Goal: Task Accomplishment & Management: Complete application form

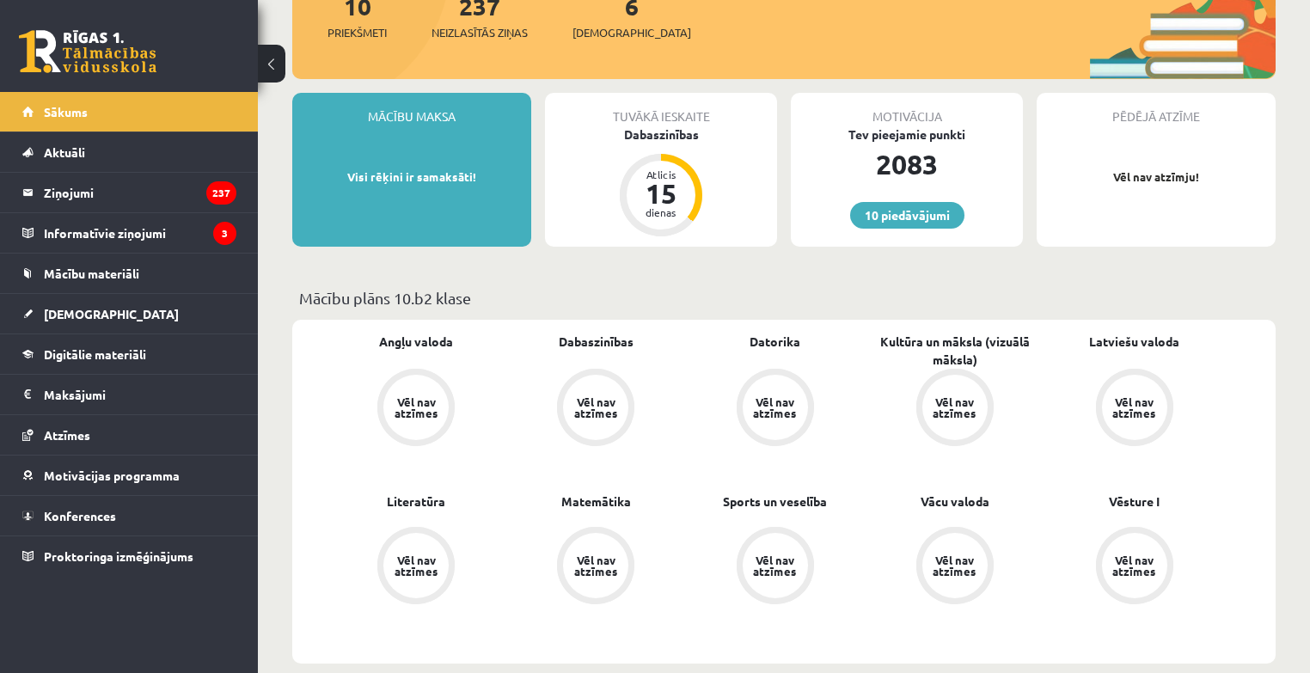
scroll to position [329, 0]
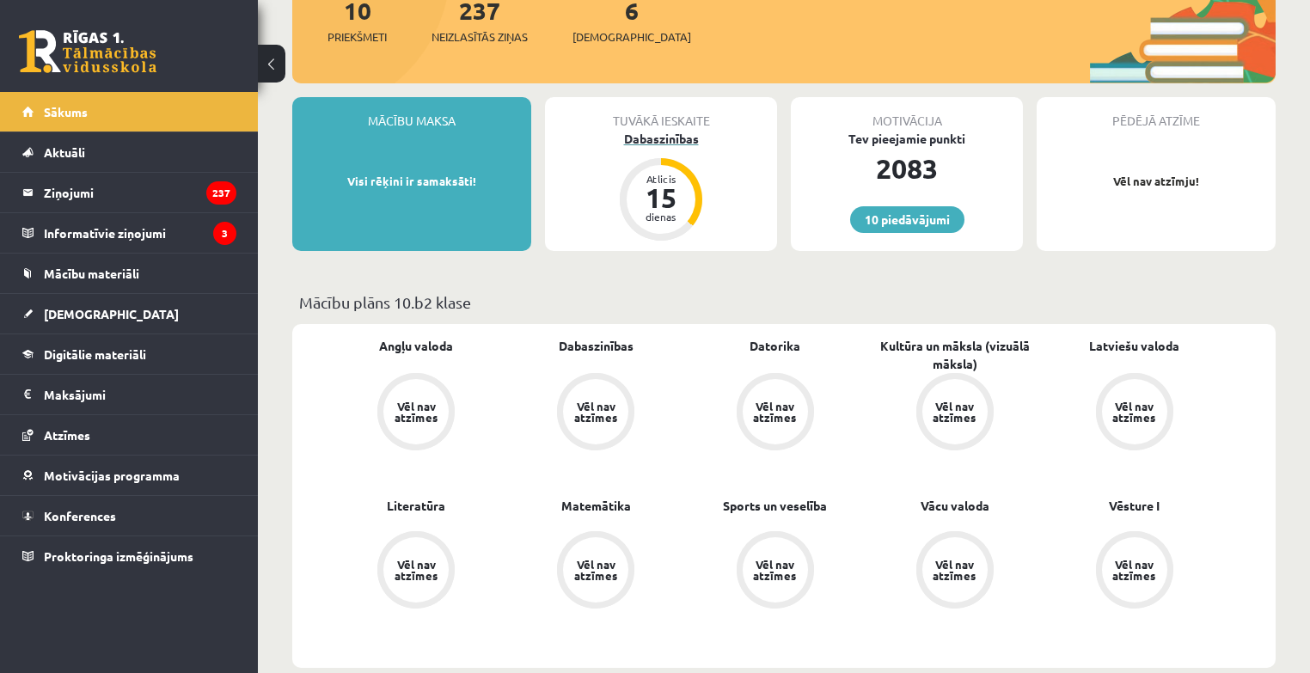
click at [657, 144] on div "Dabaszinības" at bounding box center [661, 139] width 232 height 18
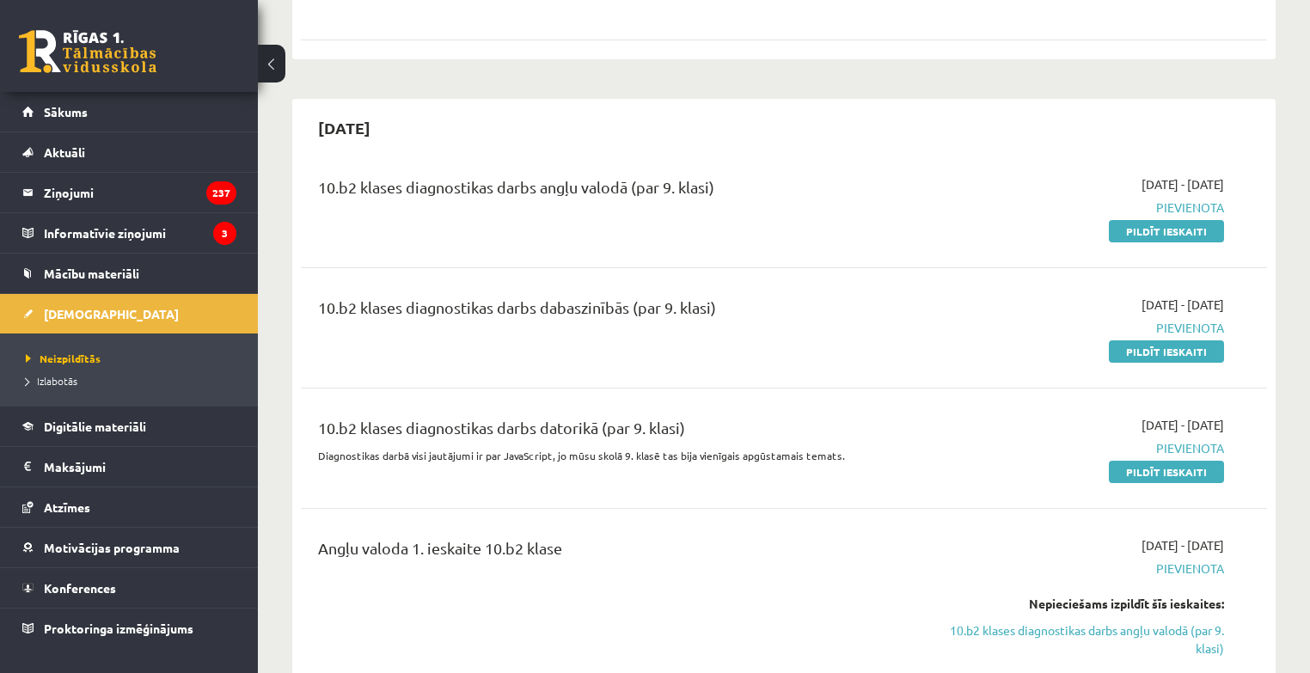
scroll to position [2046, 0]
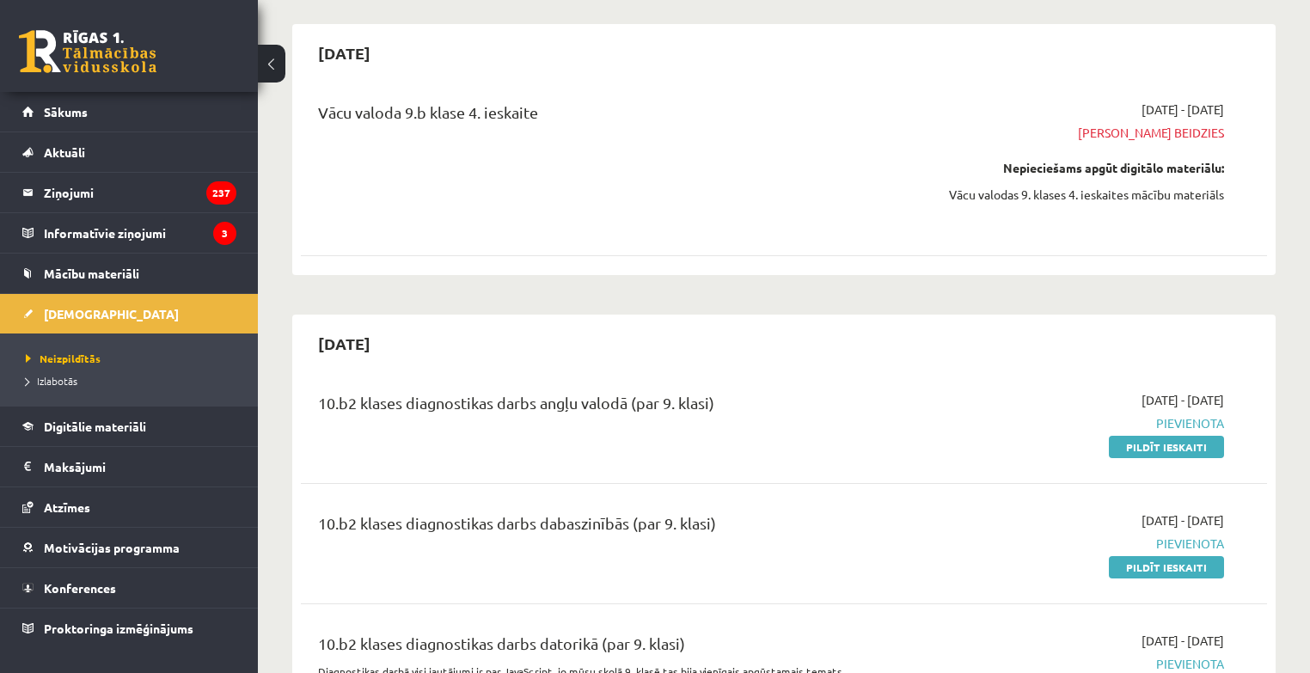
scroll to position [1828, 0]
click at [1141, 438] on link "Pildīt ieskaiti" at bounding box center [1166, 449] width 115 height 22
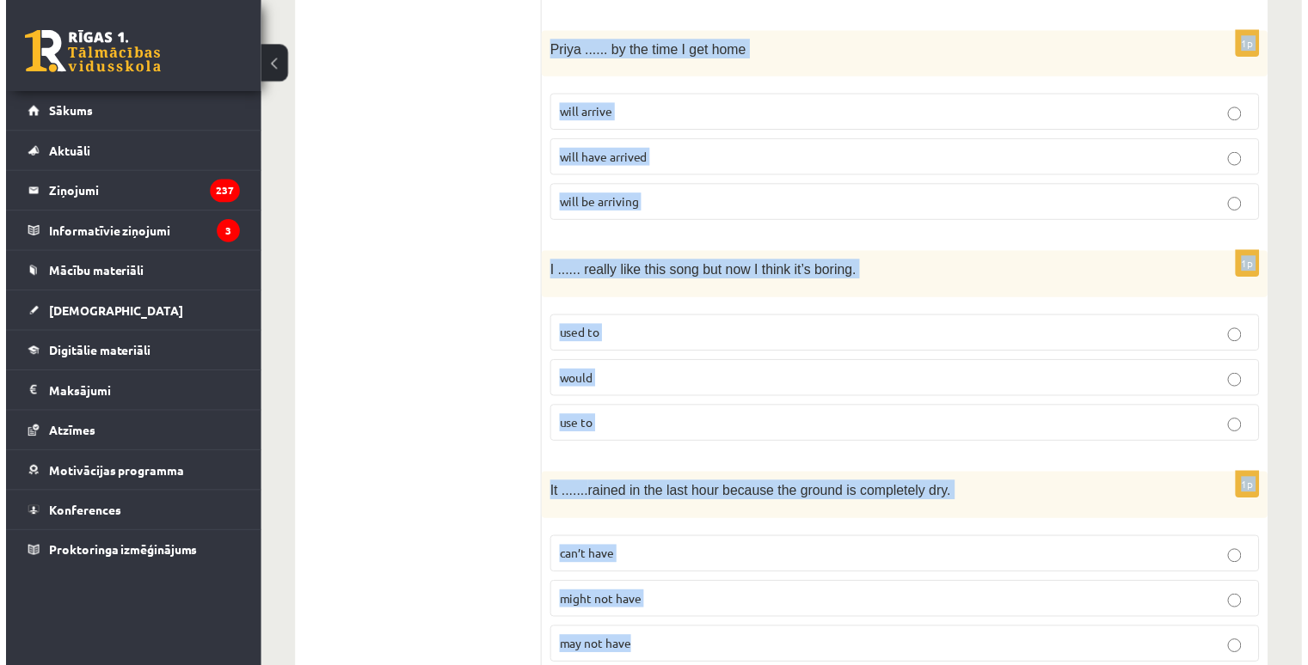
scroll to position [4149, 0]
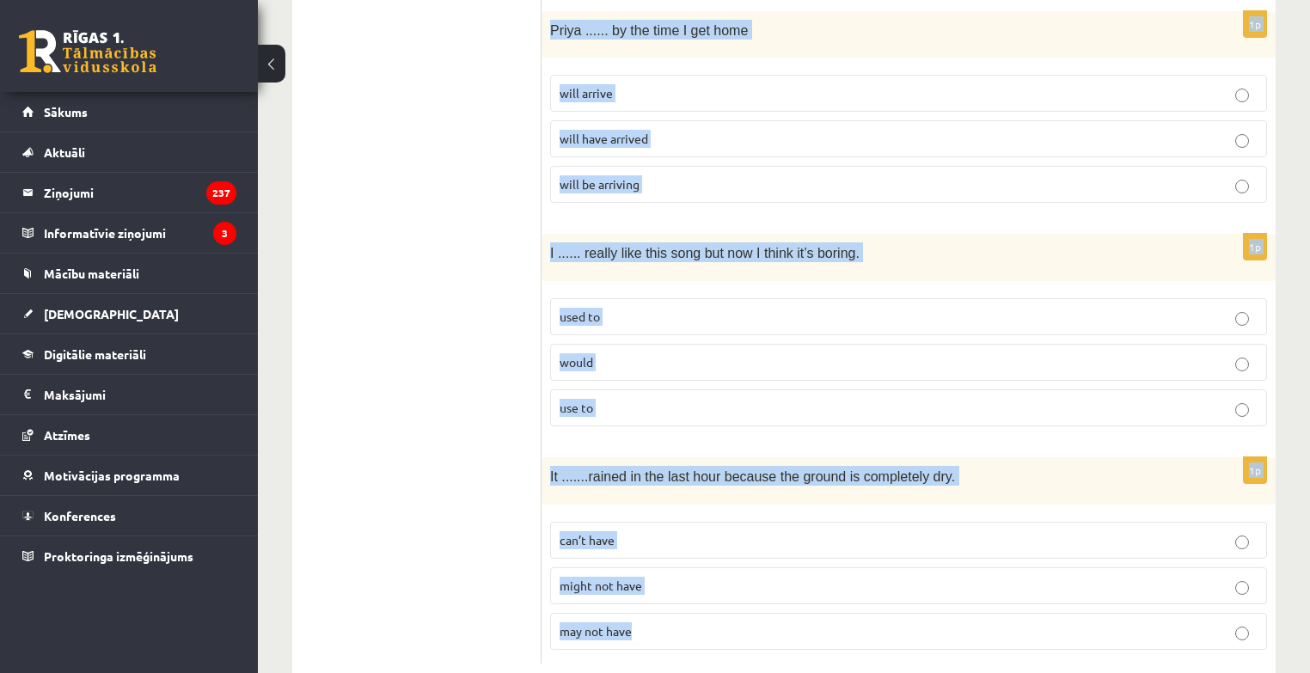
drag, startPoint x: 561, startPoint y: 319, endPoint x: 699, endPoint y: 585, distance: 300.3
copy form "Read the sentence and choose the correct answer. 1p She ...... when I got to he…"
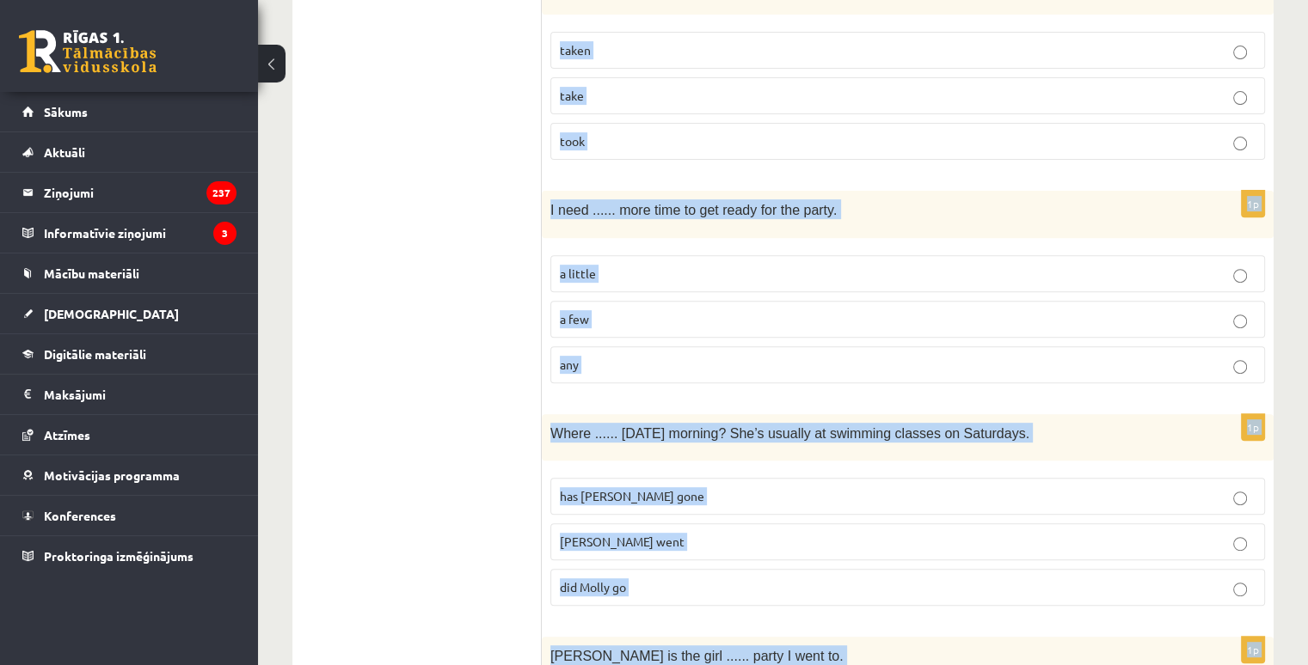
scroll to position [0, 0]
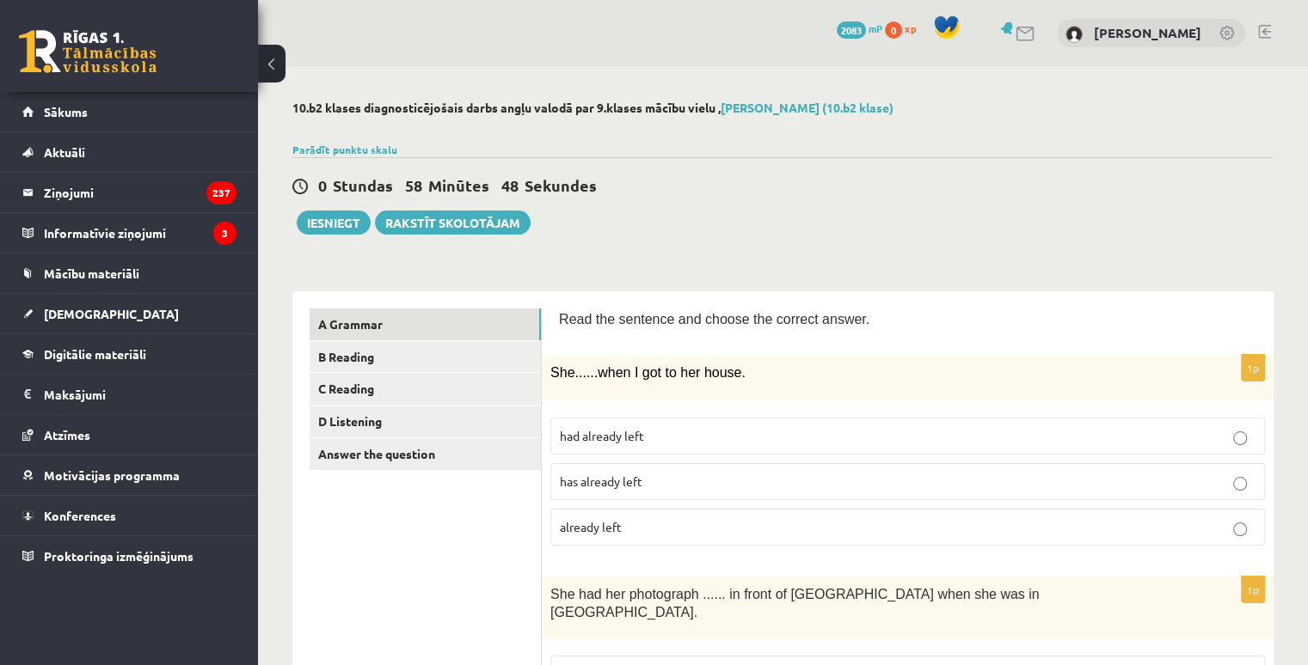
click at [607, 430] on span "had already left" at bounding box center [602, 435] width 84 height 15
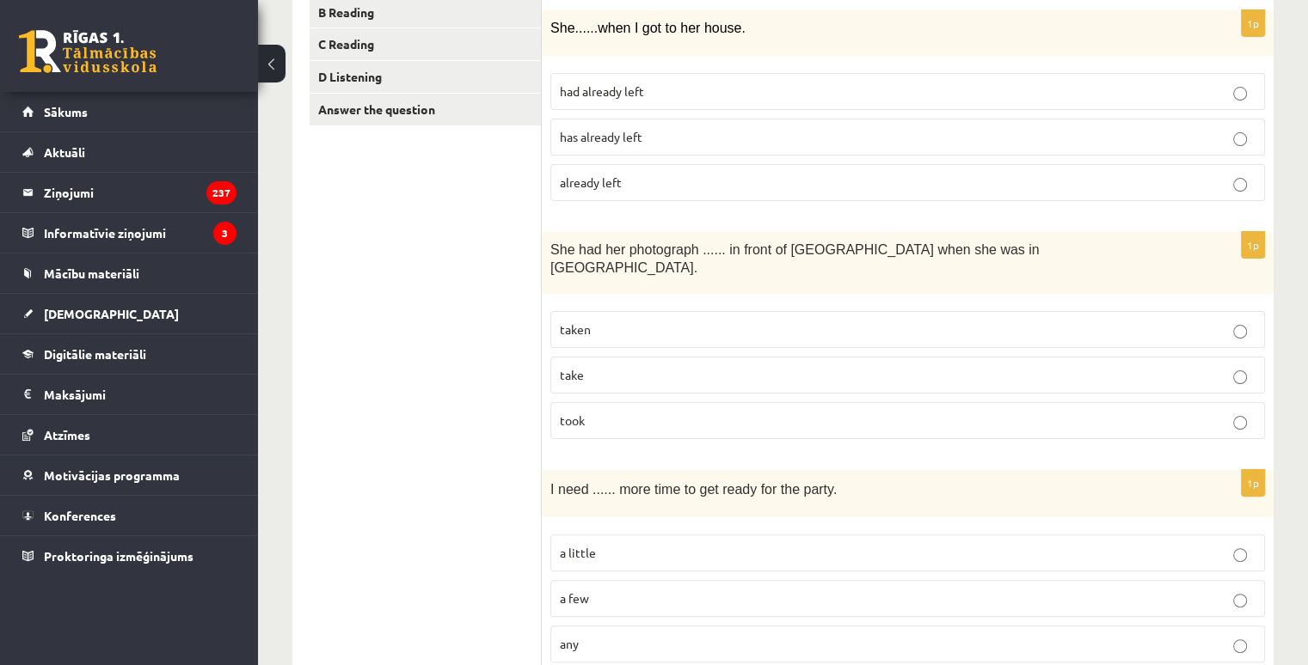
scroll to position [344, 0]
click at [660, 322] on p "taken" at bounding box center [908, 331] width 696 height 18
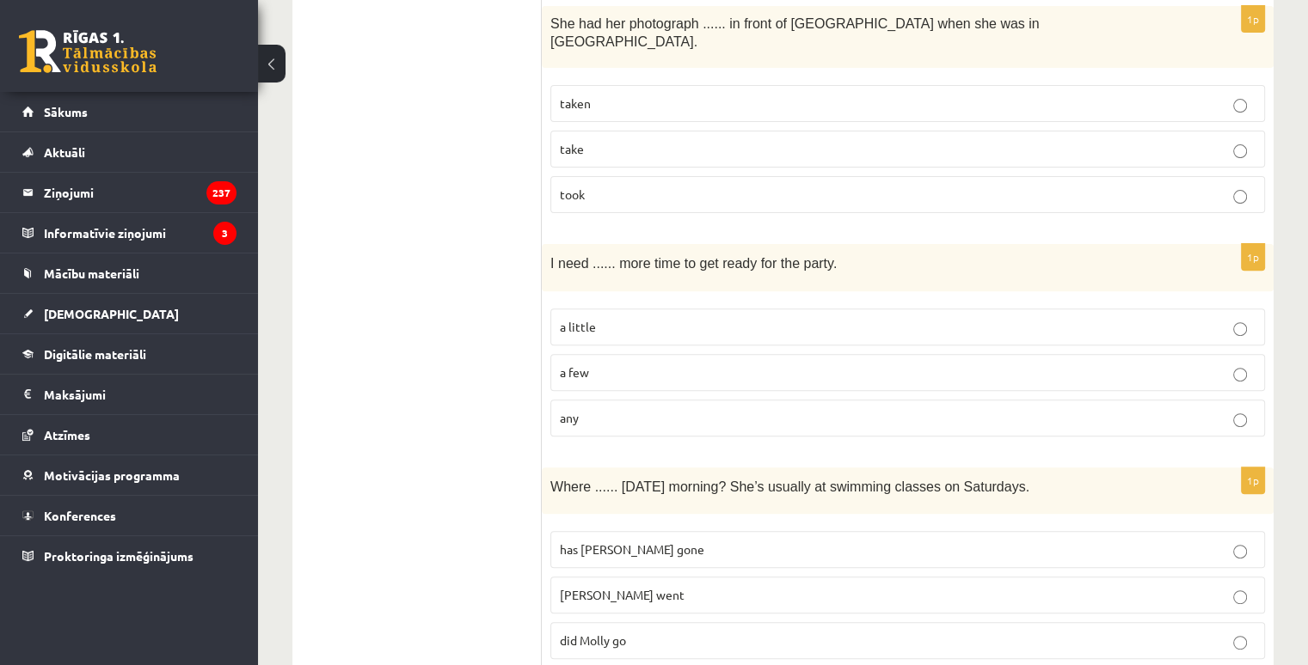
scroll to position [602, 0]
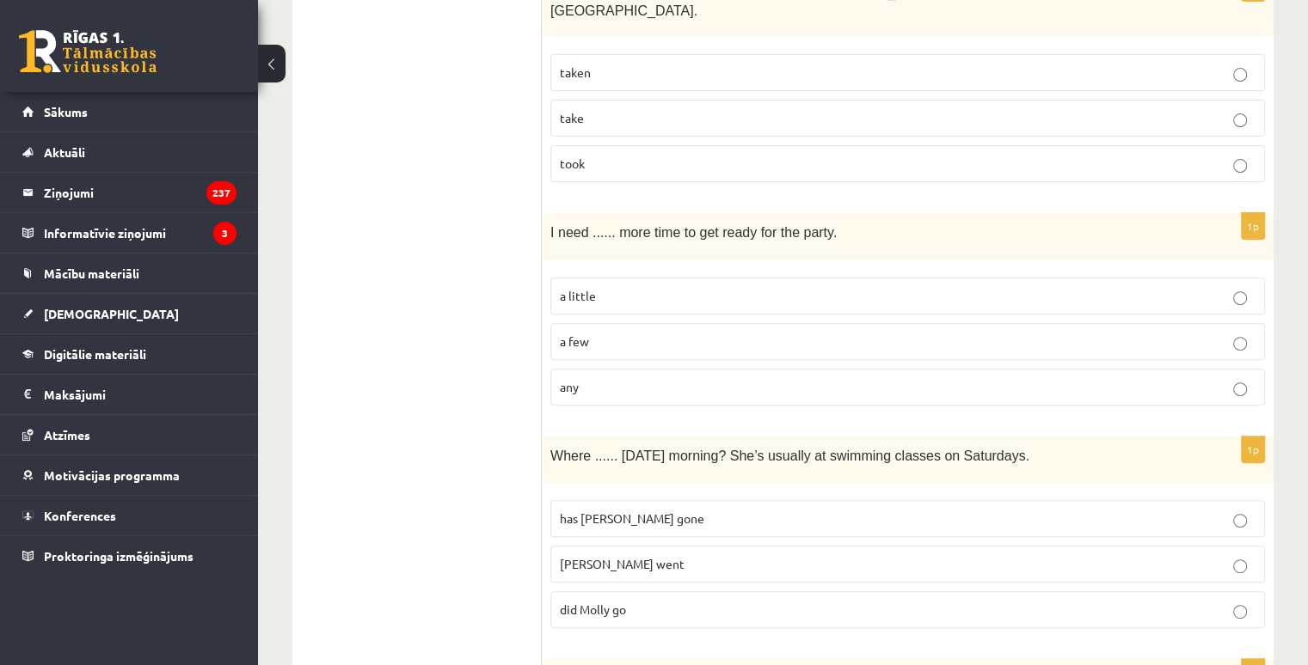
click at [600, 287] on p "a little" at bounding box center [908, 296] width 696 height 18
click at [616, 602] on span "did Molly go" at bounding box center [593, 609] width 66 height 15
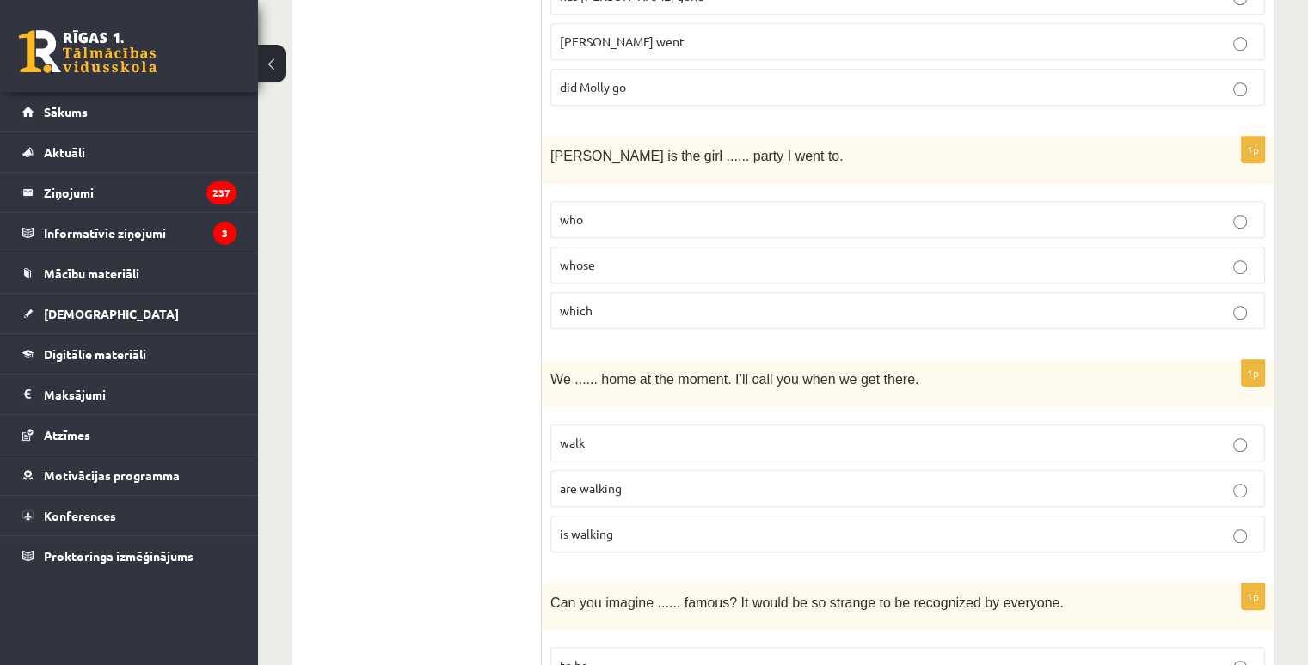
scroll to position [1118, 0]
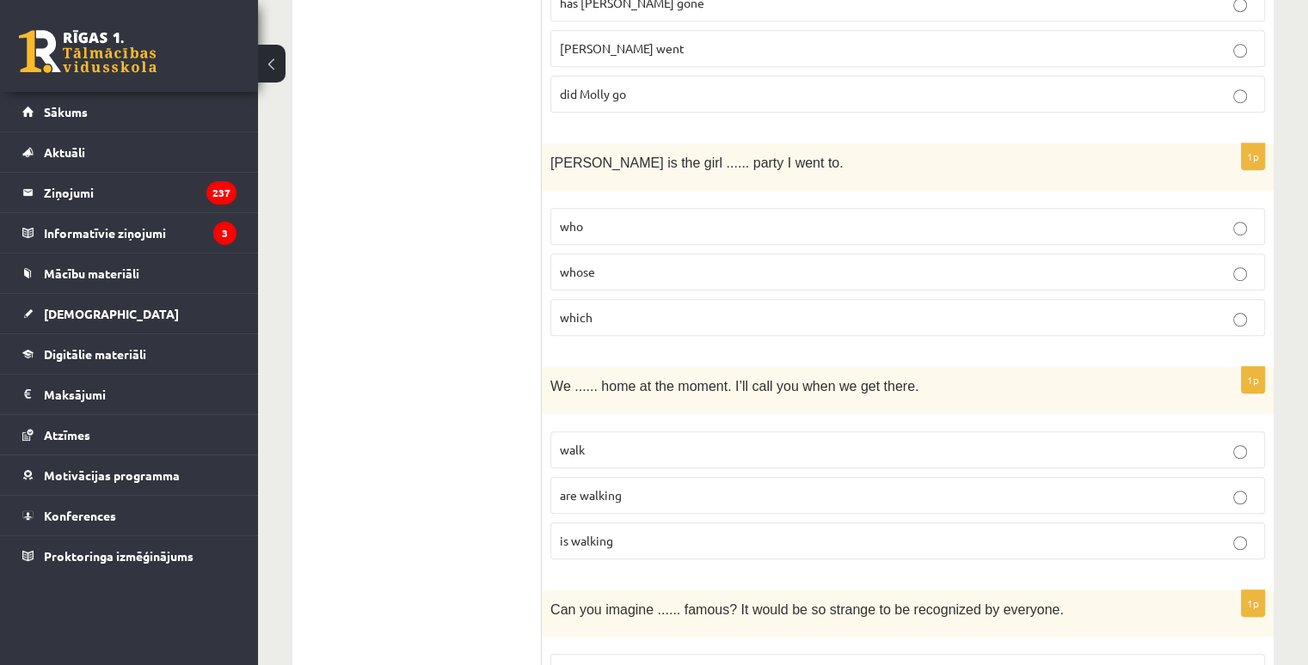
click at [650, 263] on p "whose" at bounding box center [908, 272] width 696 height 18
click at [612, 487] on span "are walking" at bounding box center [591, 494] width 62 height 15
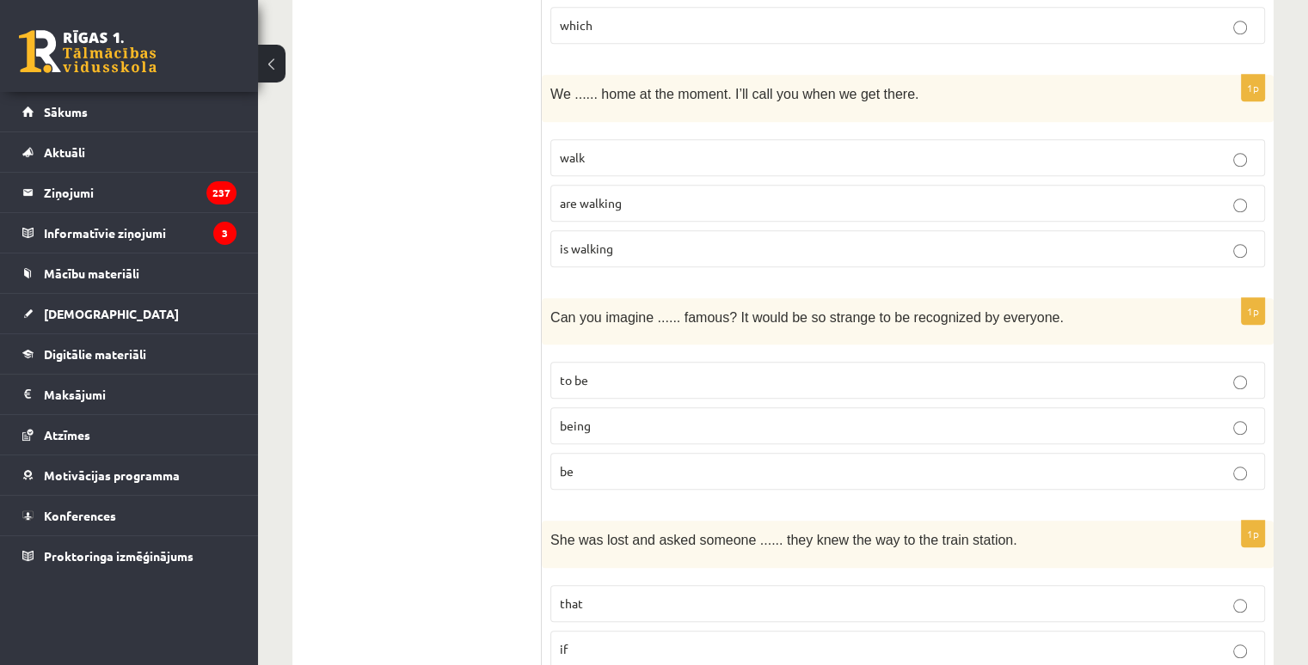
scroll to position [1462, 0]
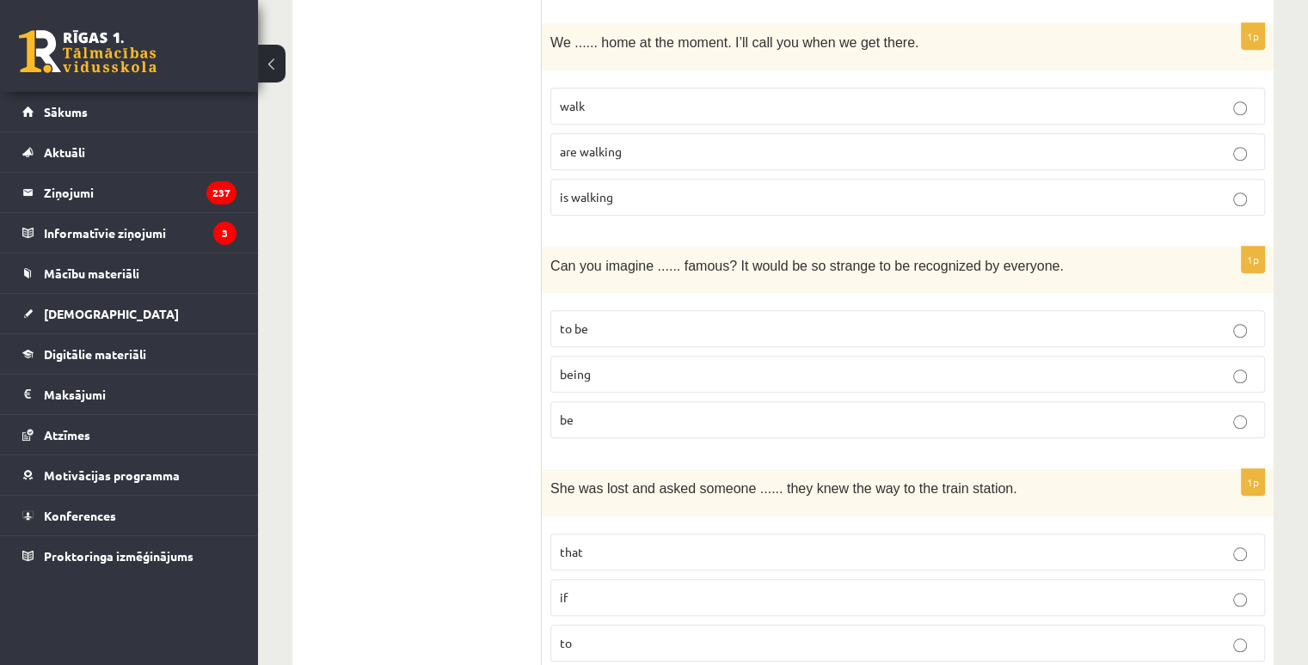
click at [577, 366] on span "being" at bounding box center [575, 373] width 31 height 15
click at [591, 589] on p "if" at bounding box center [908, 598] width 696 height 18
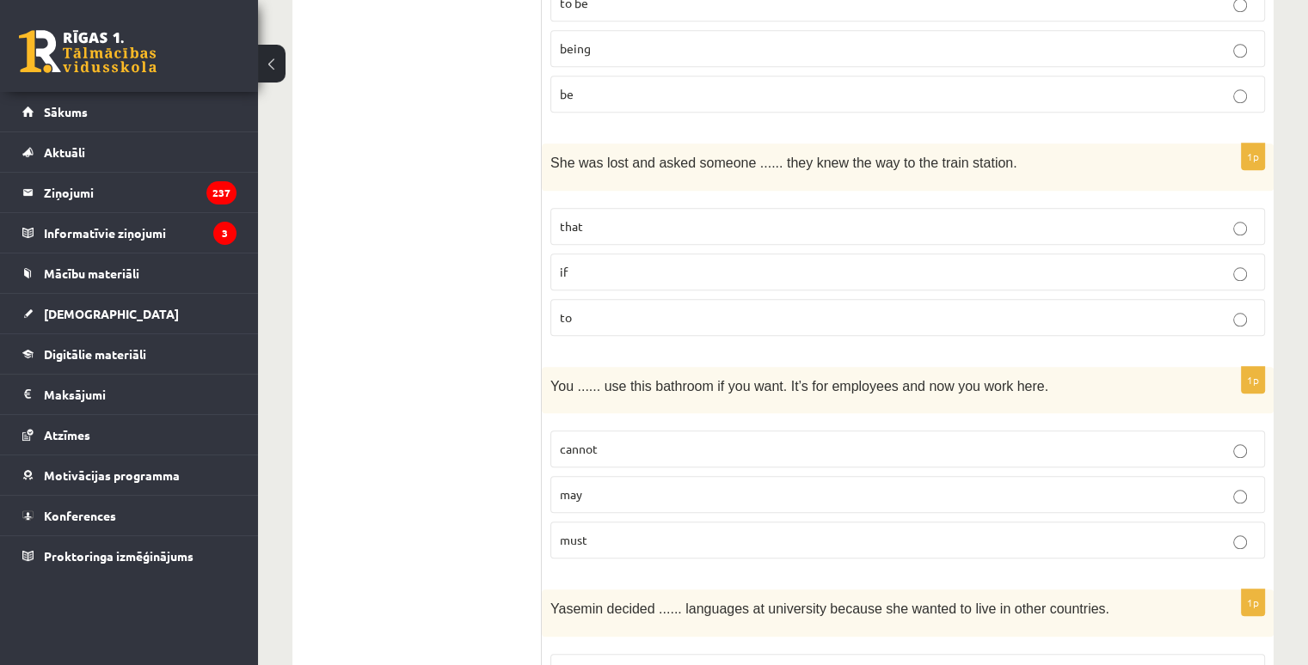
scroll to position [1891, 0]
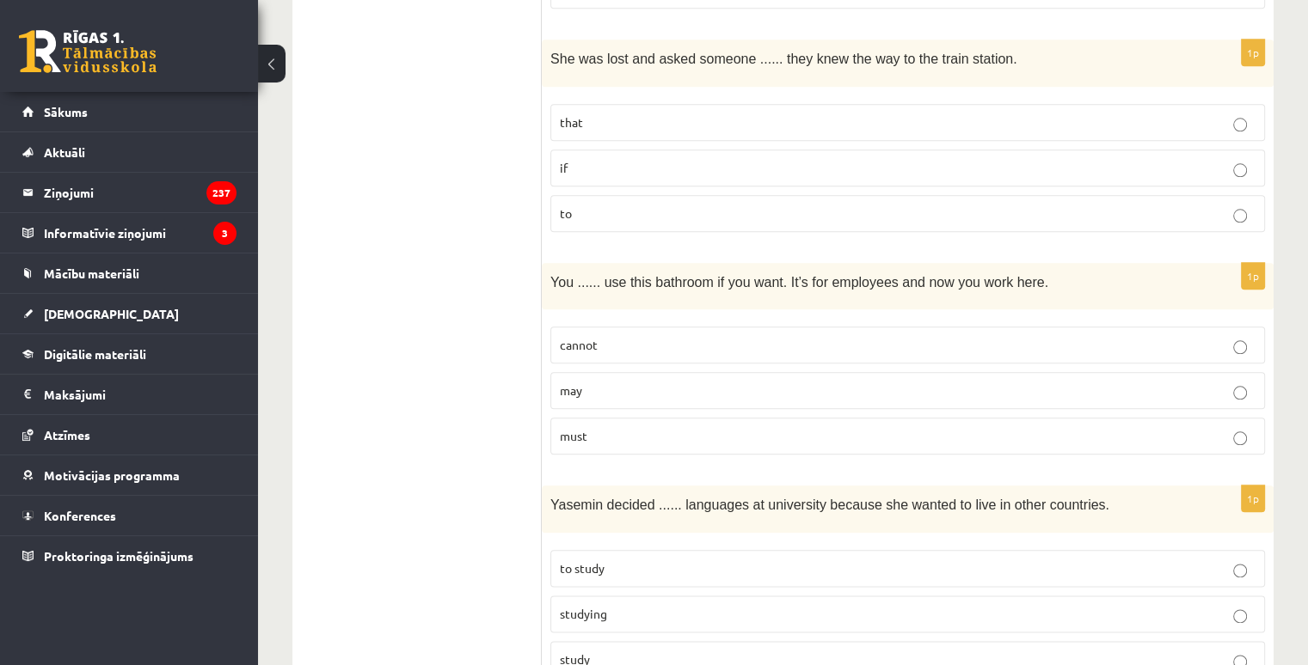
click at [604, 382] on p "may" at bounding box center [908, 391] width 696 height 18
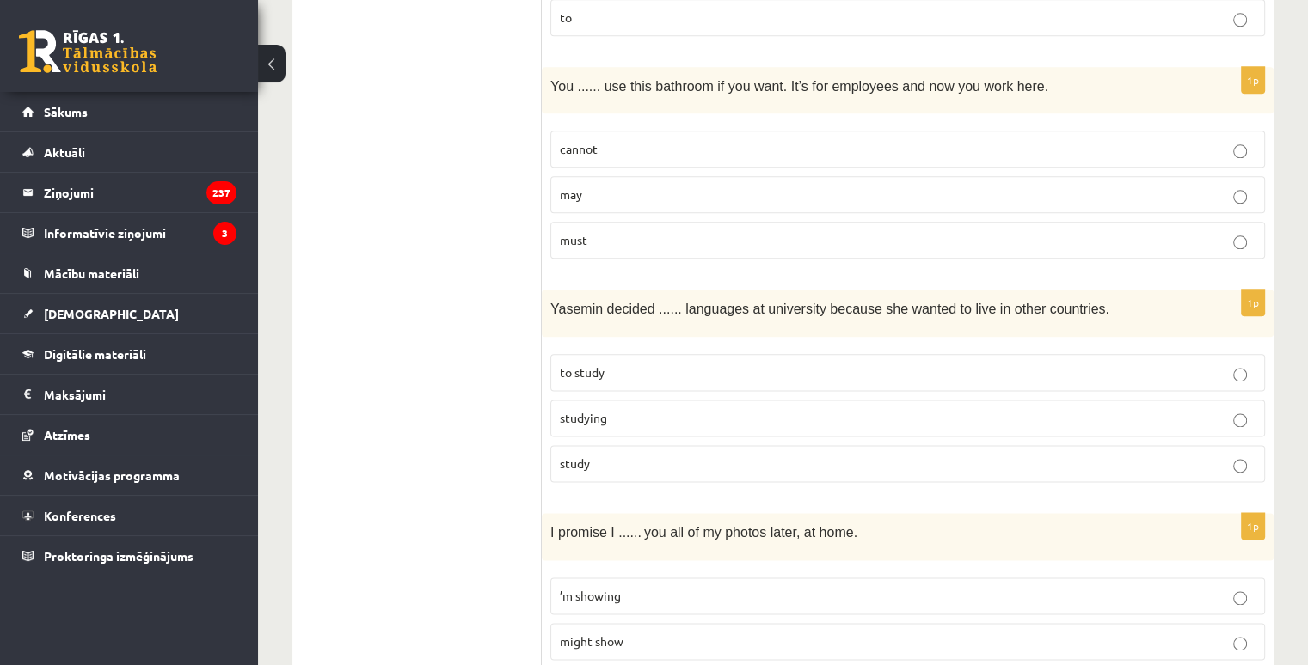
scroll to position [2149, 0]
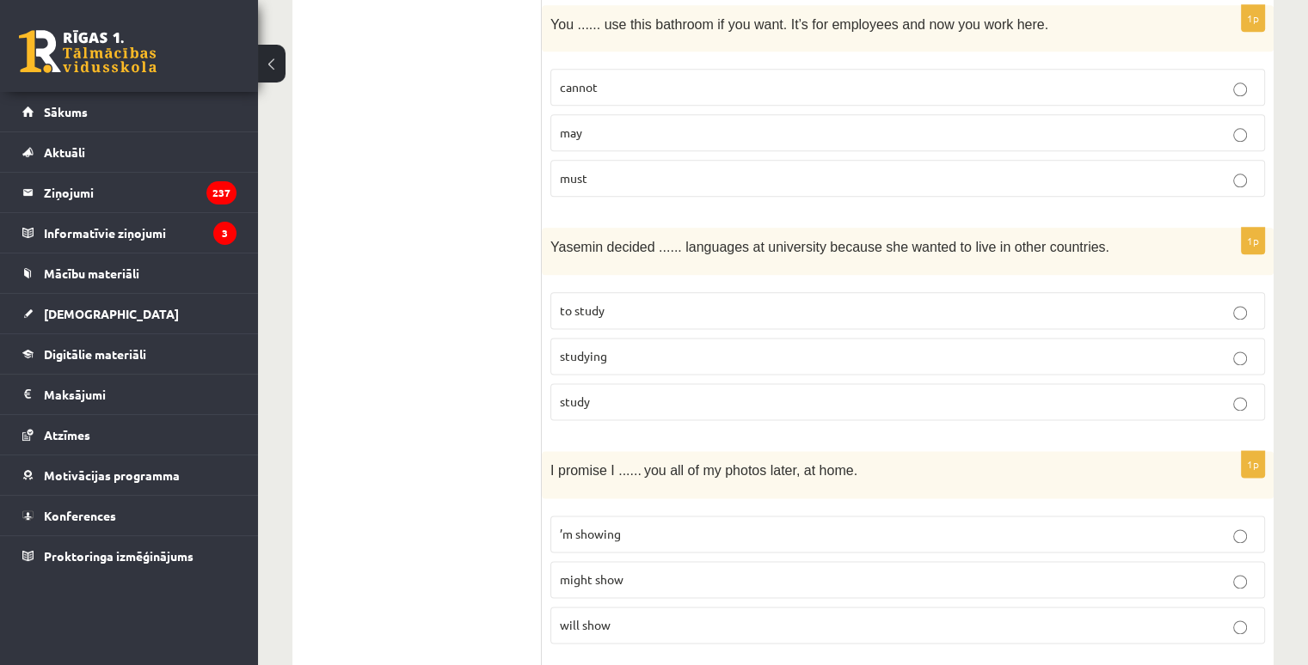
click at [631, 302] on p "to study" at bounding box center [908, 311] width 696 height 18
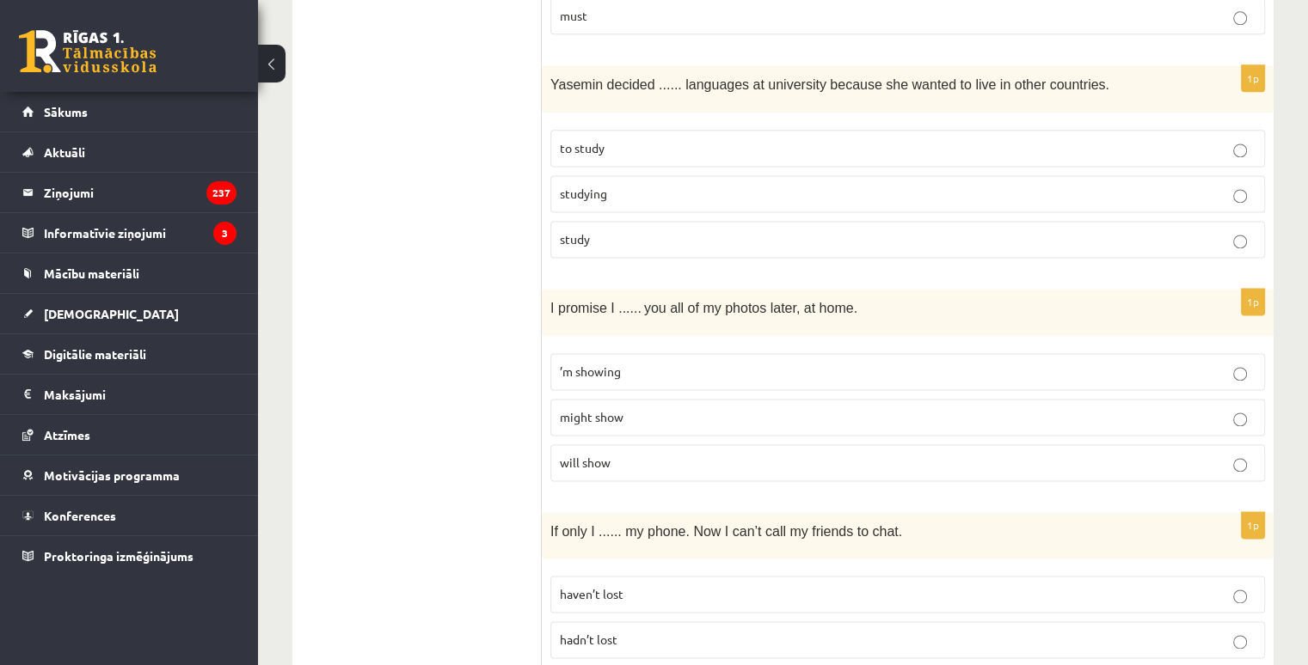
scroll to position [2321, 0]
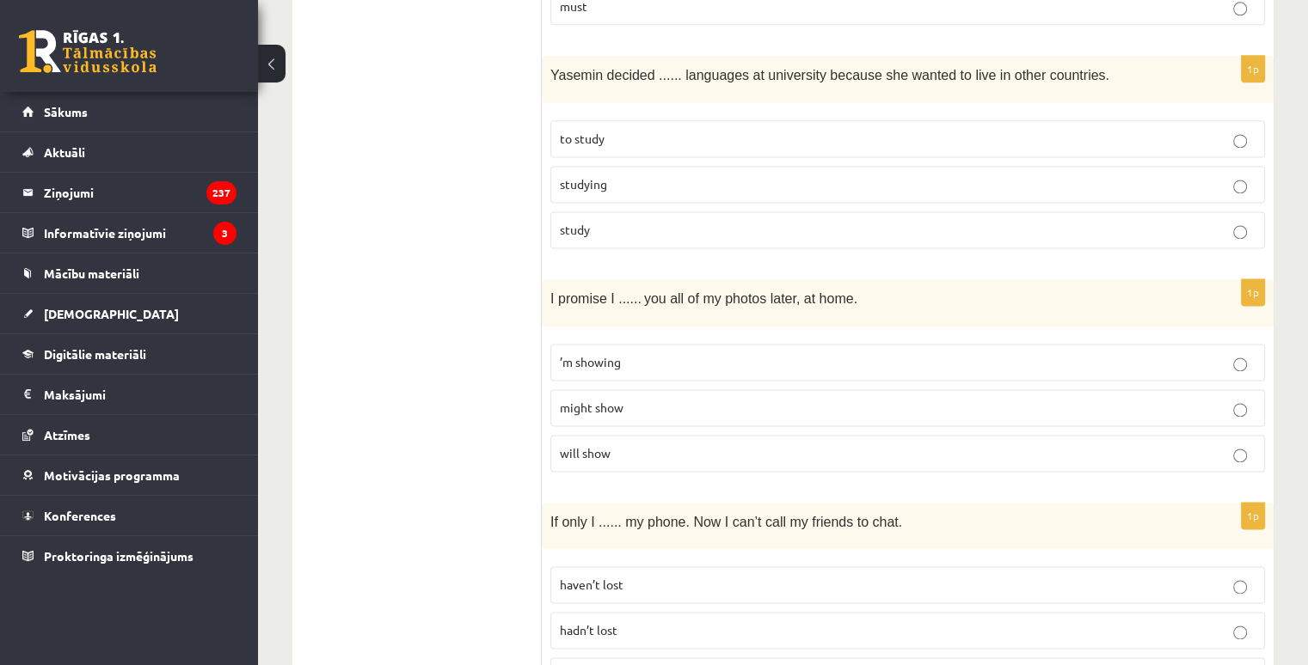
click at [572, 445] on span "will show" at bounding box center [585, 452] width 51 height 15
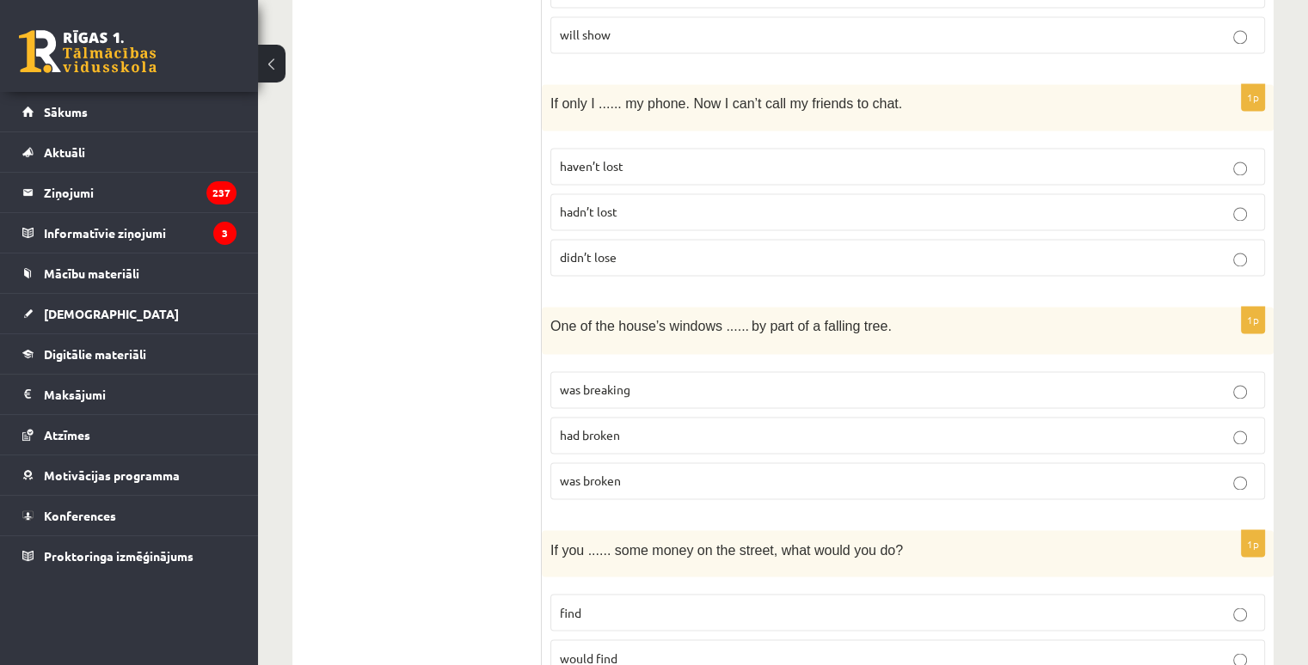
scroll to position [2751, 0]
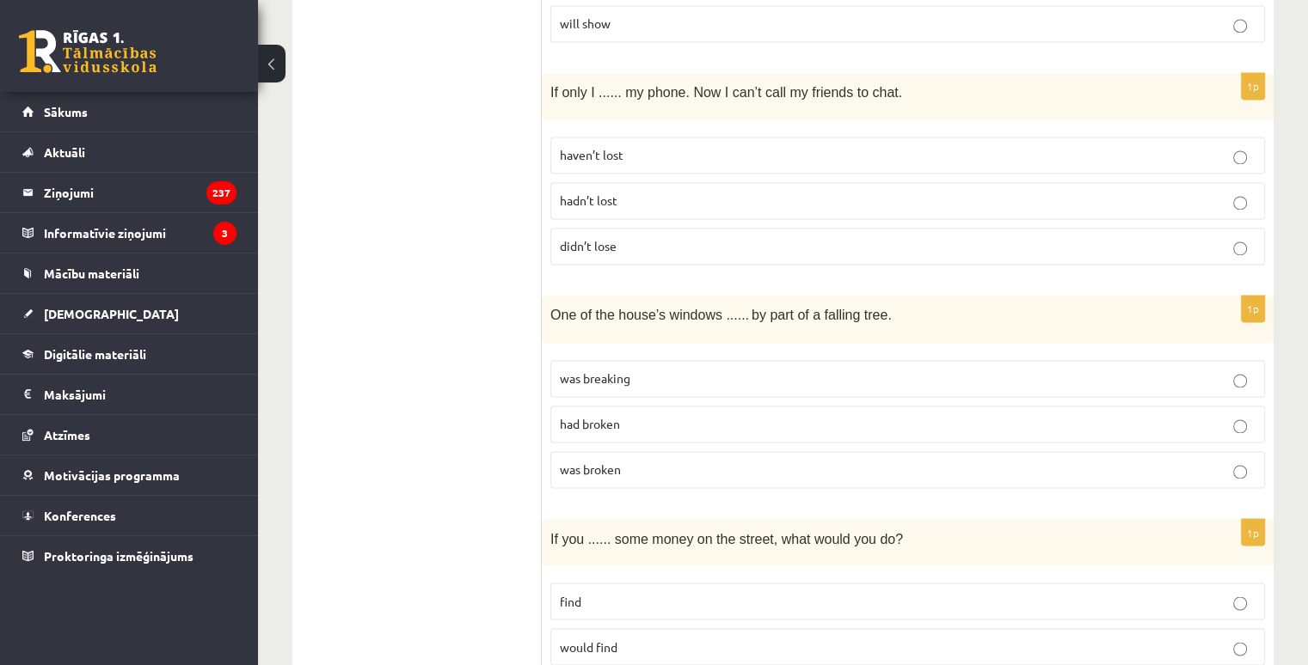
click at [609, 193] on span "hadn’t lost" at bounding box center [589, 200] width 58 height 15
click at [640, 461] on p "was broken" at bounding box center [908, 470] width 696 height 18
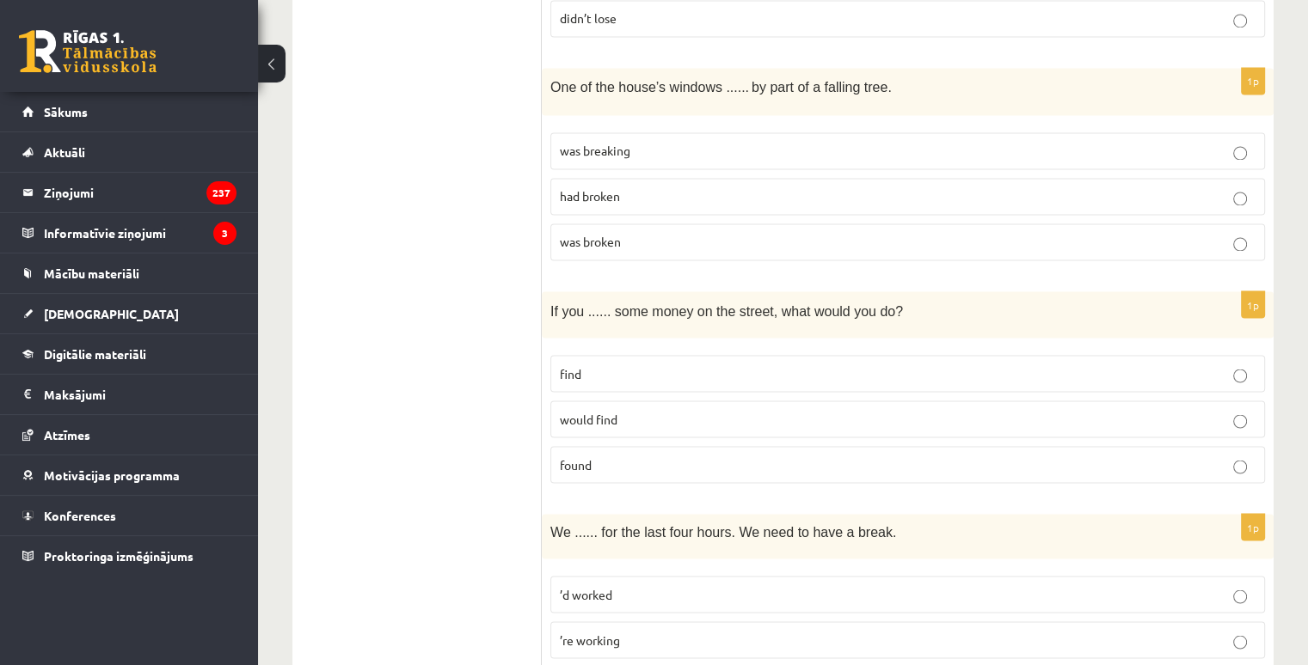
scroll to position [3009, 0]
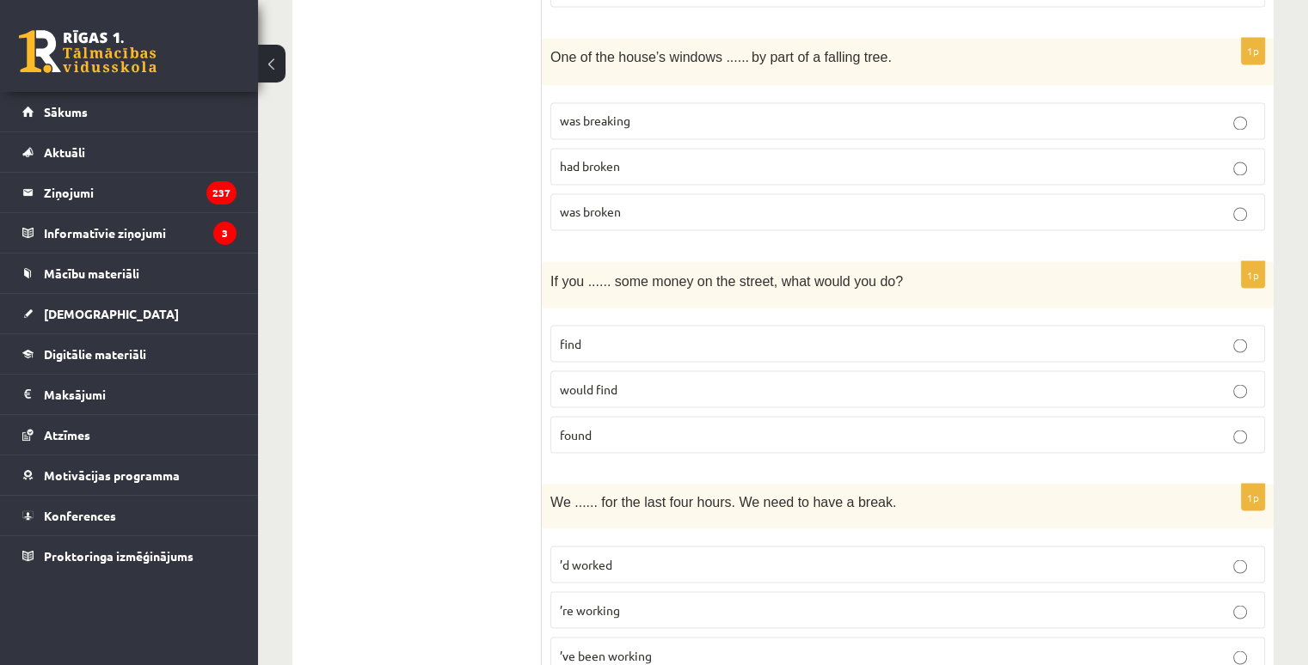
click at [595, 416] on label "found" at bounding box center [907, 434] width 714 height 37
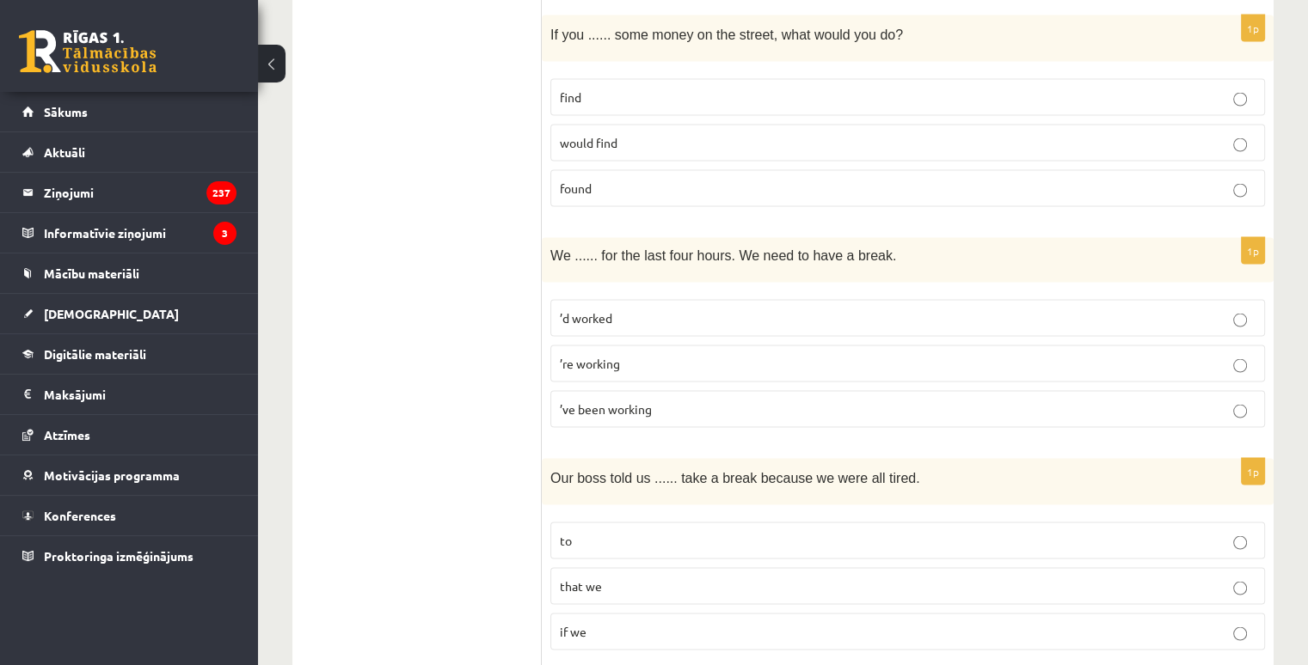
scroll to position [3267, 0]
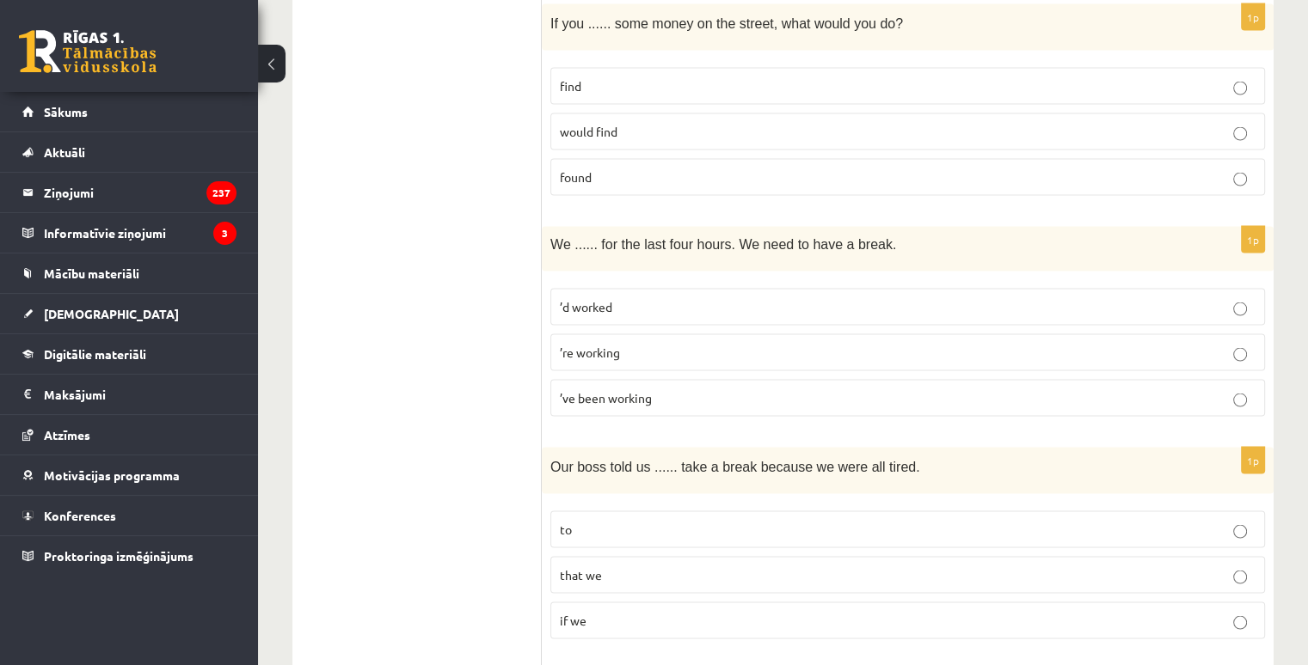
click at [590, 379] on label "’ve been working" at bounding box center [907, 397] width 714 height 37
click at [596, 520] on p "to" at bounding box center [908, 529] width 696 height 18
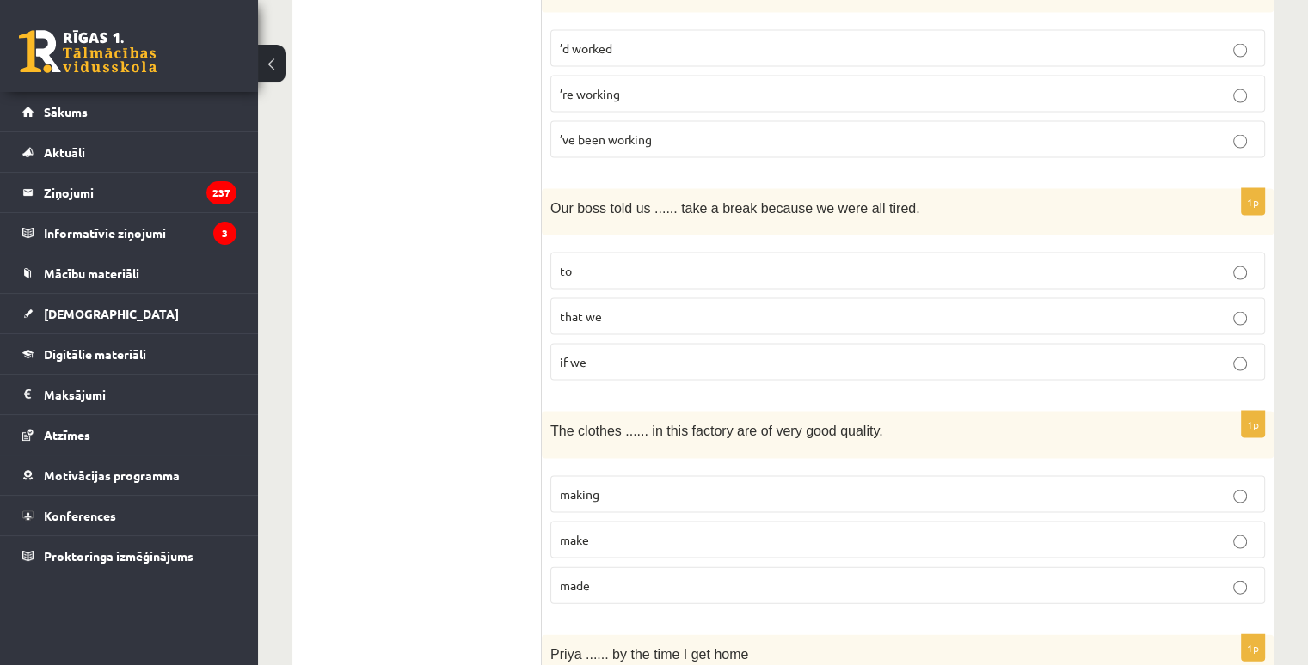
scroll to position [3611, 0]
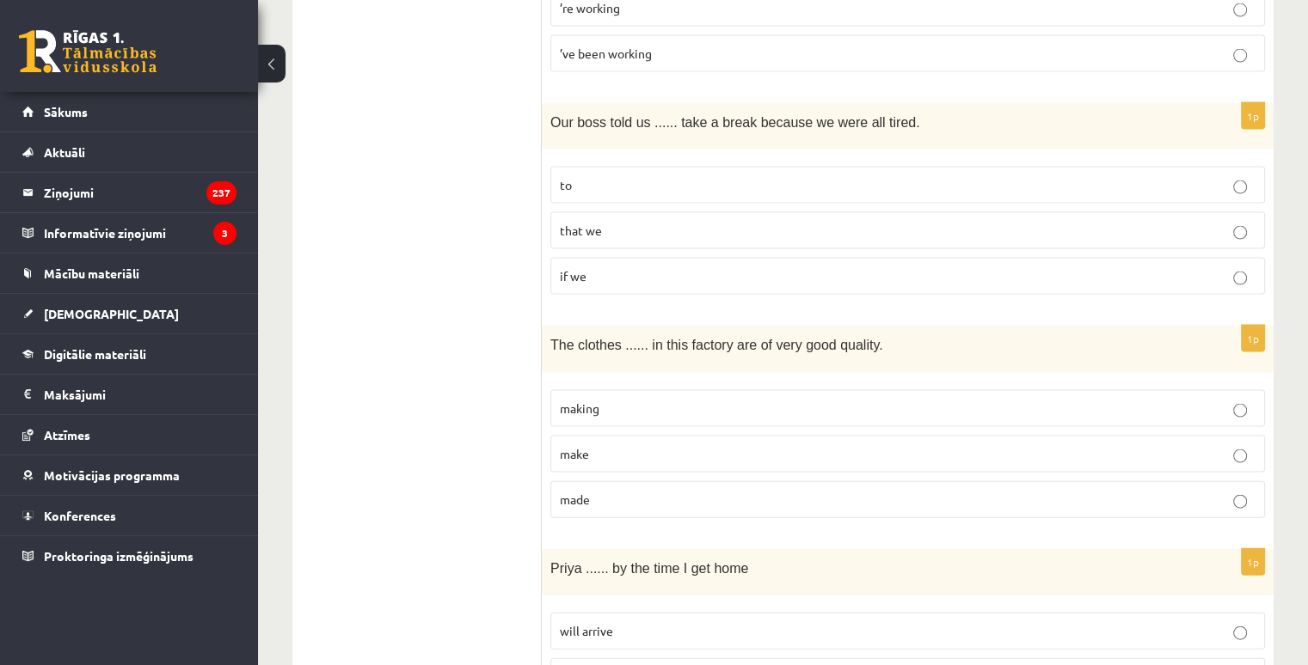
click at [591, 491] on p "made" at bounding box center [908, 500] width 696 height 18
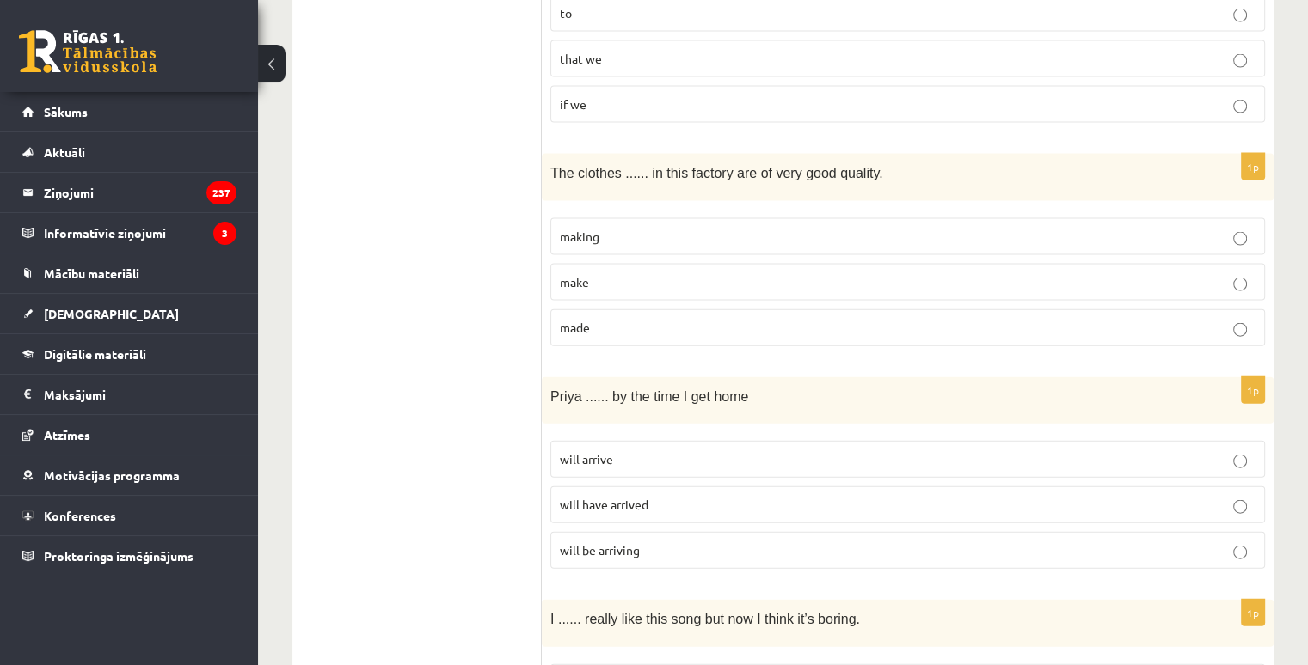
scroll to position [3869, 0]
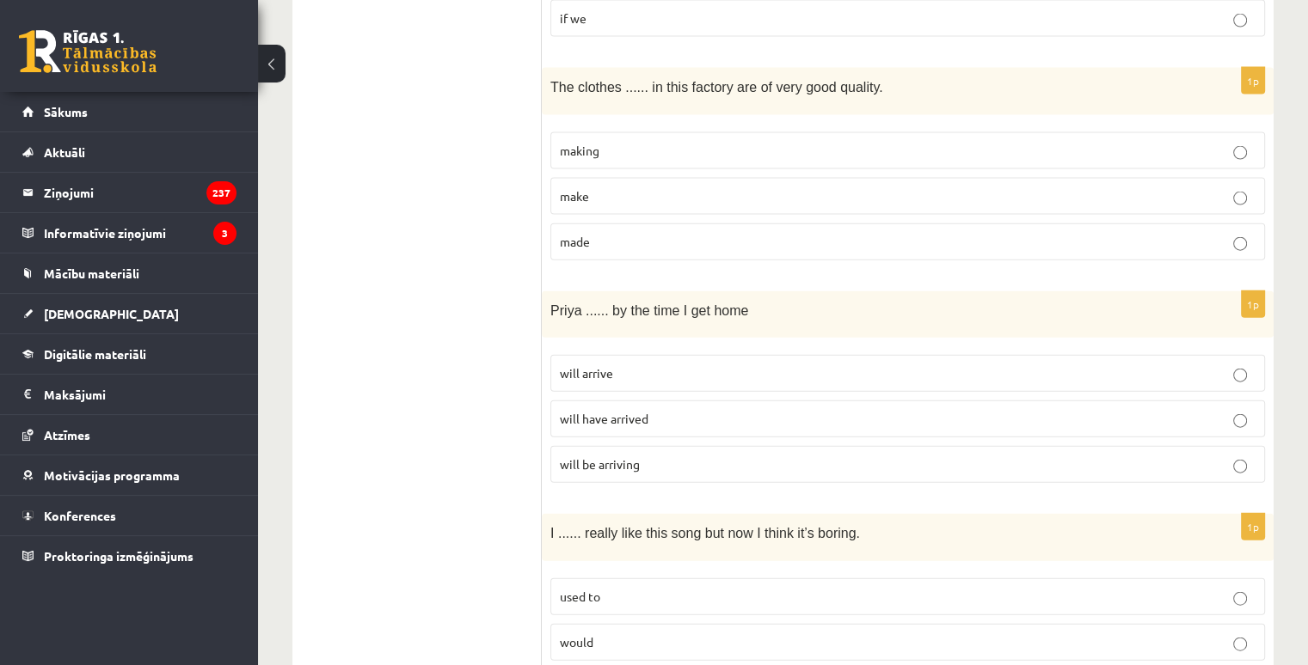
click at [634, 411] on span "will have arrived" at bounding box center [604, 418] width 89 height 15
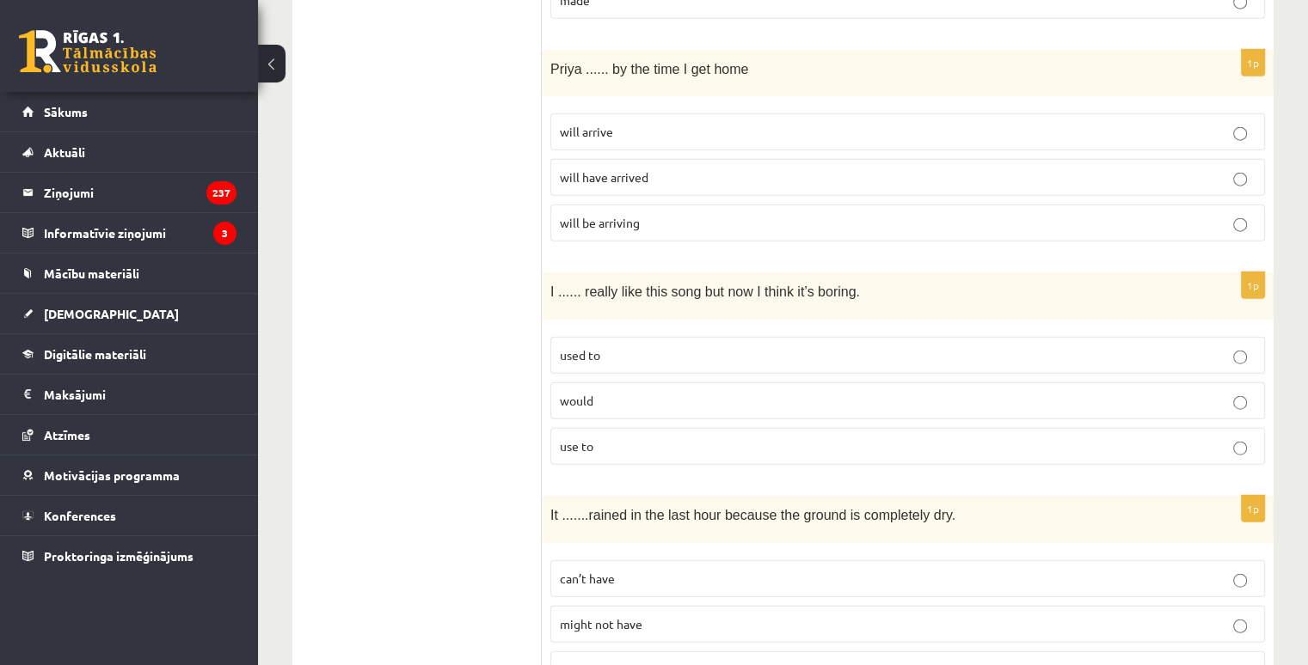
scroll to position [4158, 0]
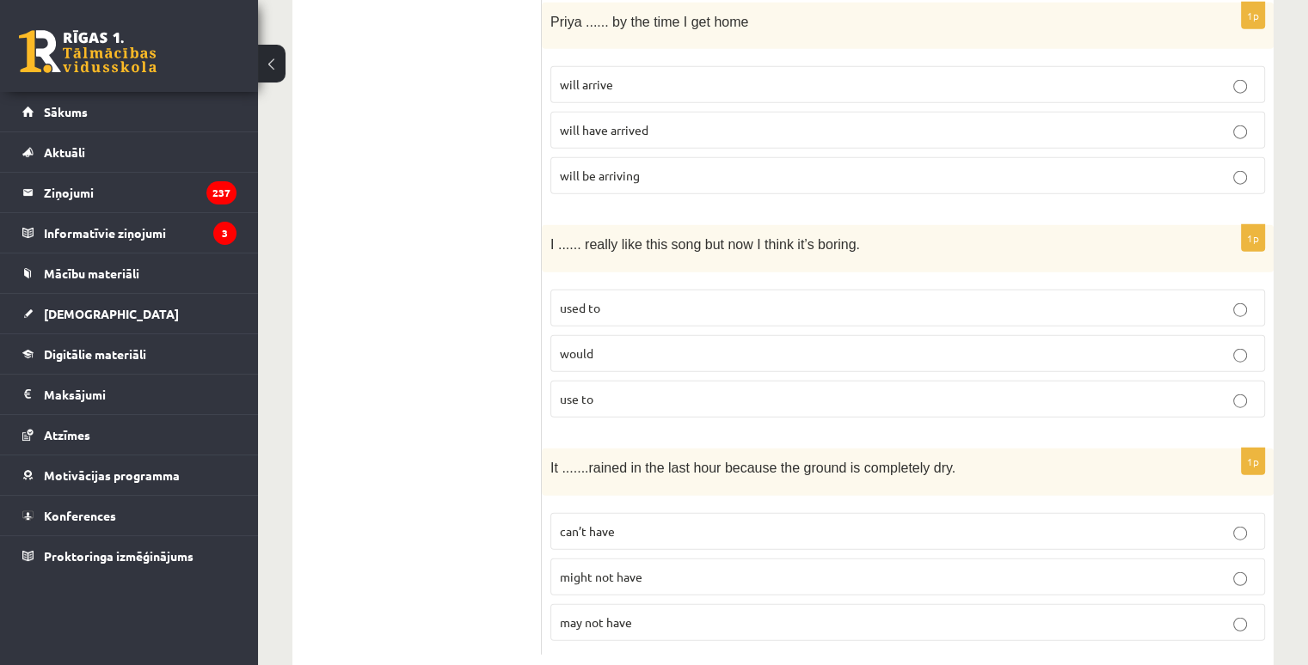
click at [600, 390] on p "use to" at bounding box center [908, 399] width 696 height 18
click at [629, 290] on label "used to" at bounding box center [907, 308] width 714 height 37
click at [600, 523] on p "can’t have" at bounding box center [908, 532] width 696 height 18
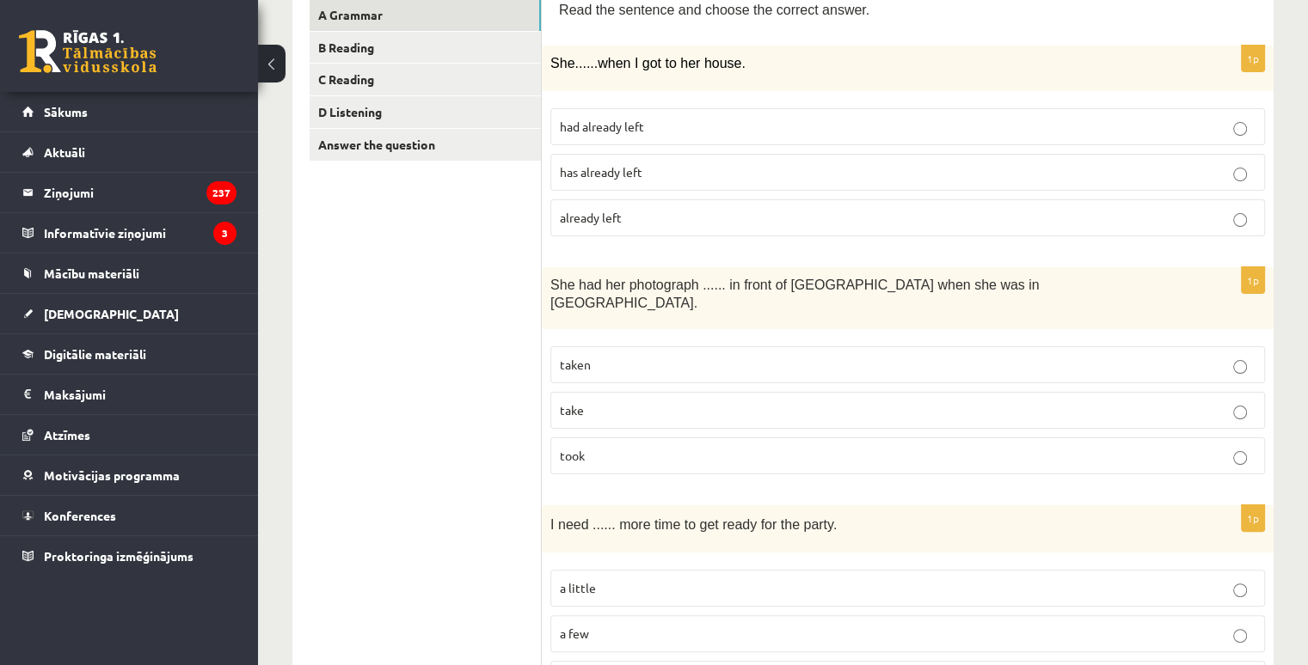
scroll to position [0, 0]
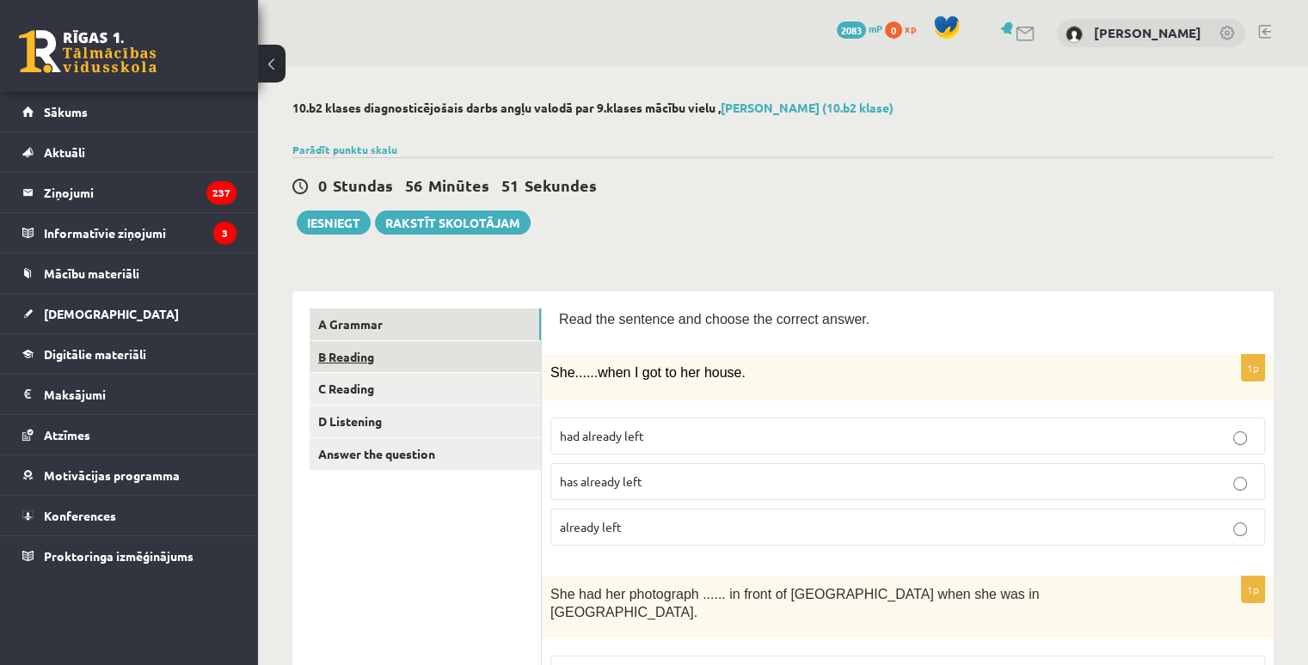
click at [363, 361] on link "B Reading" at bounding box center [424, 357] width 231 height 32
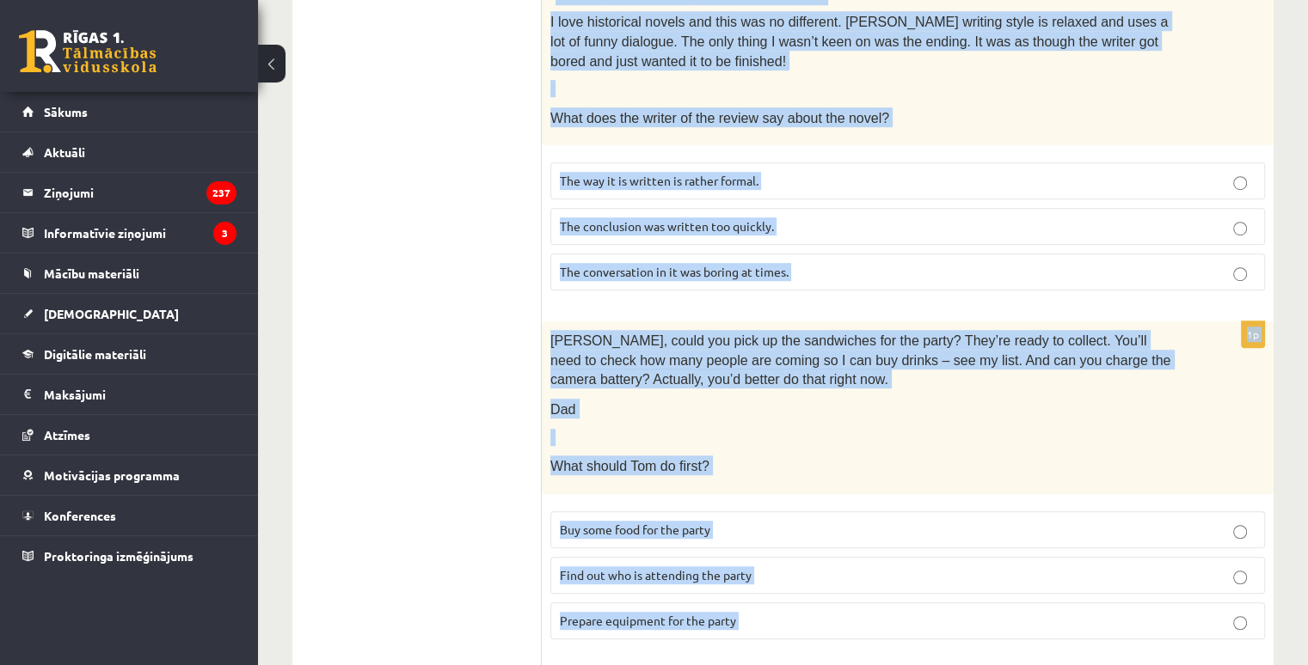
scroll to position [1833, 0]
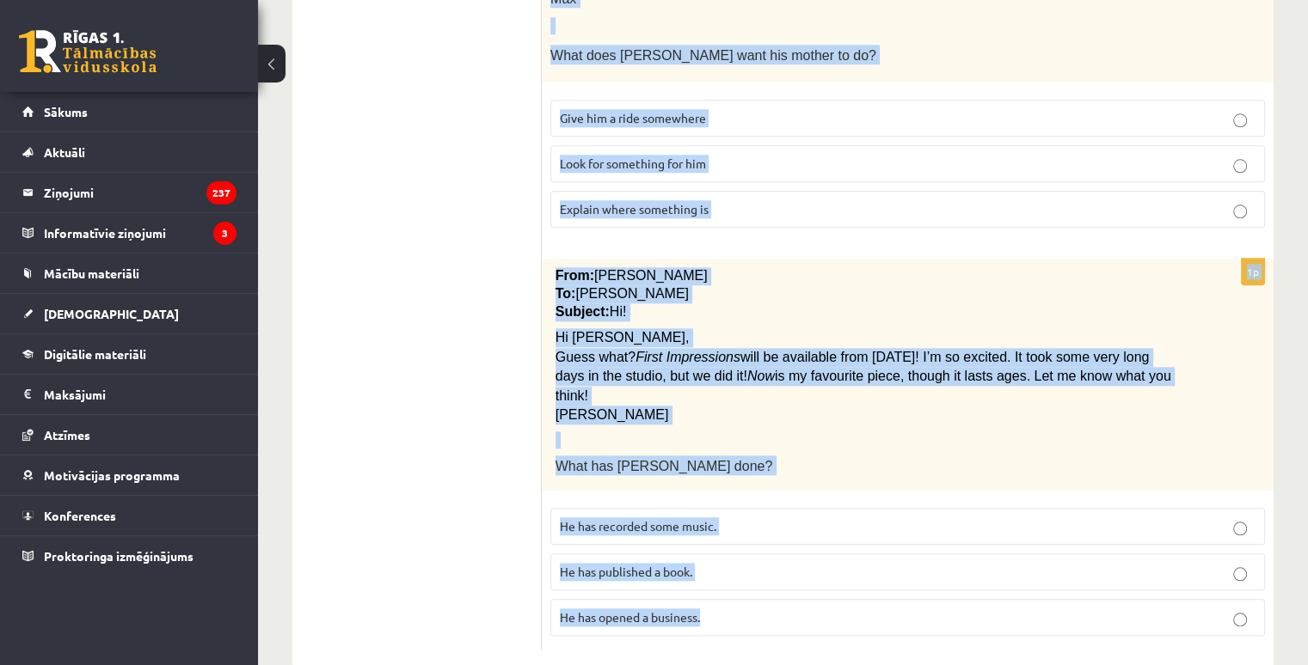
drag, startPoint x: 561, startPoint y: 149, endPoint x: 1028, endPoint y: 572, distance: 630.6
copy form "Read the text and choose the correct answer. 1p All passengers Passengers must …"
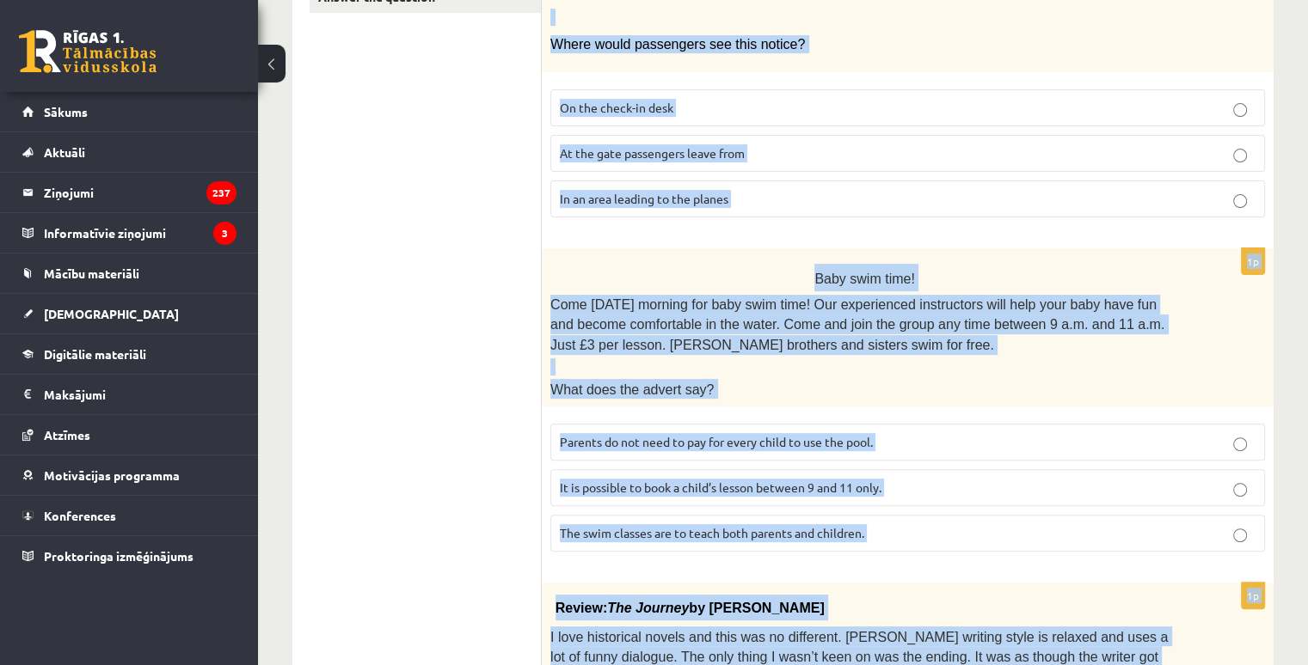
scroll to position [0, 0]
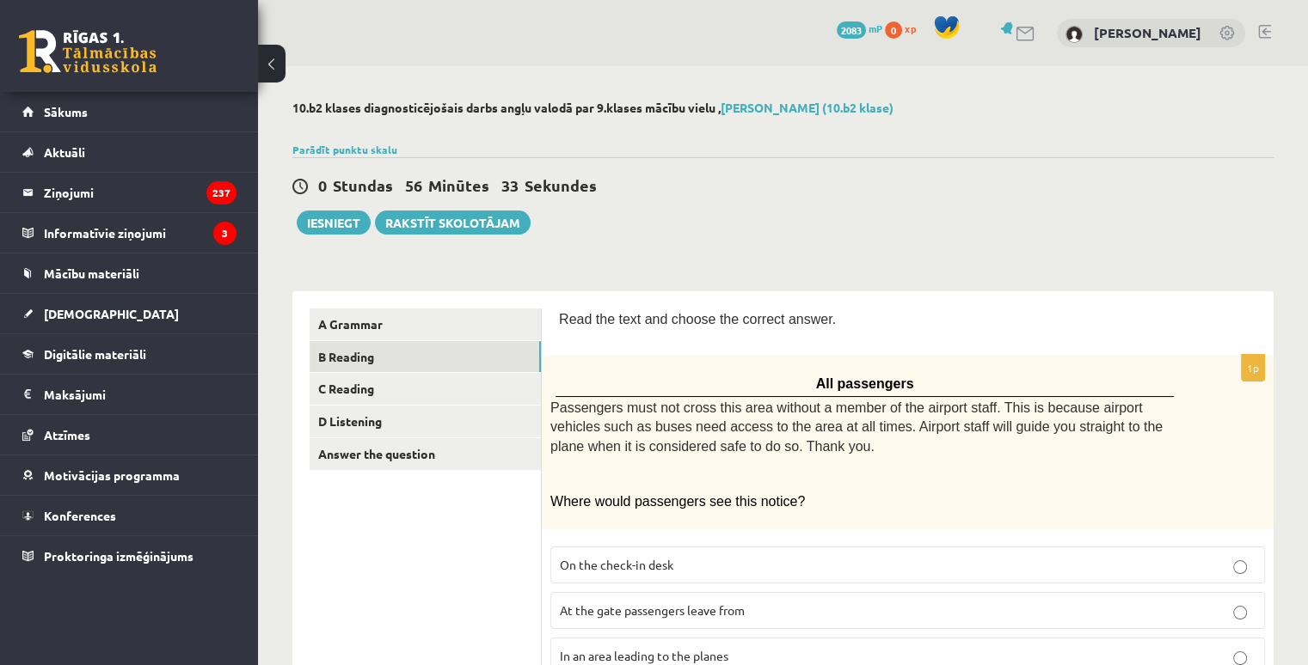
click at [955, 233] on div "0 Stundas 56 Minūtes 33 Sekundes Ieskaite saglabāta! Iesniegt Rakstīt skolotājam" at bounding box center [782, 195] width 981 height 77
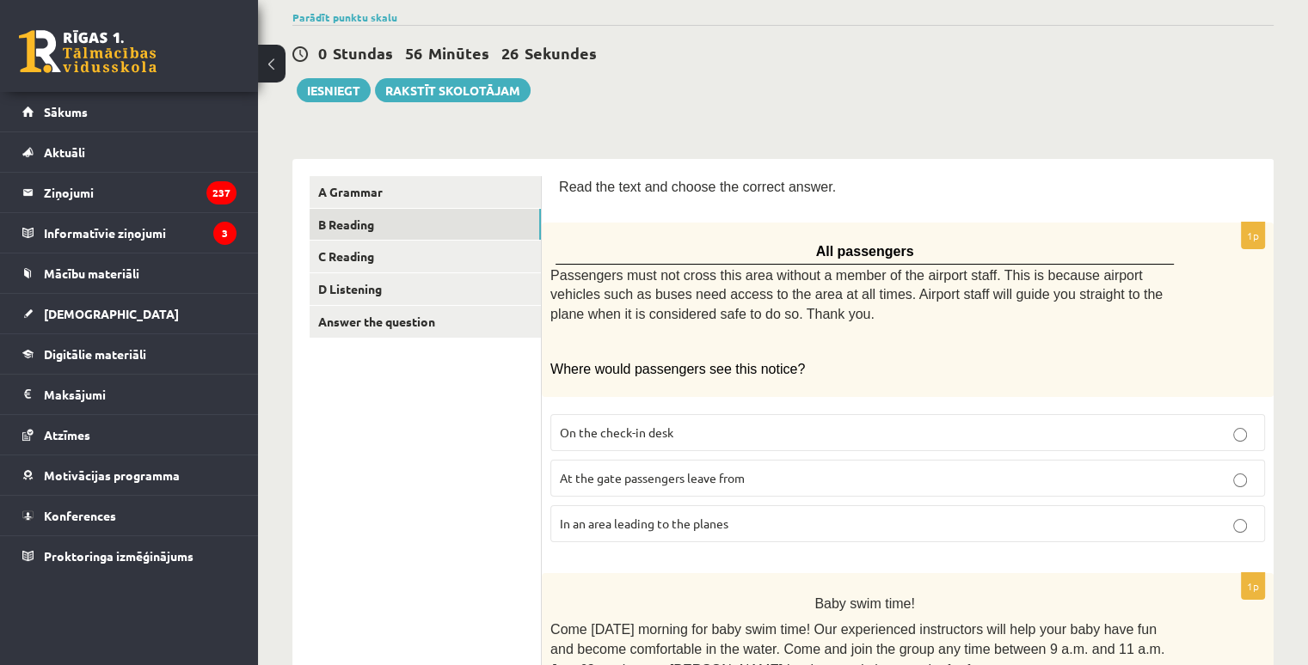
scroll to position [344, 0]
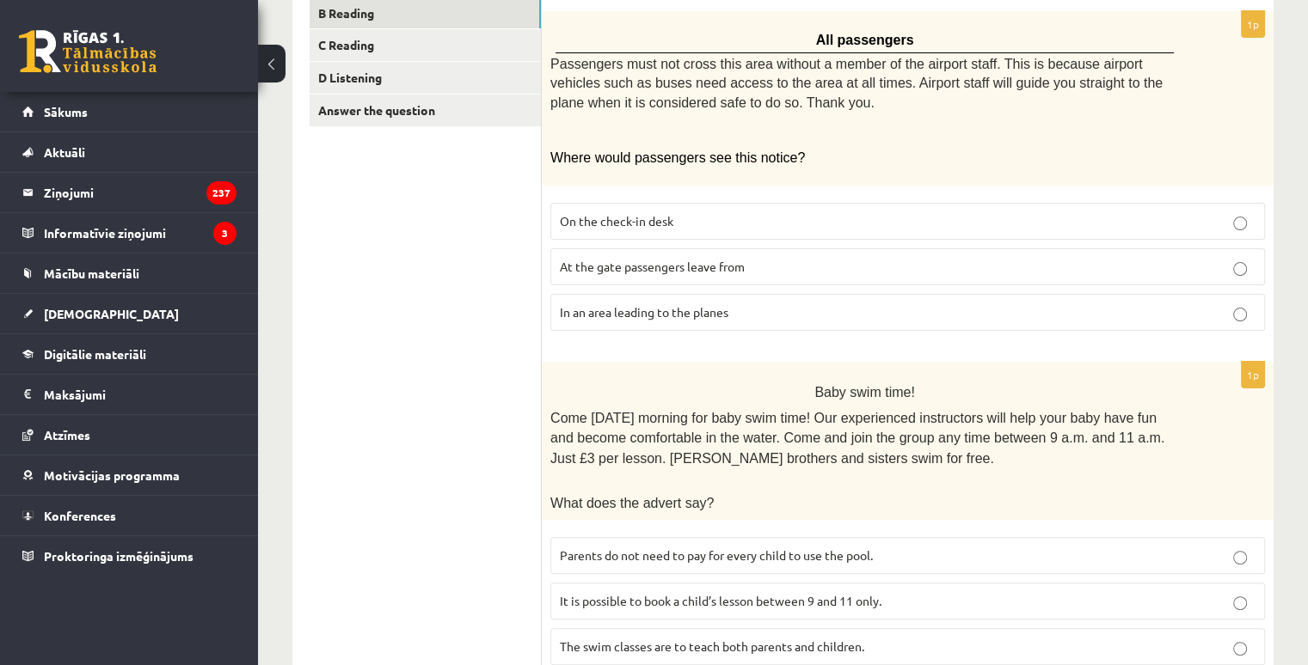
click at [660, 310] on span "In an area leading to the planes" at bounding box center [644, 311] width 169 height 15
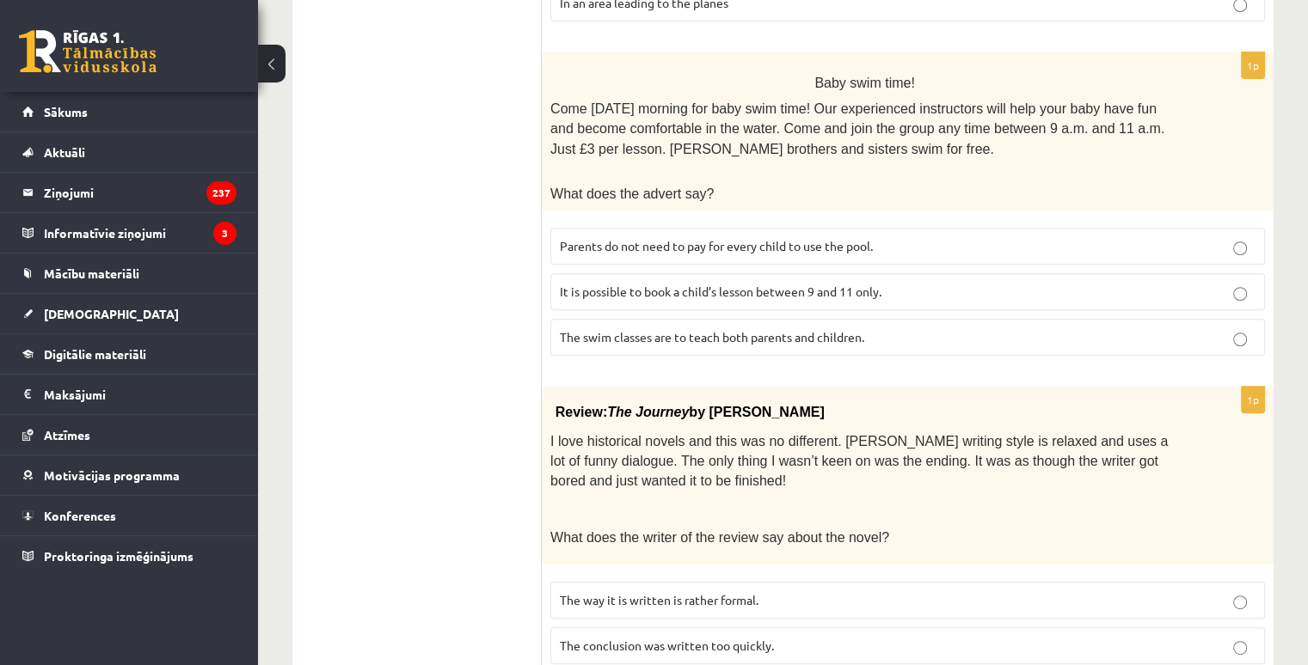
scroll to position [688, 0]
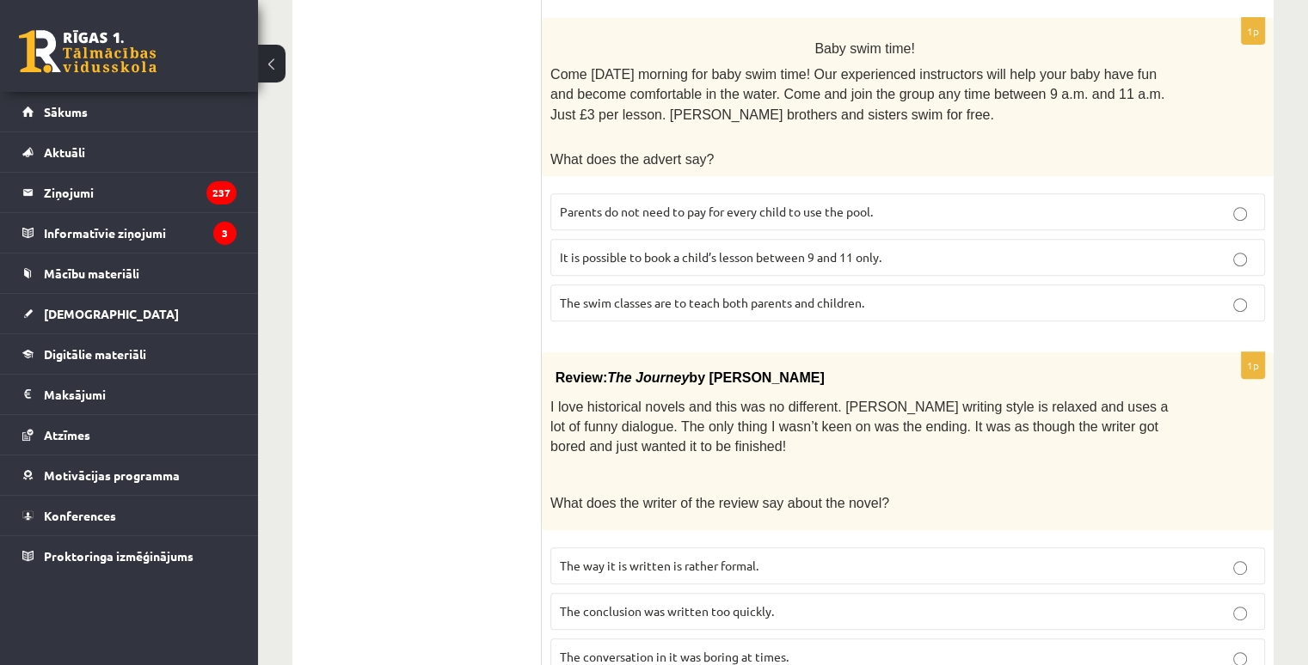
click at [620, 205] on span "Parents do not need to pay for every child to use the pool." at bounding box center [716, 211] width 313 height 15
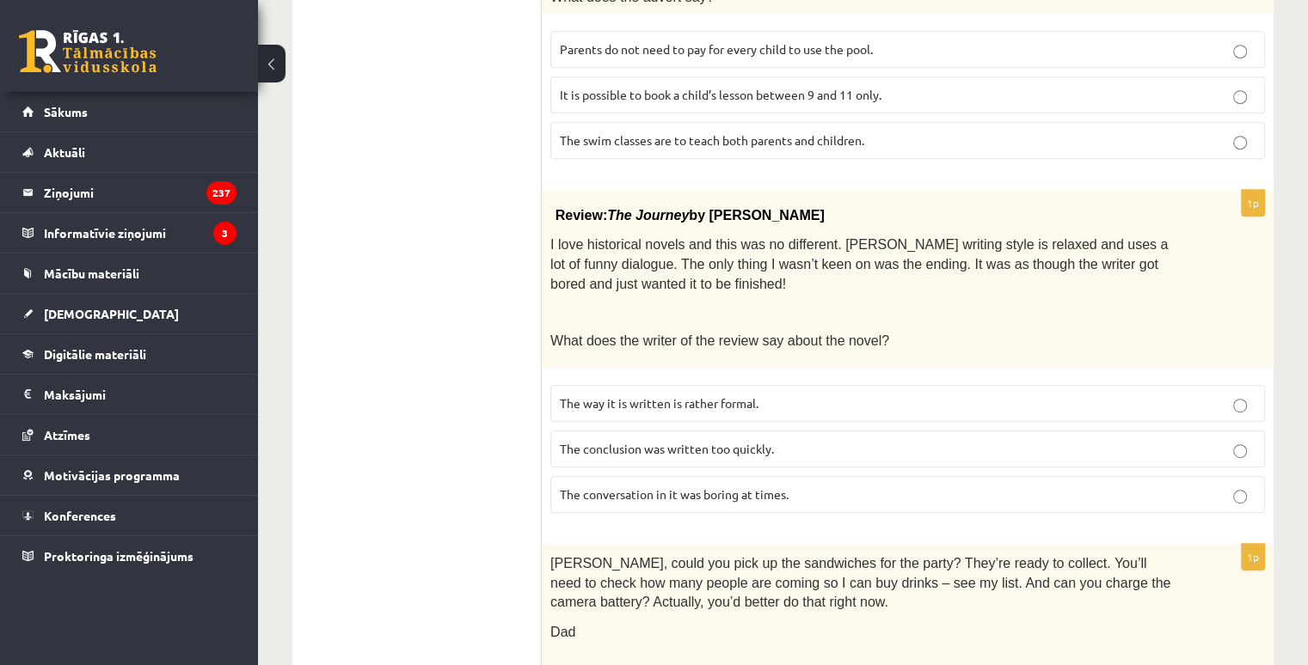
scroll to position [946, 0]
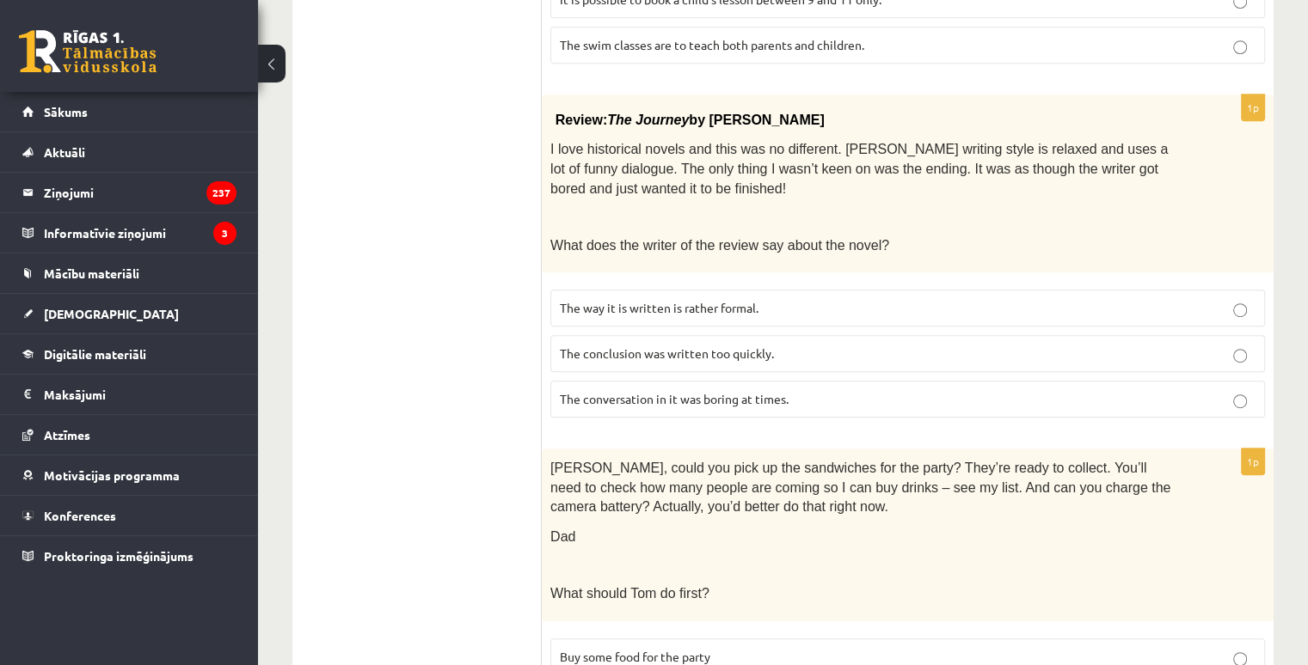
click at [653, 352] on label "The conclusion was written too quickly." at bounding box center [907, 353] width 714 height 37
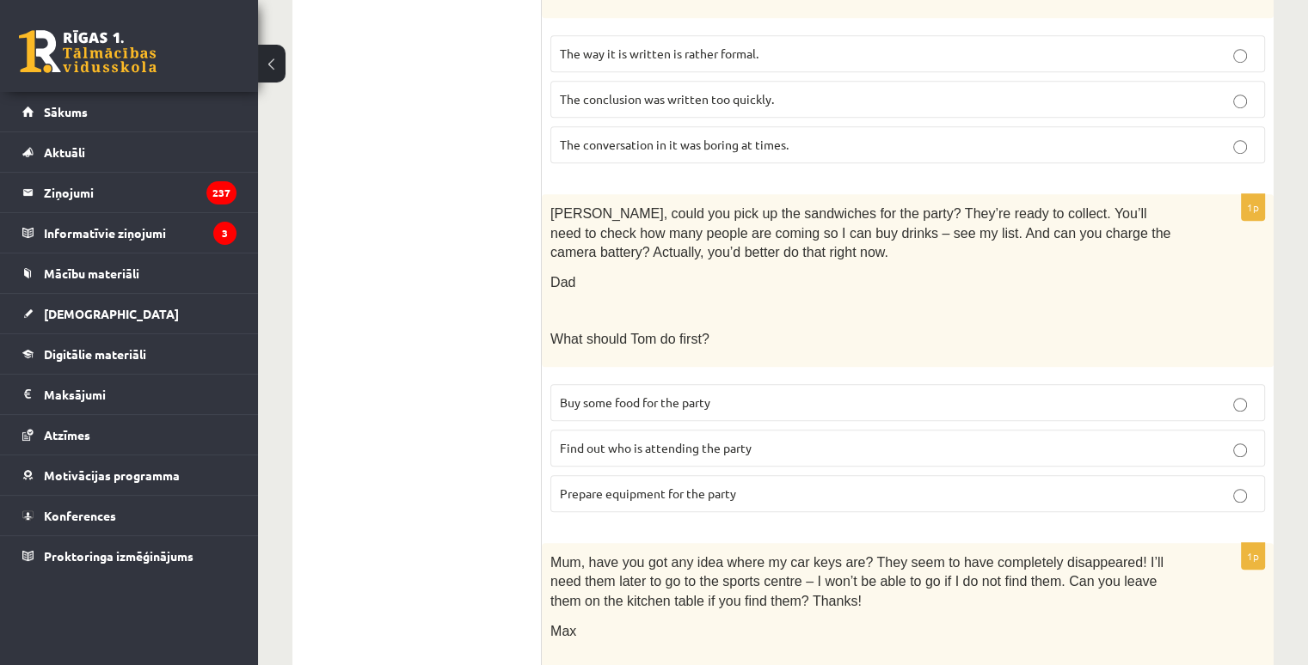
scroll to position [1204, 0]
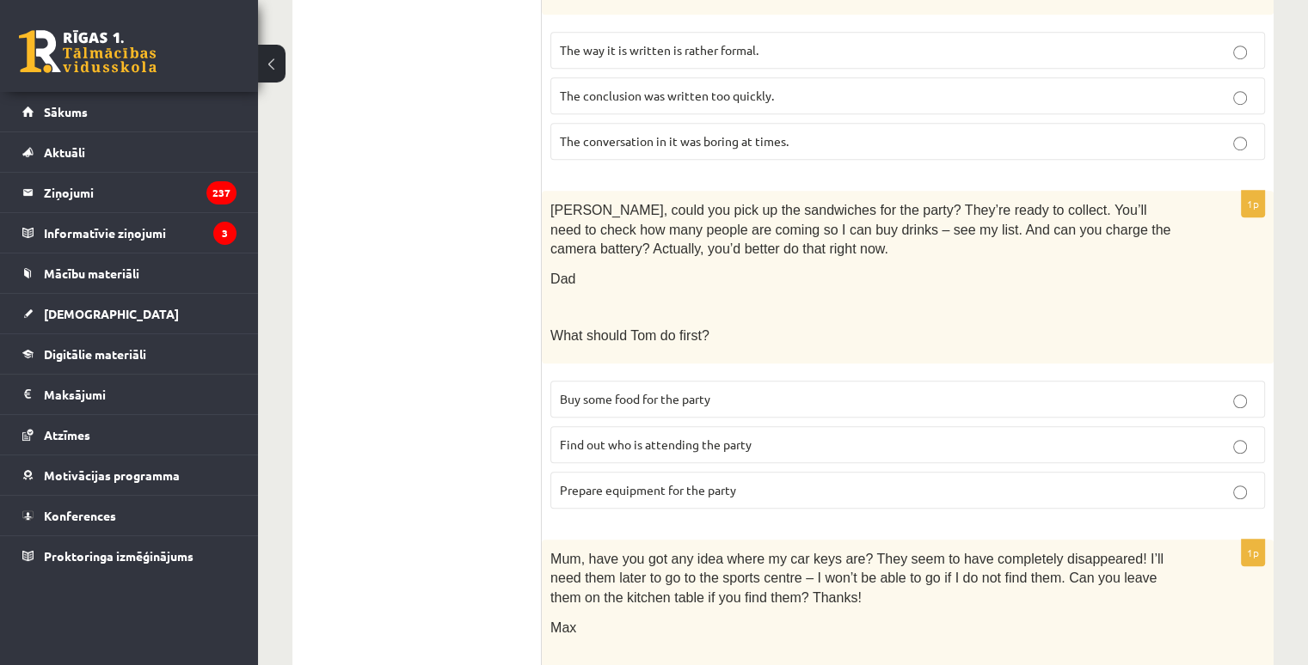
click at [594, 482] on span "Prepare equipment for the party" at bounding box center [648, 489] width 176 height 15
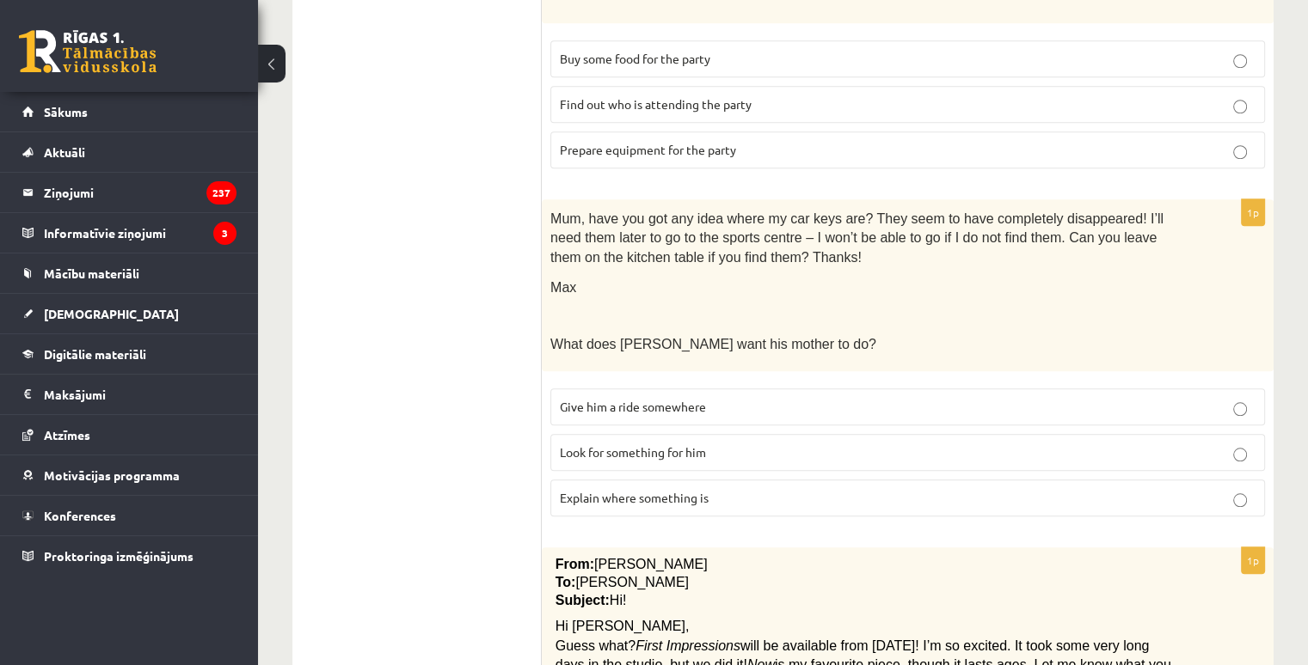
scroll to position [1633, 0]
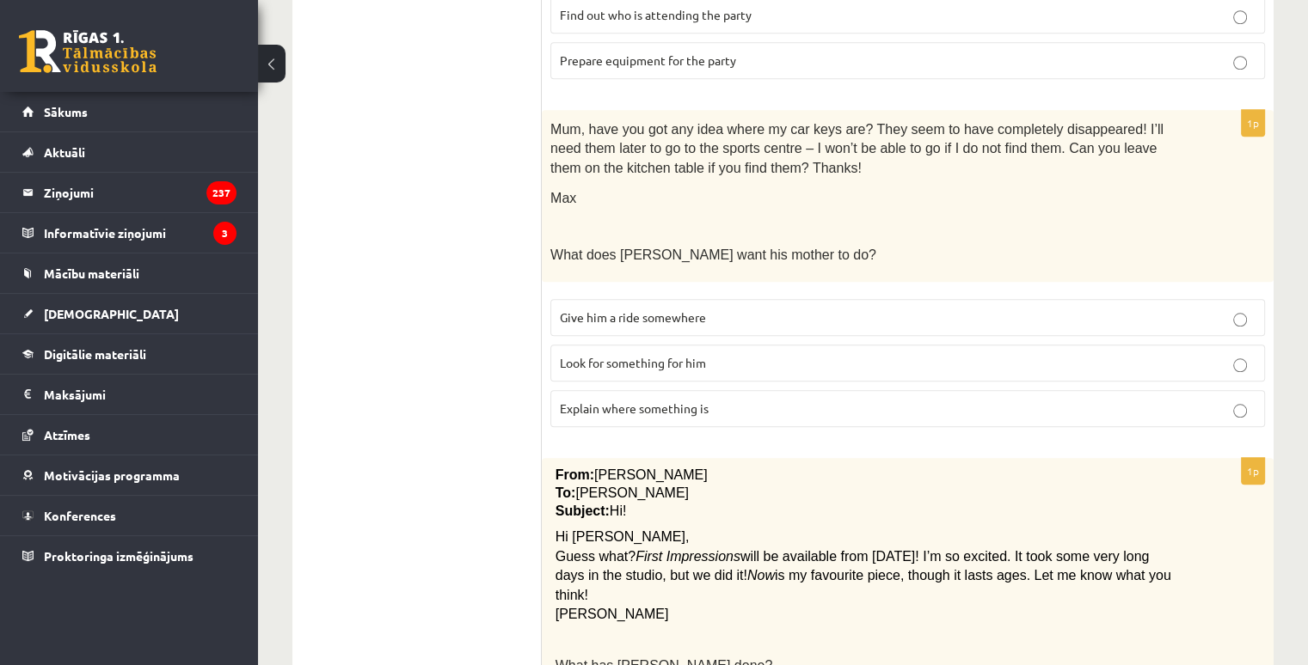
click at [561, 355] on span "Look for something for him" at bounding box center [633, 362] width 146 height 15
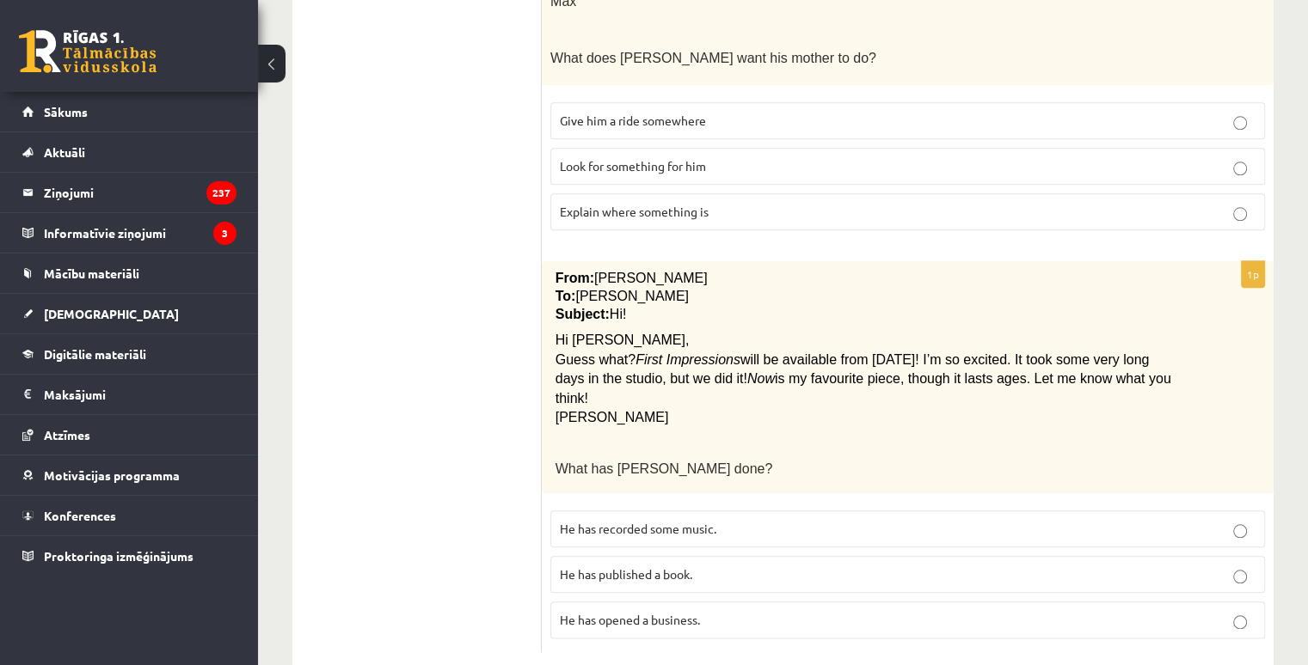
scroll to position [1833, 0]
click at [641, 518] on span "He has recorded some music." at bounding box center [638, 525] width 156 height 15
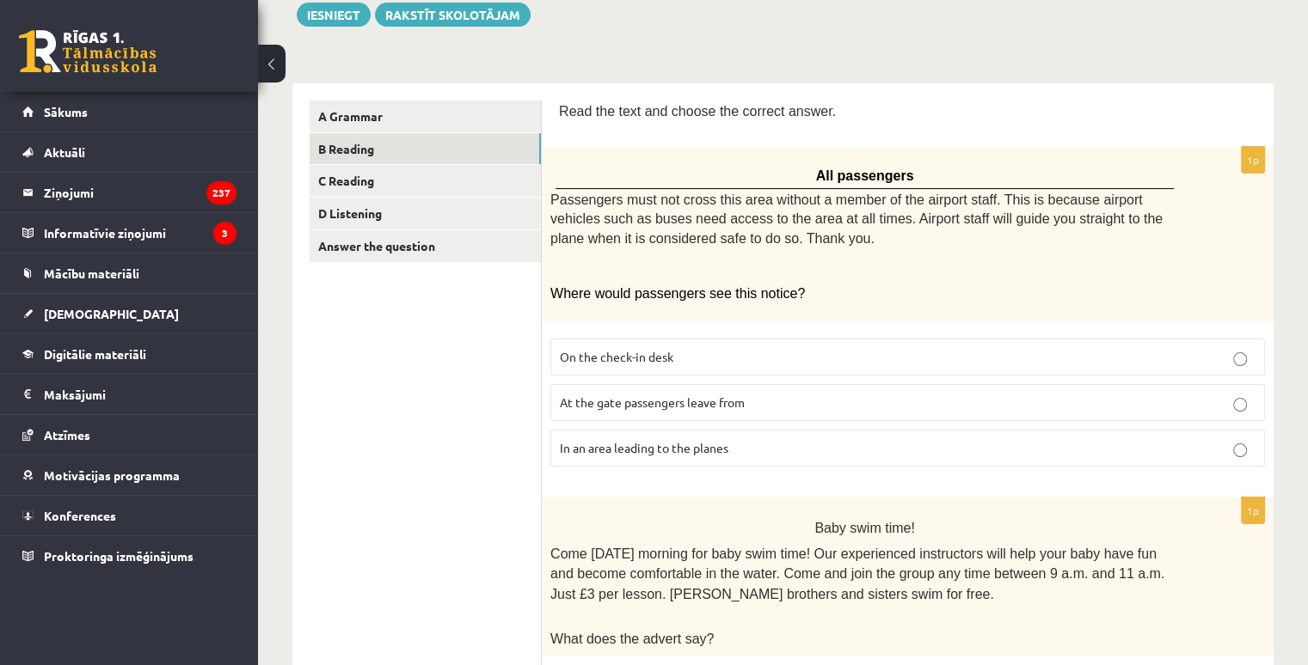
scroll to position [0, 0]
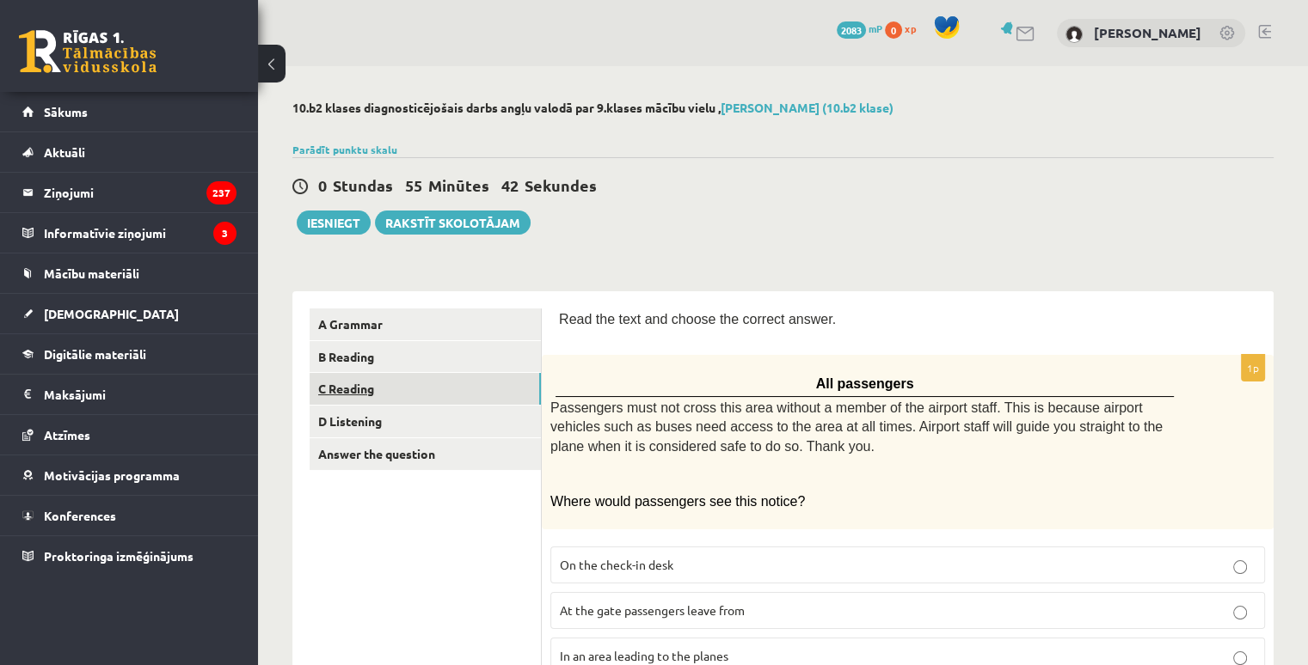
click at [378, 386] on link "C Reading" at bounding box center [424, 389] width 231 height 32
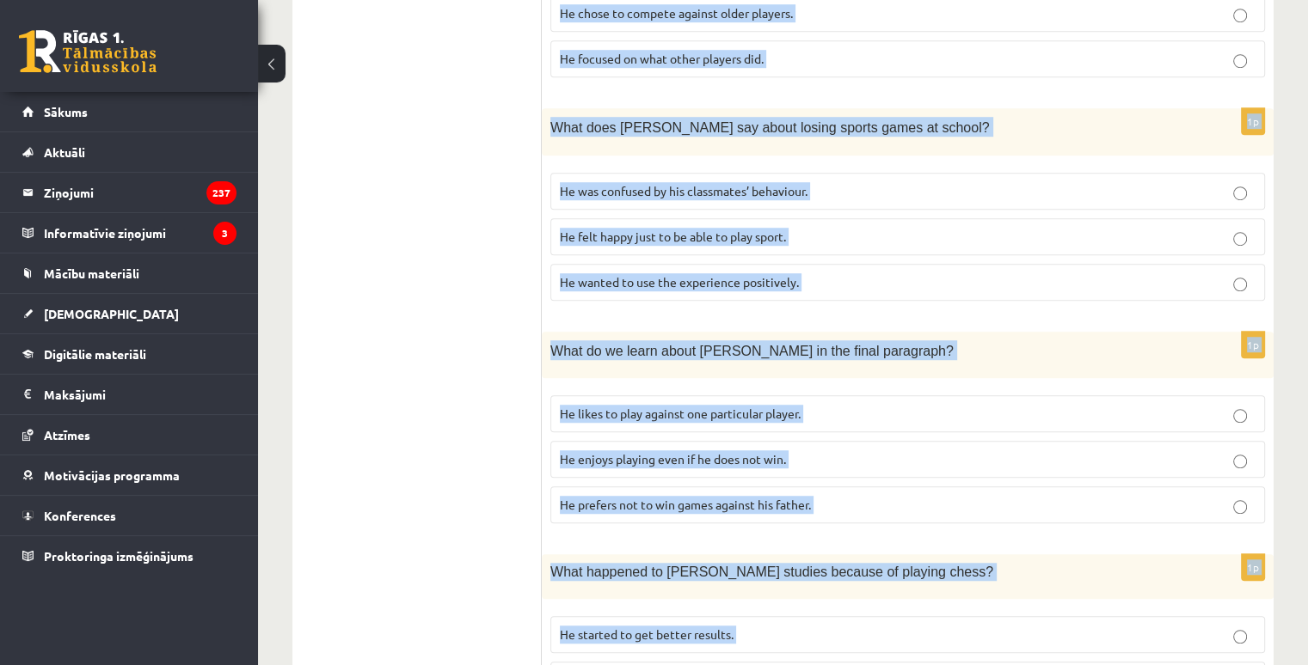
scroll to position [1503, 0]
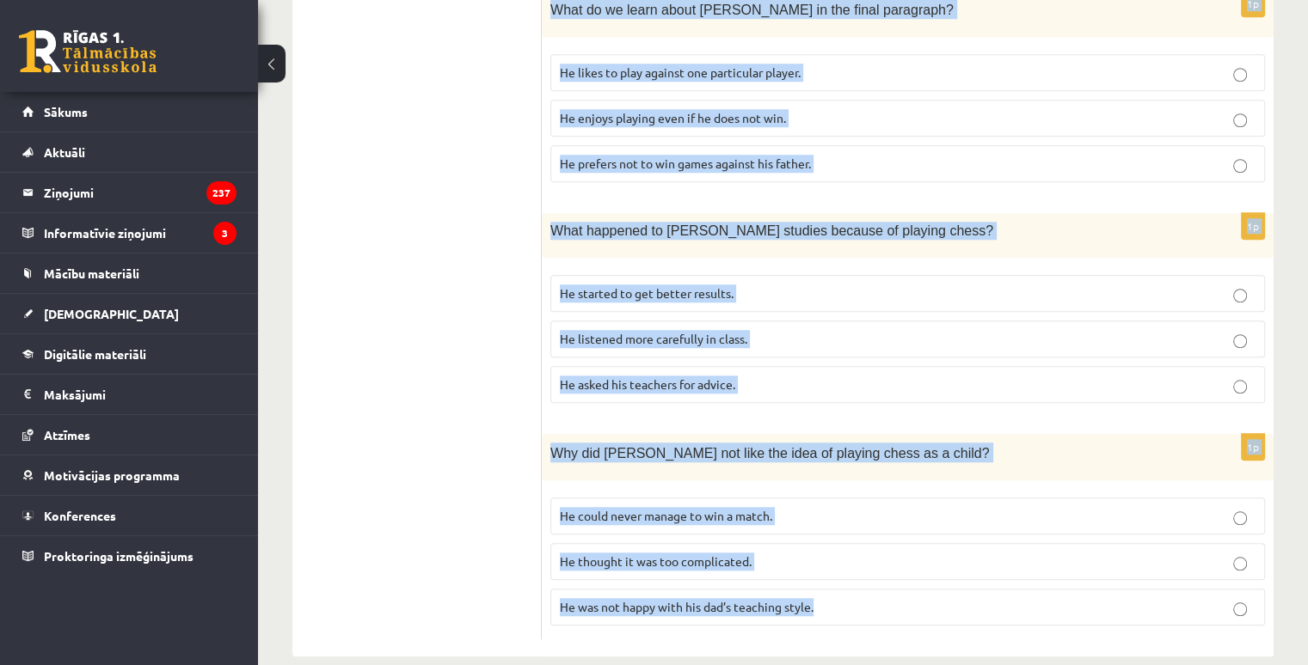
drag, startPoint x: 564, startPoint y: 151, endPoint x: 1045, endPoint y: 705, distance: 733.1
copy form "ead the article about chess and choose the correct answer for each question. Pl…"
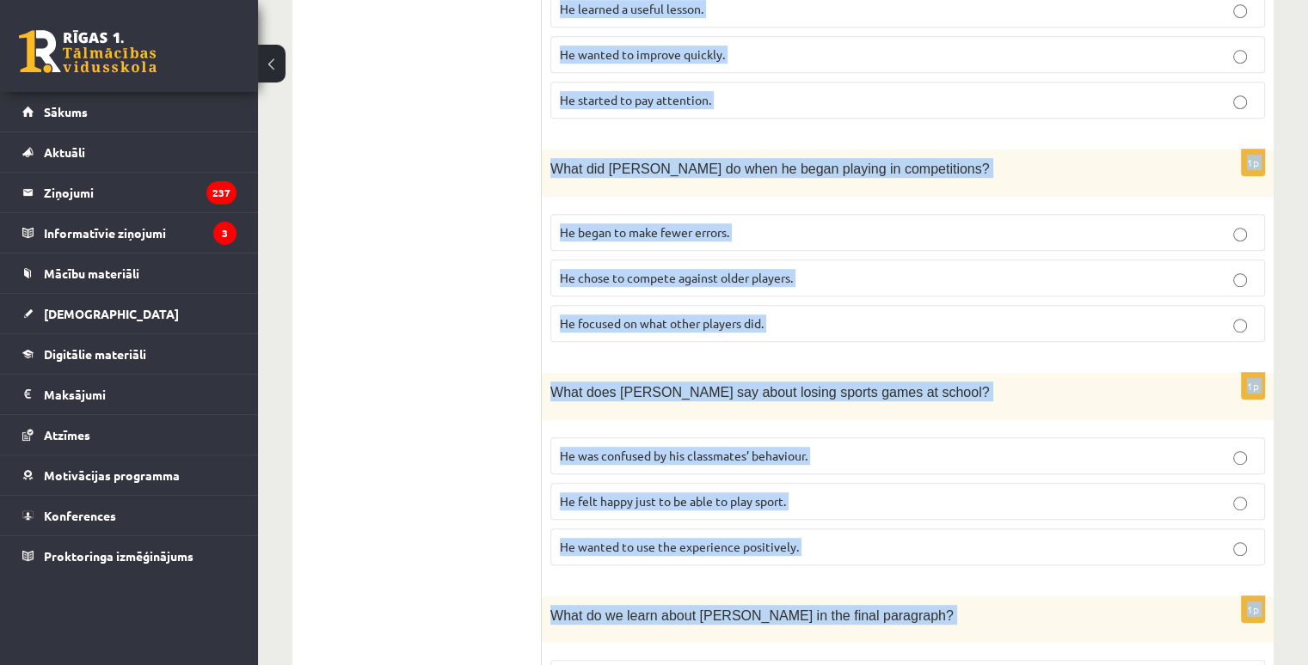
scroll to position [557, 0]
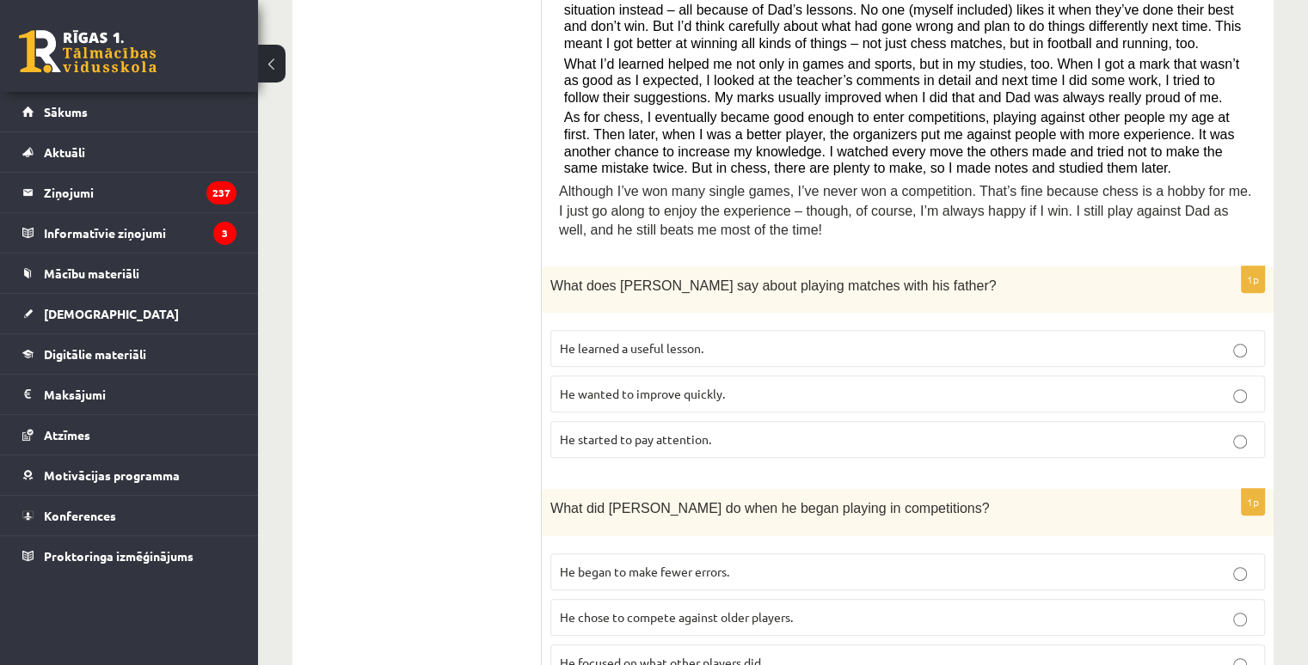
click at [512, 358] on ul "A Grammar B Reading C Reading D Listening Answer the question" at bounding box center [425, 669] width 232 height 1834
click at [632, 330] on label "He learned a useful lesson." at bounding box center [907, 348] width 714 height 37
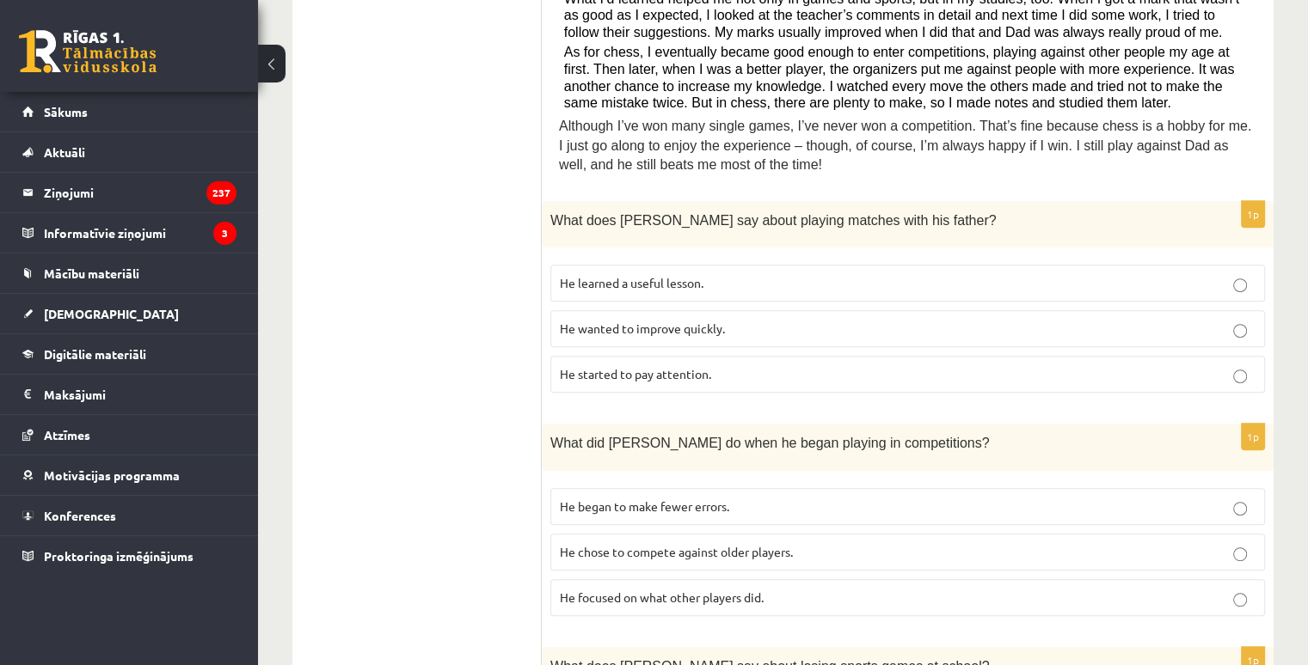
scroll to position [815, 0]
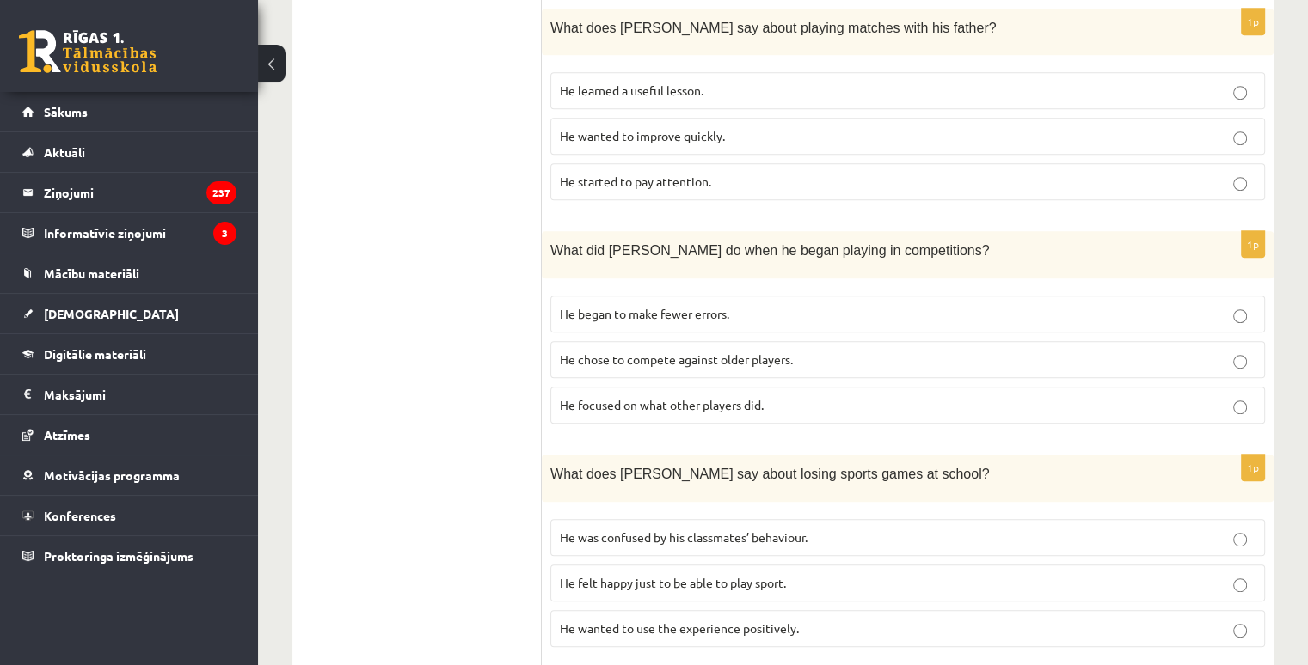
click at [597, 387] on label "He focused on what other players did." at bounding box center [907, 405] width 714 height 37
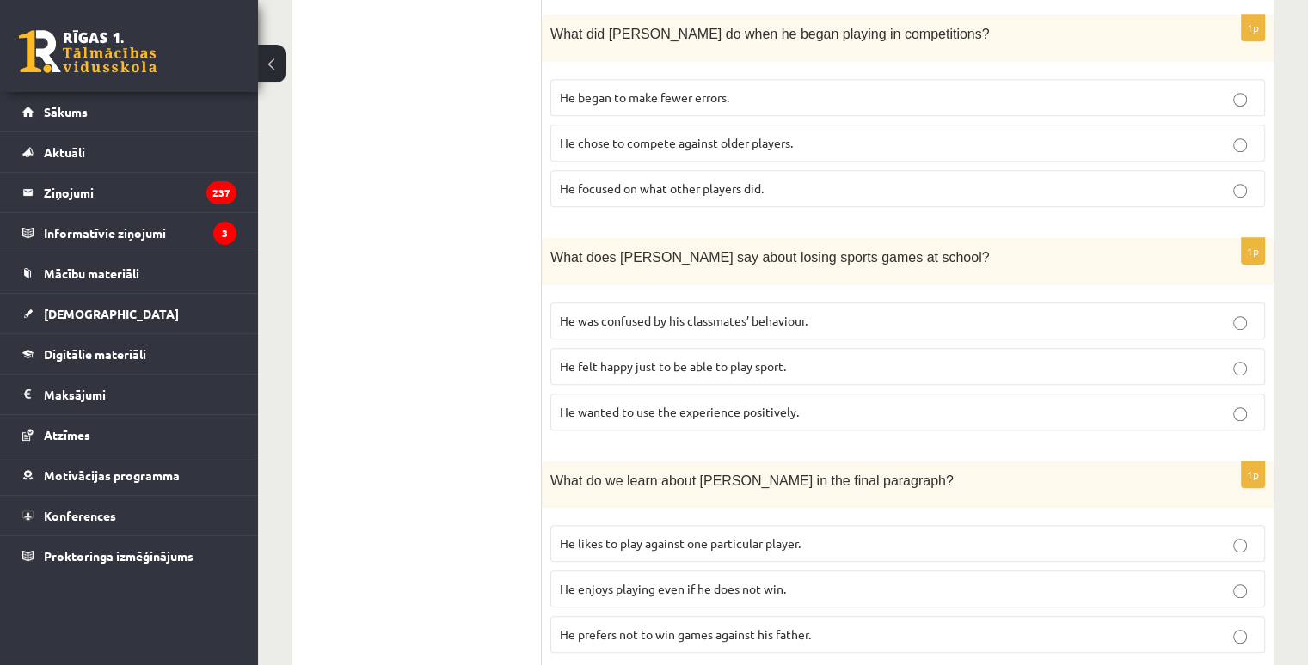
scroll to position [1073, 0]
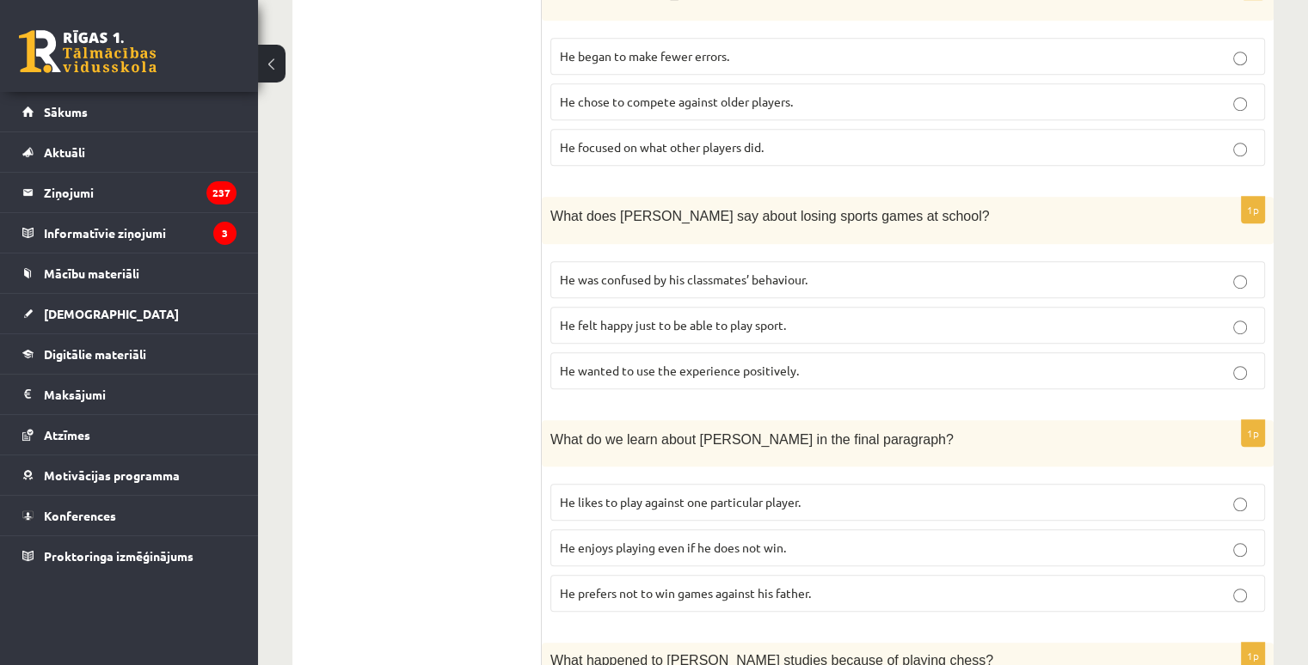
click at [641, 363] on span "He wanted to use the experience positively." at bounding box center [679, 370] width 239 height 15
click at [669, 540] on span "He enjoys playing even if he does not win." at bounding box center [673, 547] width 226 height 15
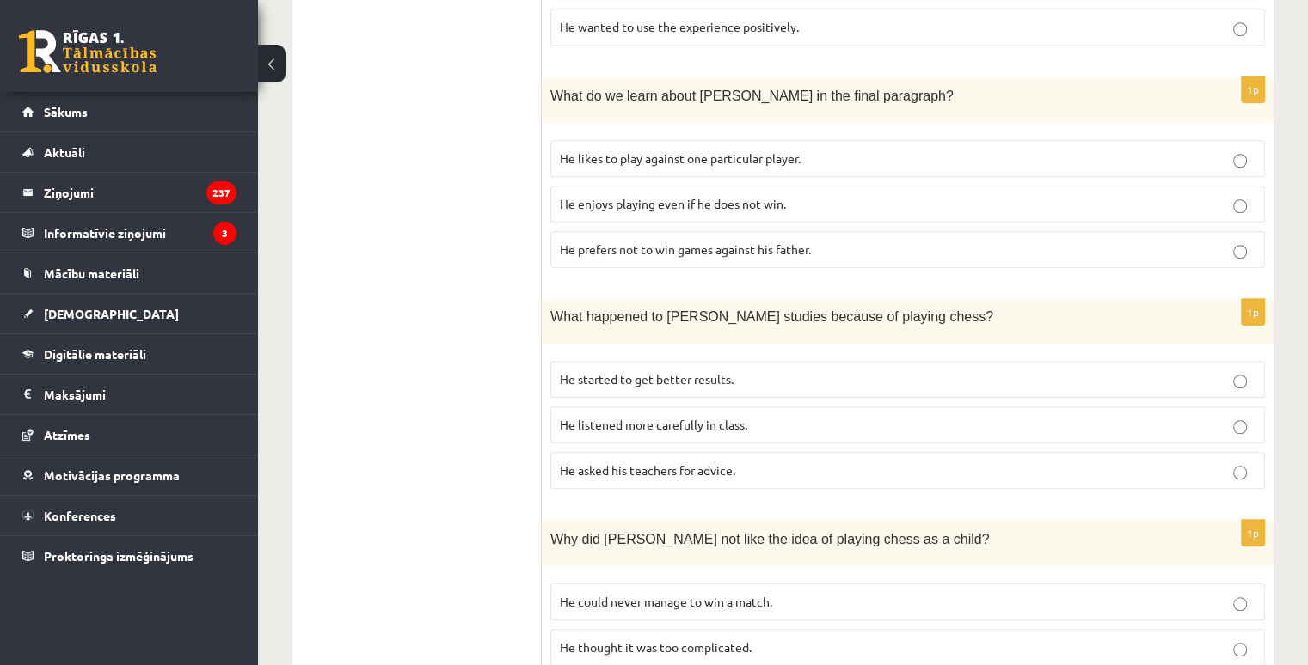
scroll to position [1503, 0]
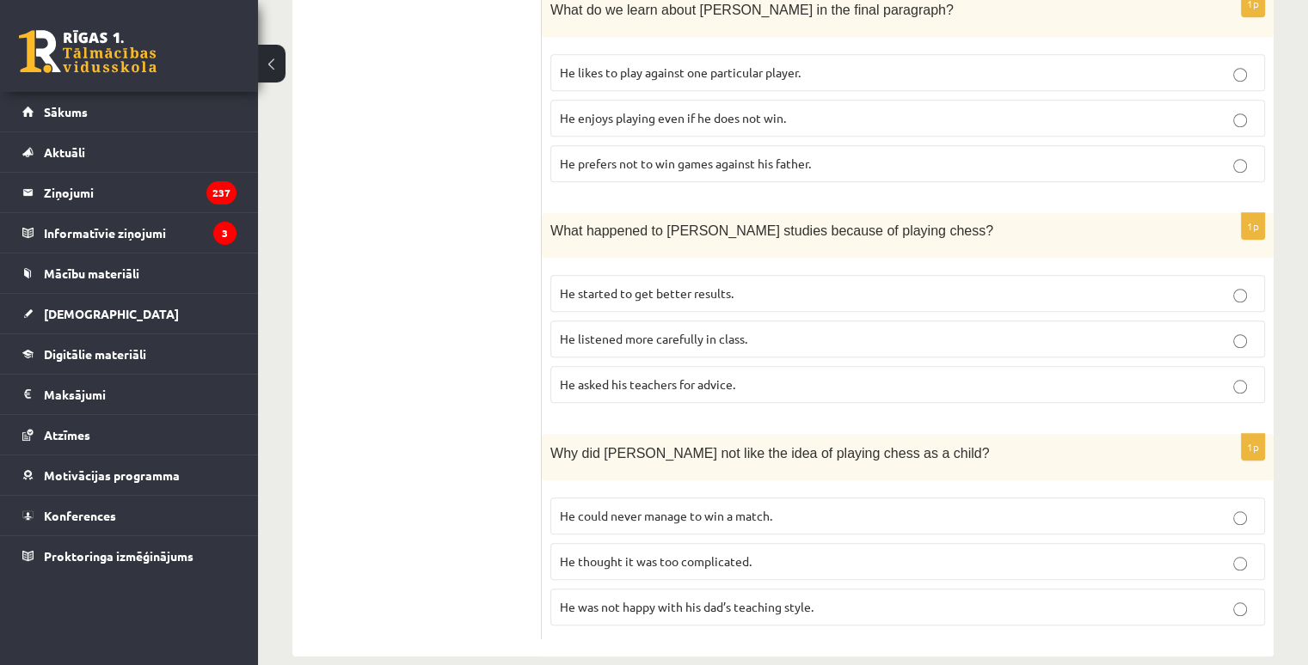
click at [619, 285] on span "He started to get better results." at bounding box center [647, 292] width 174 height 15
click at [581, 554] on span "He thought it was too complicated." at bounding box center [656, 561] width 192 height 15
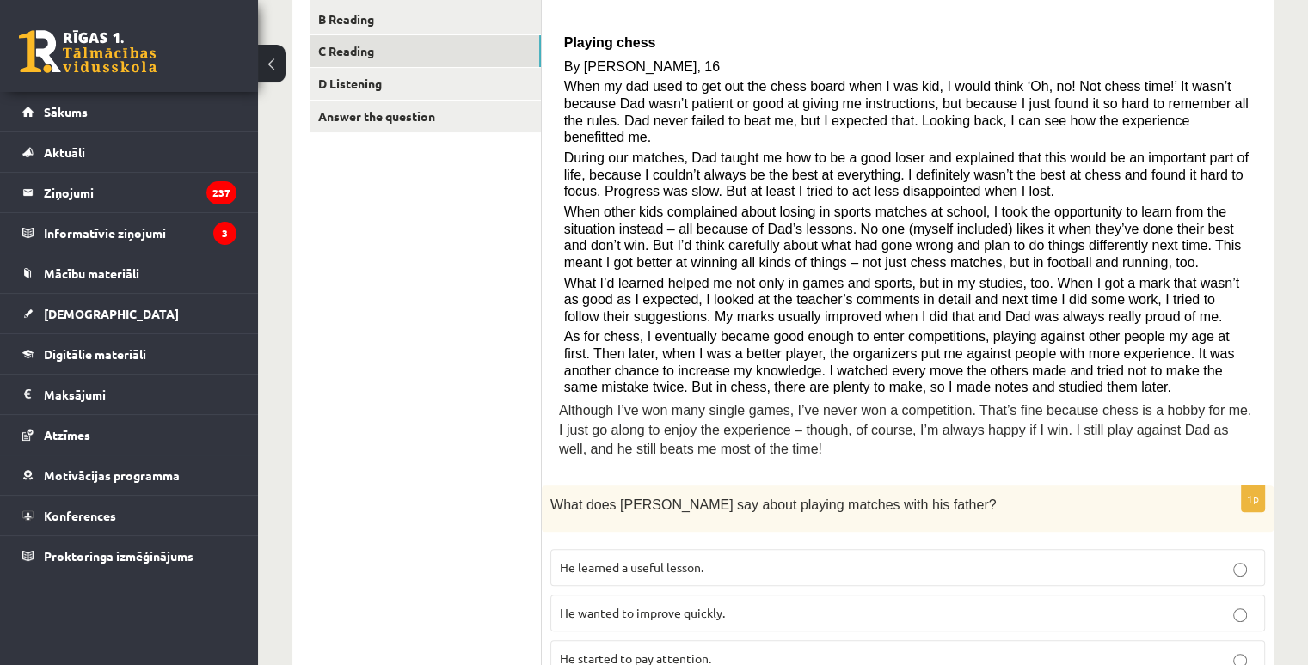
scroll to position [0, 0]
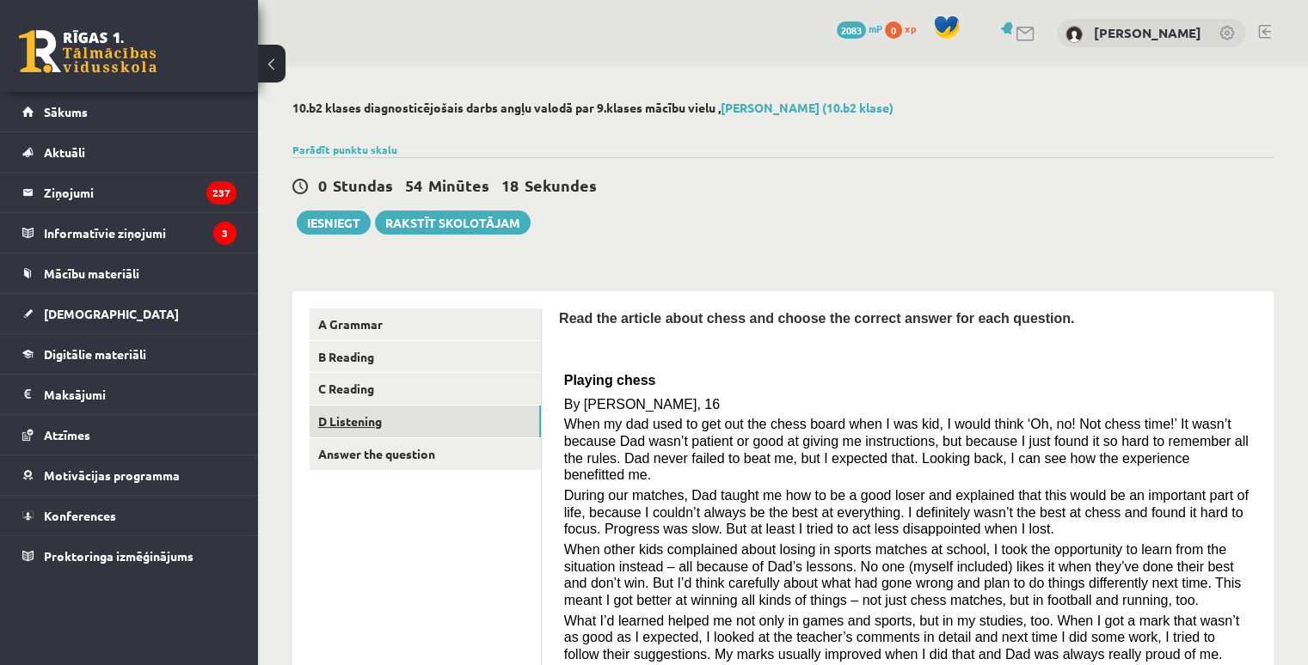
click at [330, 417] on link "D Listening" at bounding box center [424, 422] width 231 height 32
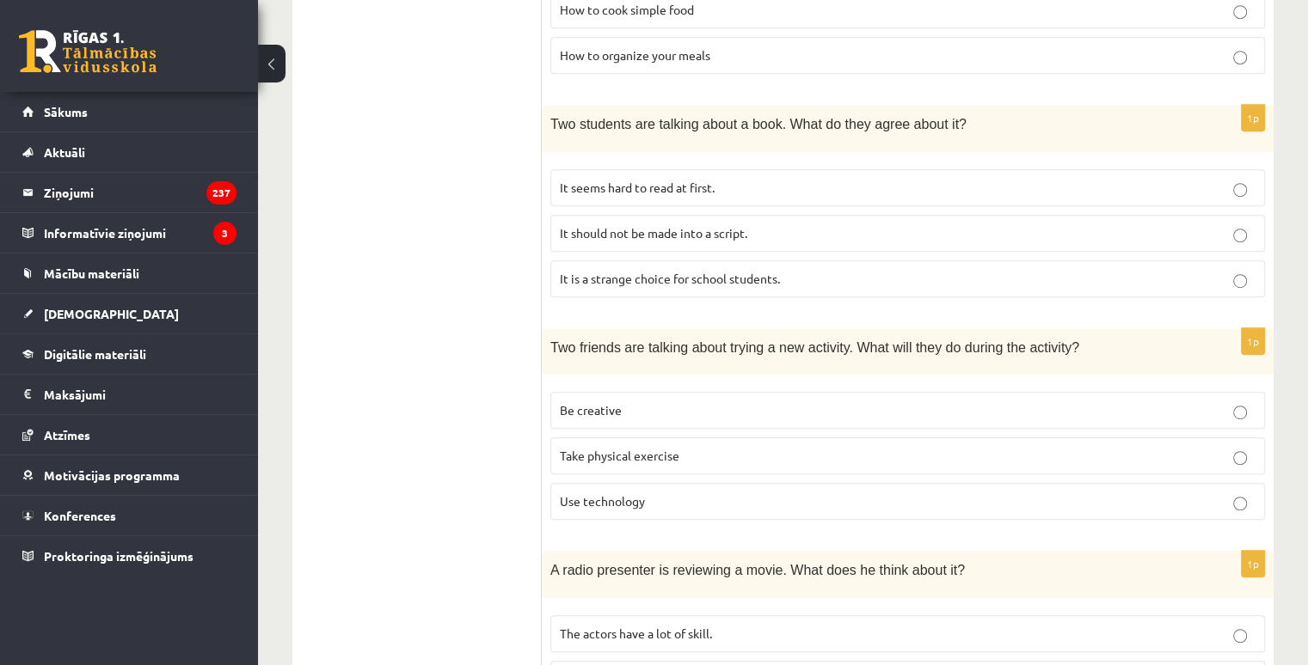
scroll to position [1039, 0]
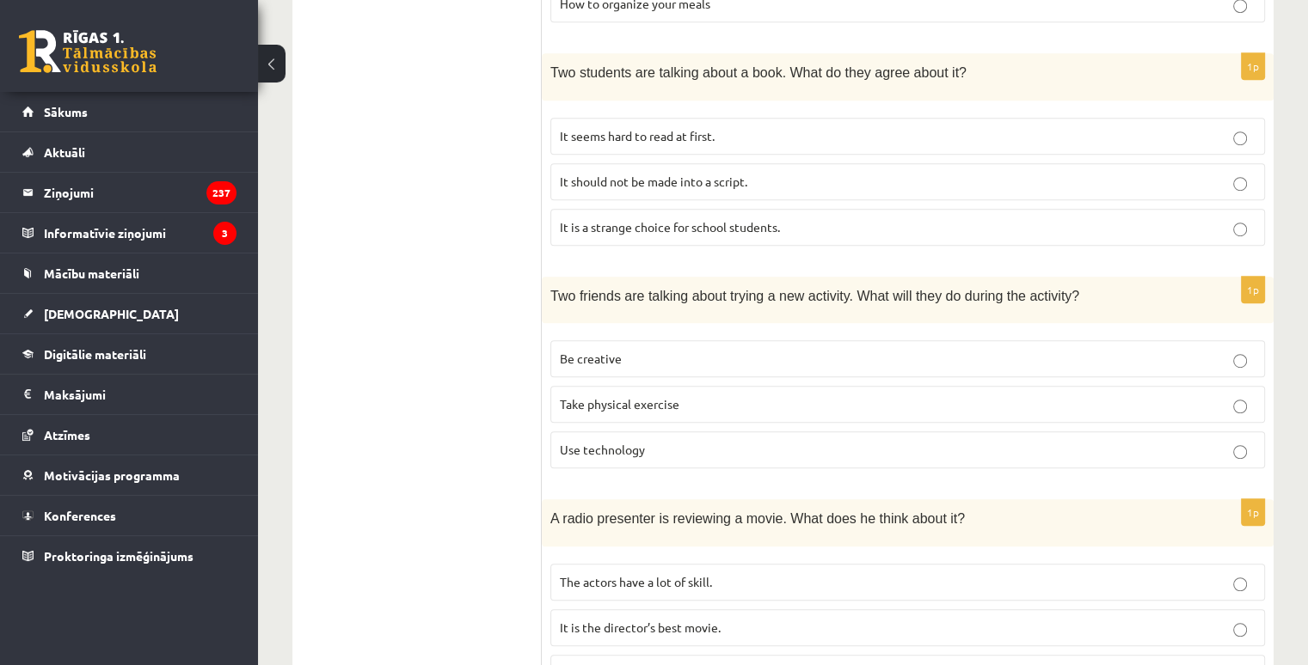
click at [715, 353] on p "Be creative" at bounding box center [908, 359] width 696 height 18
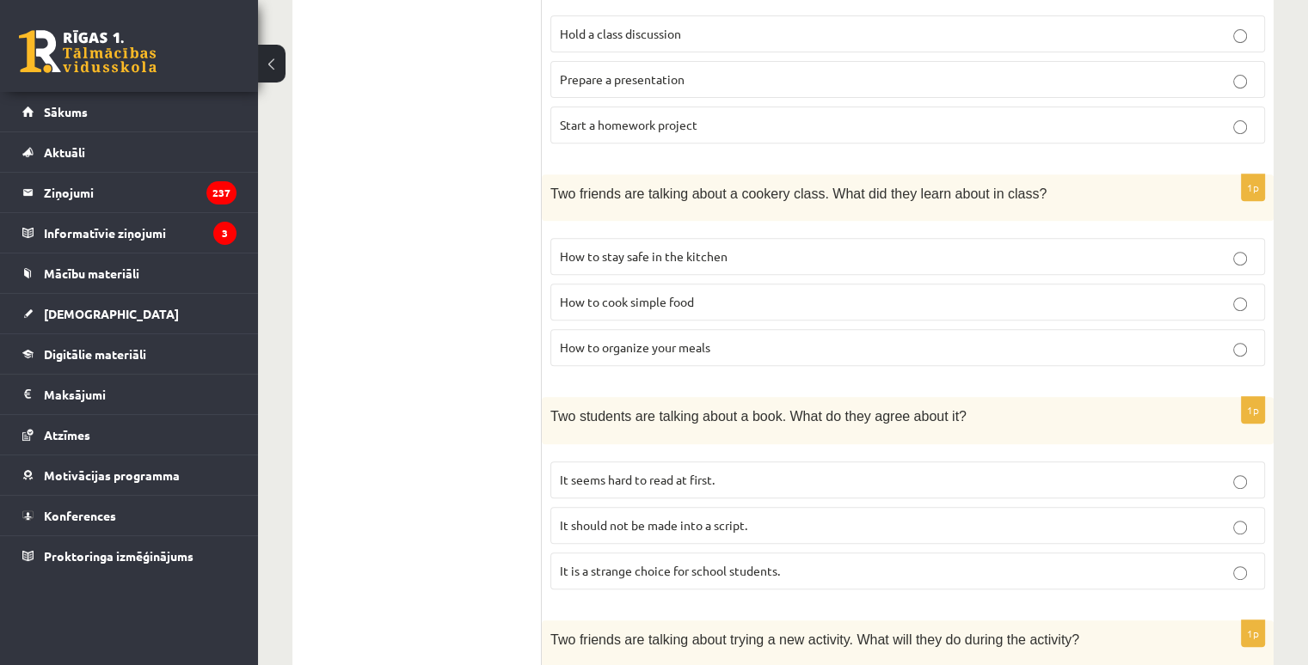
click at [699, 299] on p "How to cook simple food" at bounding box center [908, 302] width 696 height 18
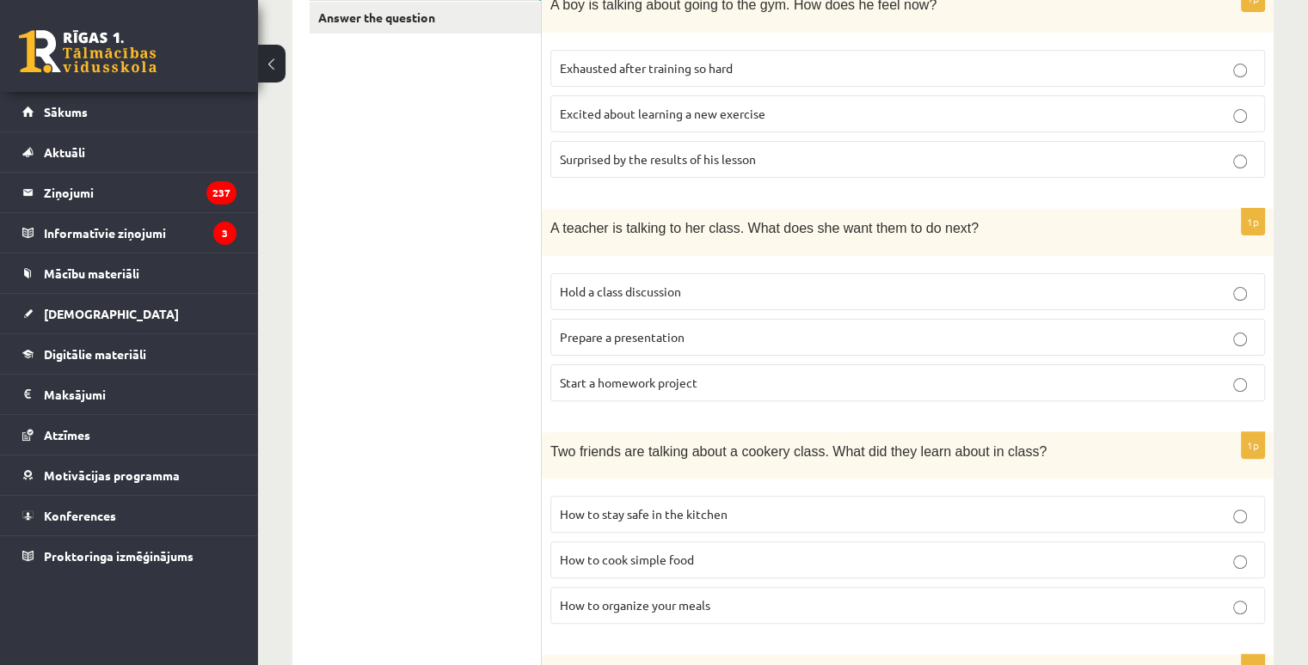
scroll to position [179, 0]
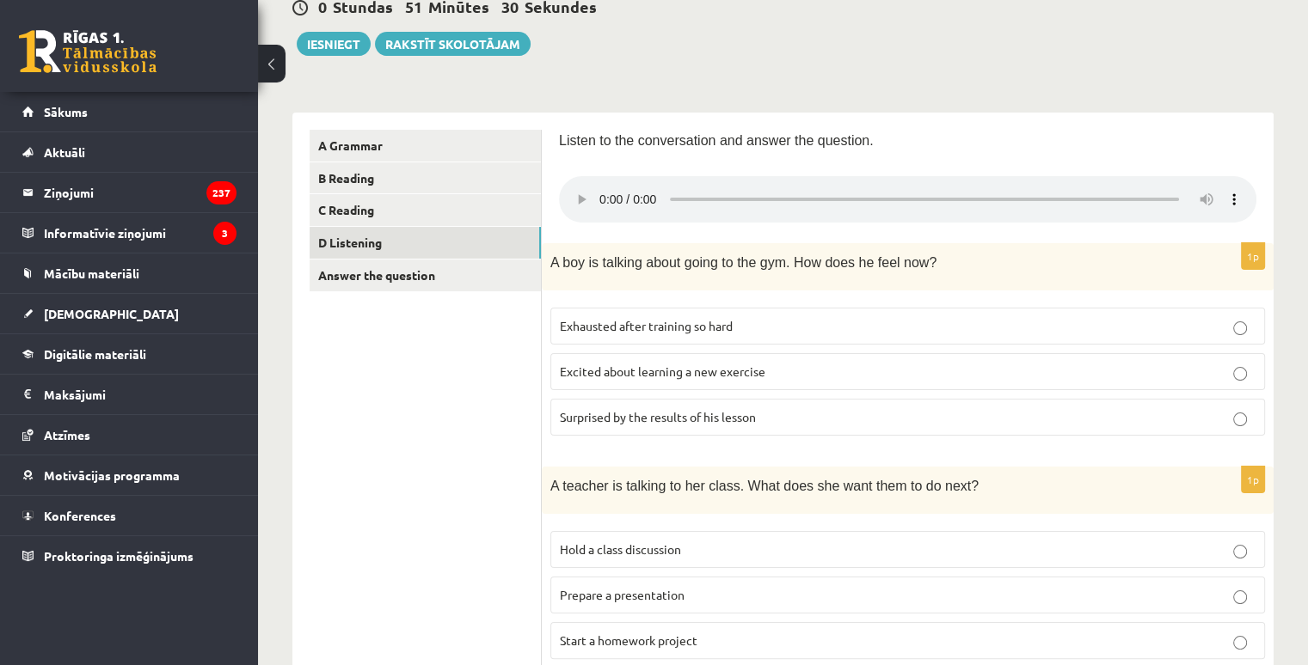
click at [692, 375] on span "Excited about learning a new exercise" at bounding box center [662, 371] width 205 height 15
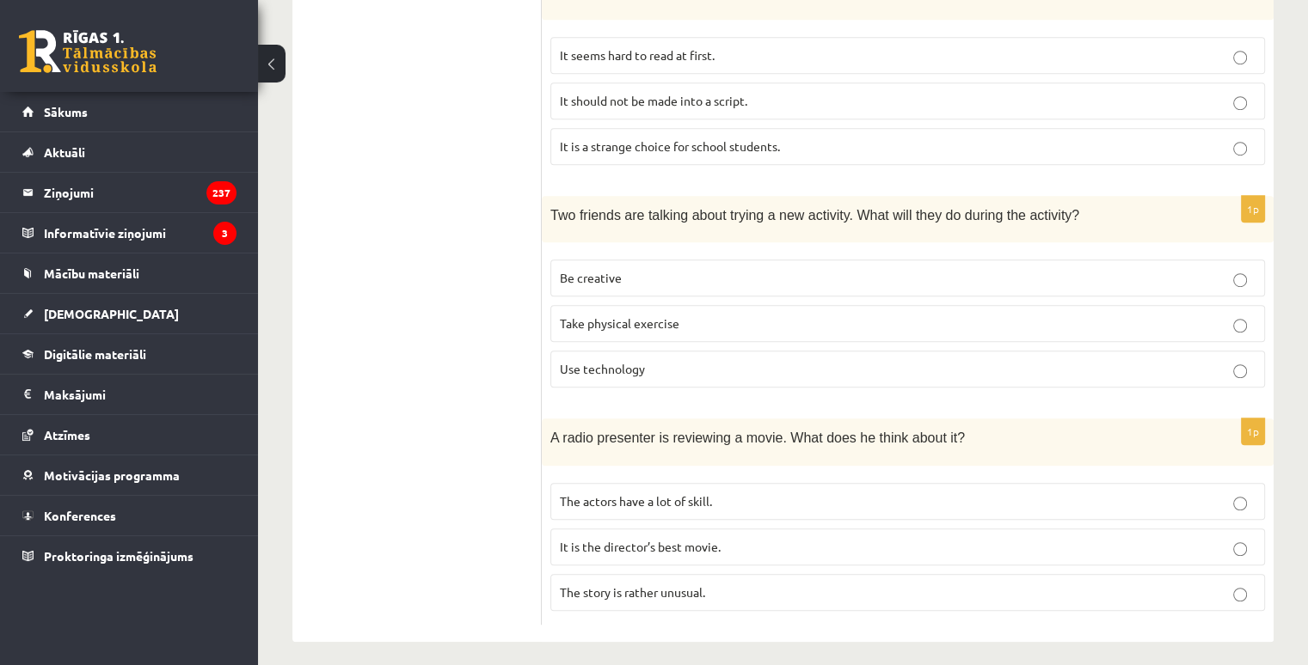
scroll to position [1125, 0]
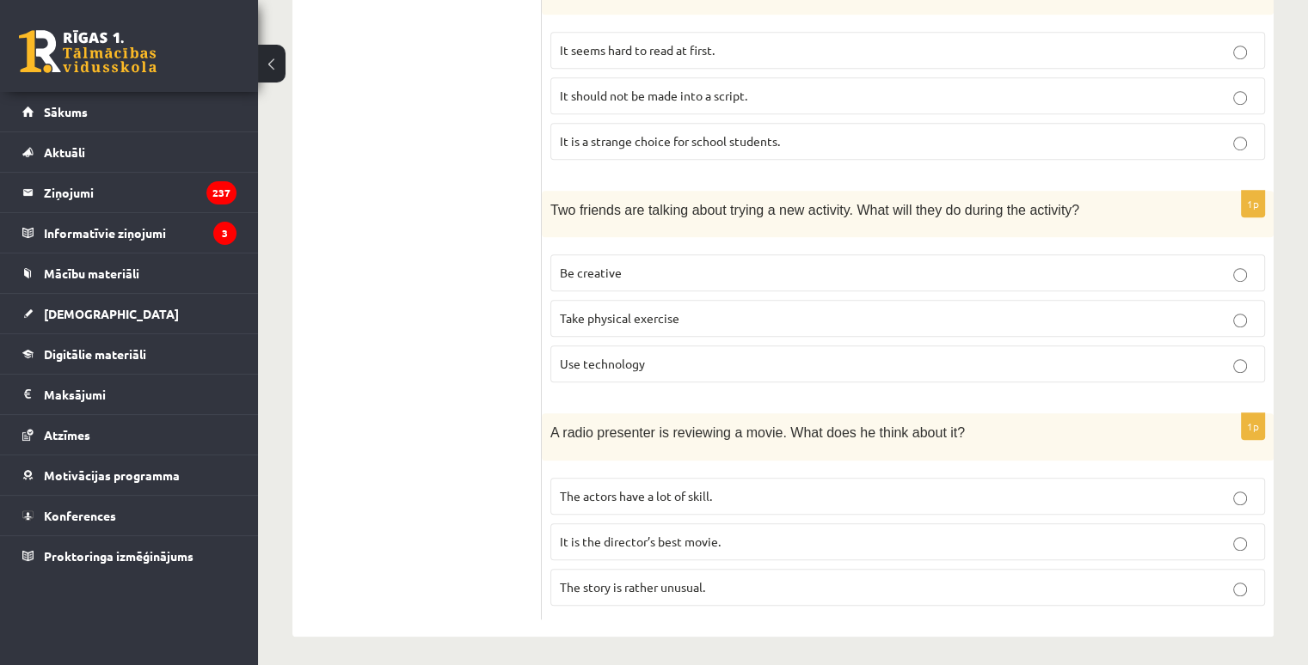
click at [743, 533] on p "It is the director’s best movie." at bounding box center [908, 542] width 696 height 18
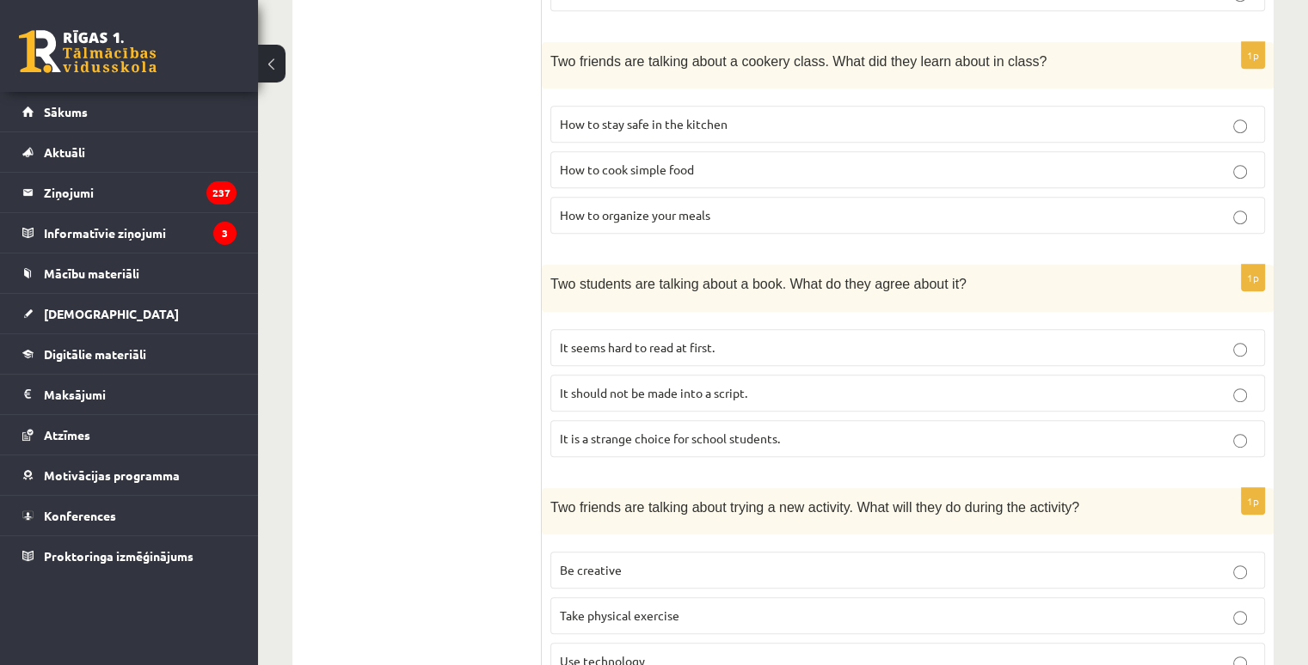
scroll to position [867, 0]
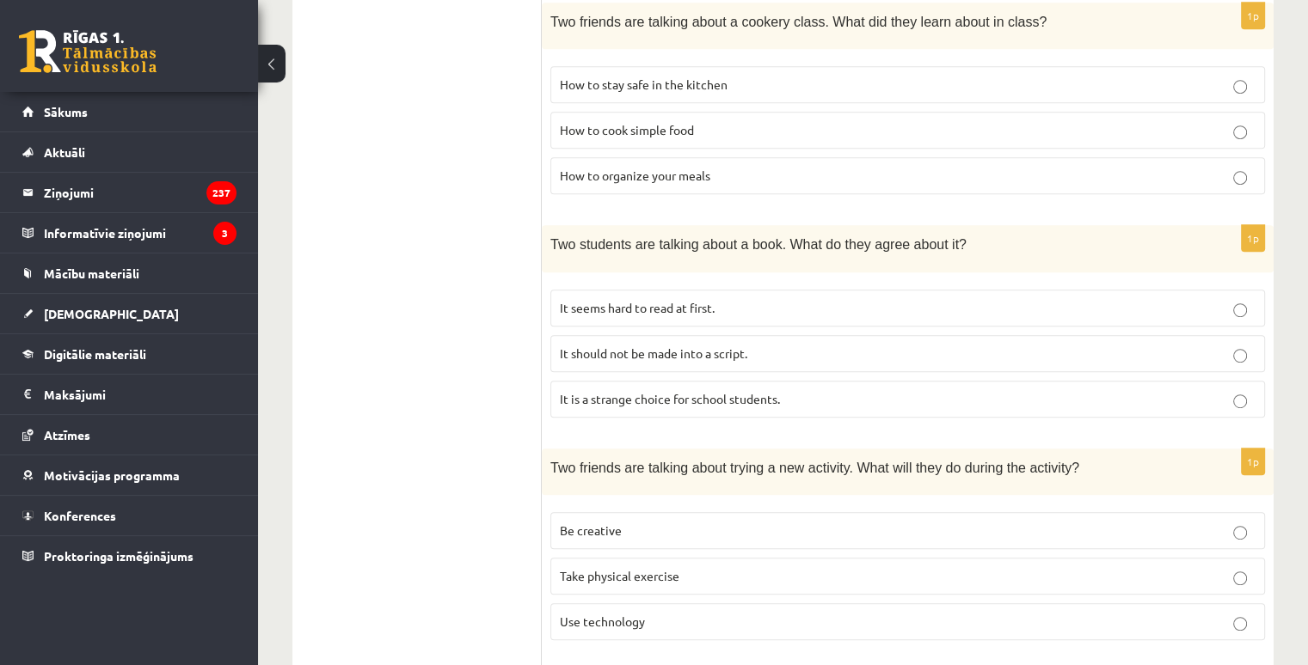
click at [761, 391] on span "It is a strange choice for school students." at bounding box center [670, 398] width 220 height 15
click at [737, 346] on span "It should not be made into a script." at bounding box center [653, 353] width 187 height 15
click at [700, 303] on span "It seems hard to read at first." at bounding box center [637, 307] width 155 height 15
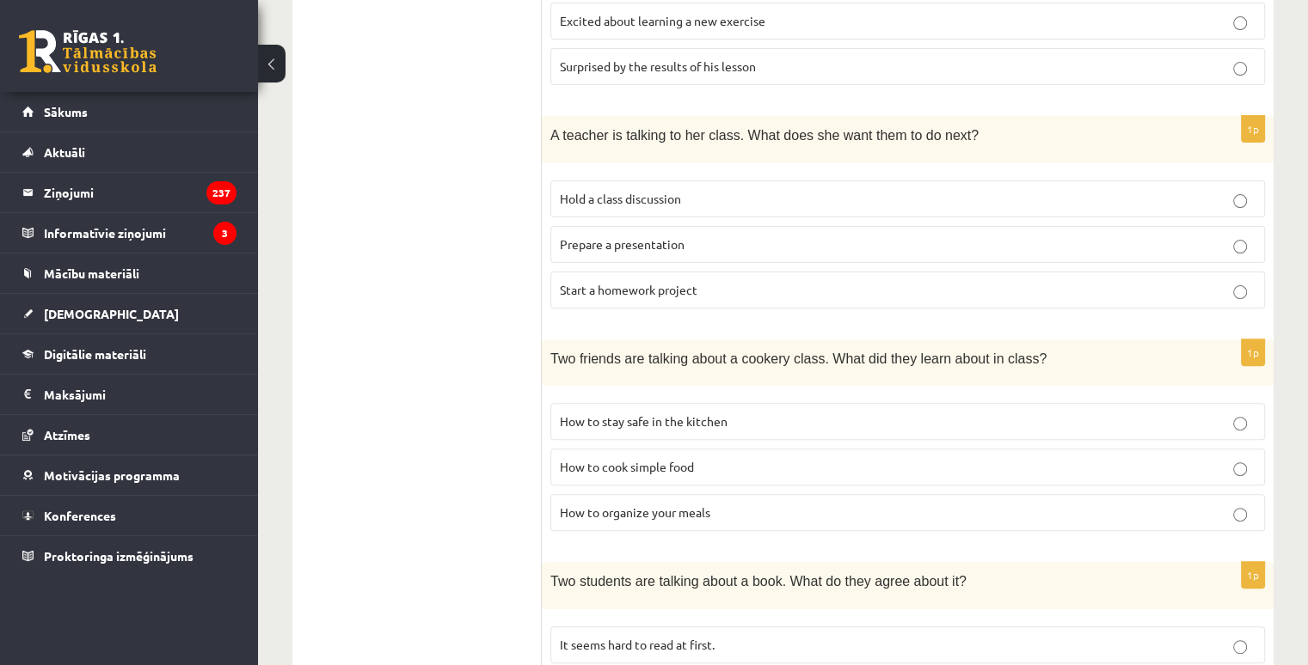
scroll to position [523, 0]
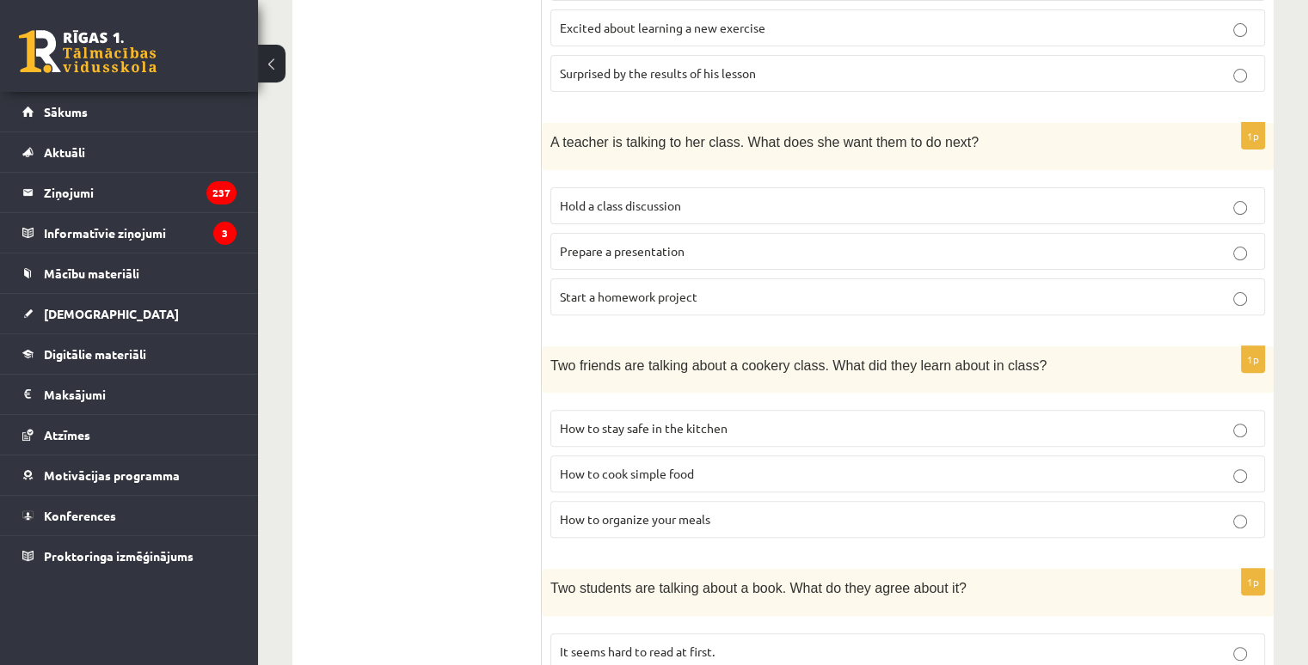
click at [653, 255] on span "Prepare a presentation" at bounding box center [622, 250] width 125 height 15
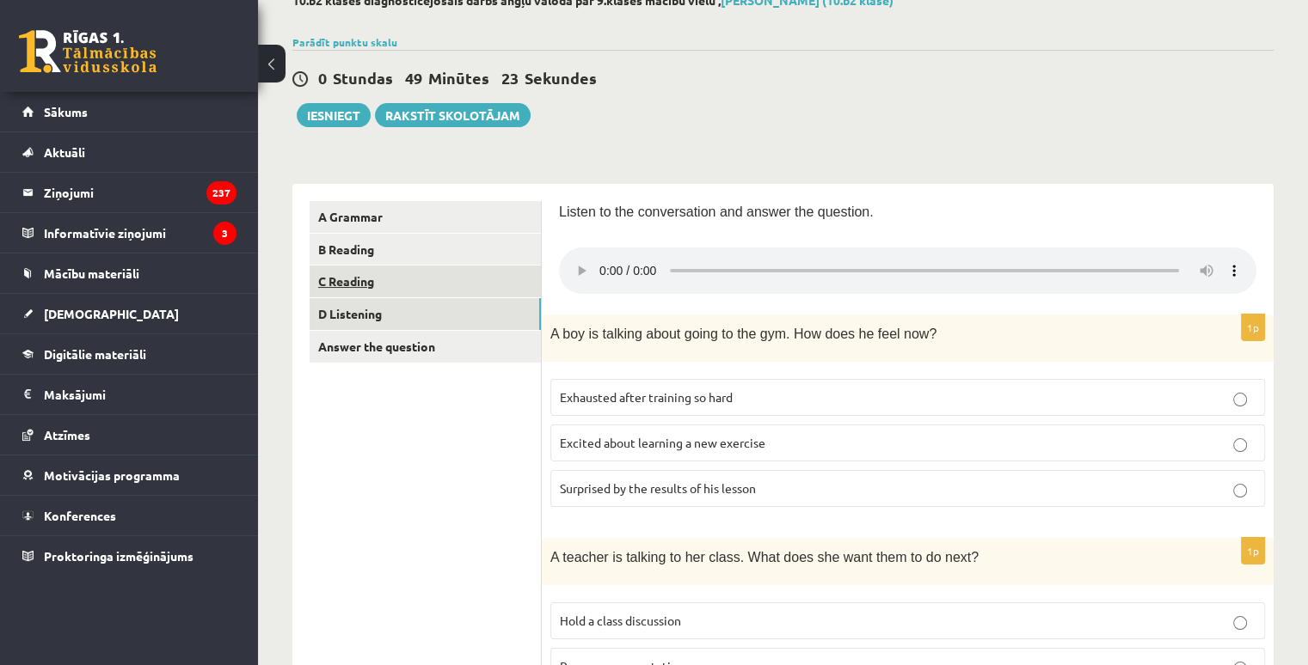
scroll to position [7, 0]
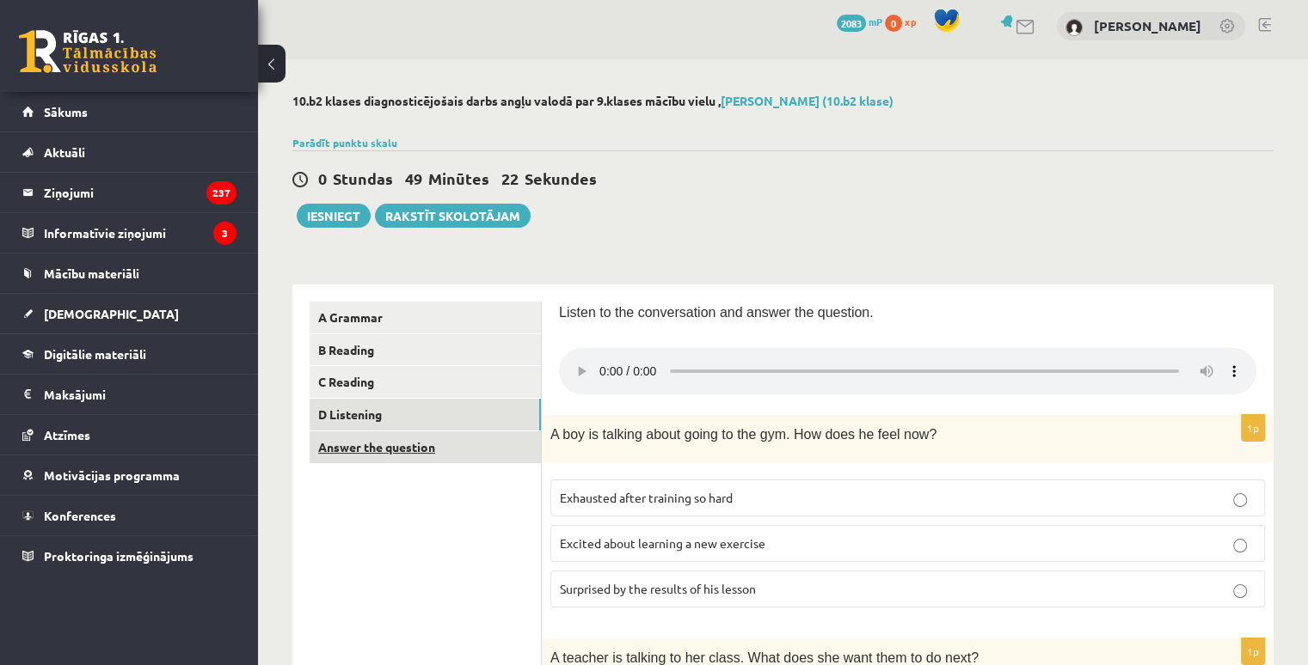
click at [465, 456] on link "Answer the question" at bounding box center [424, 448] width 231 height 32
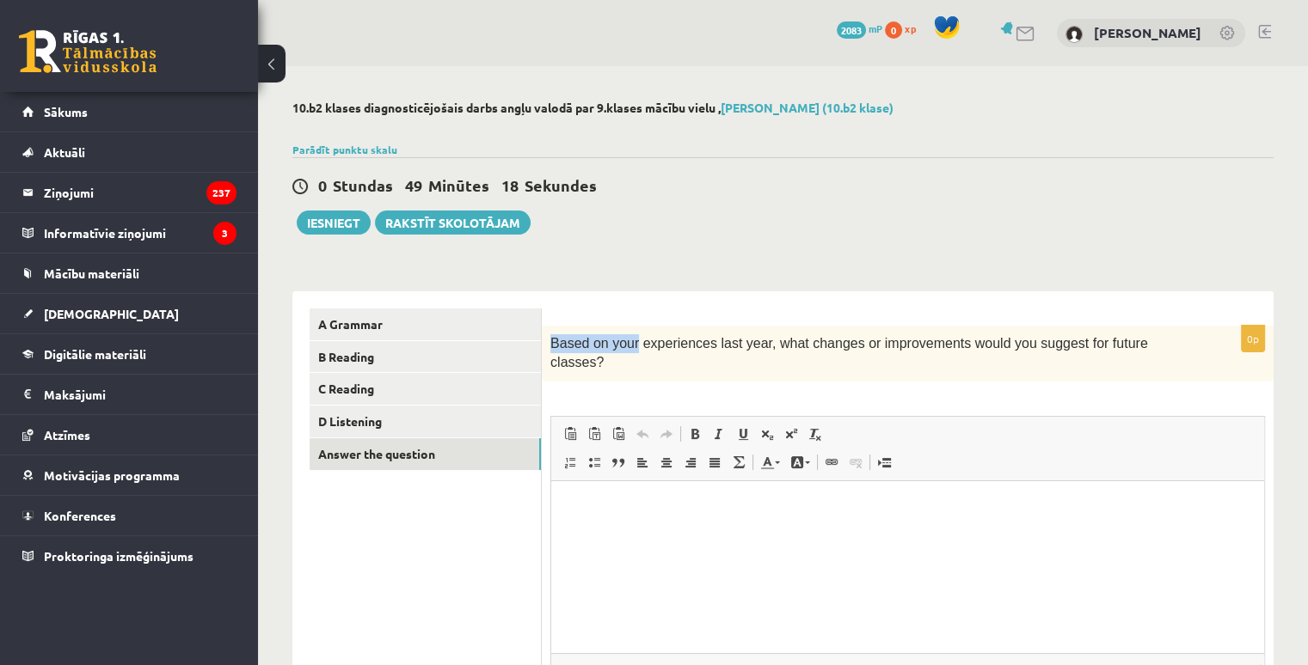
scroll to position [0, 0]
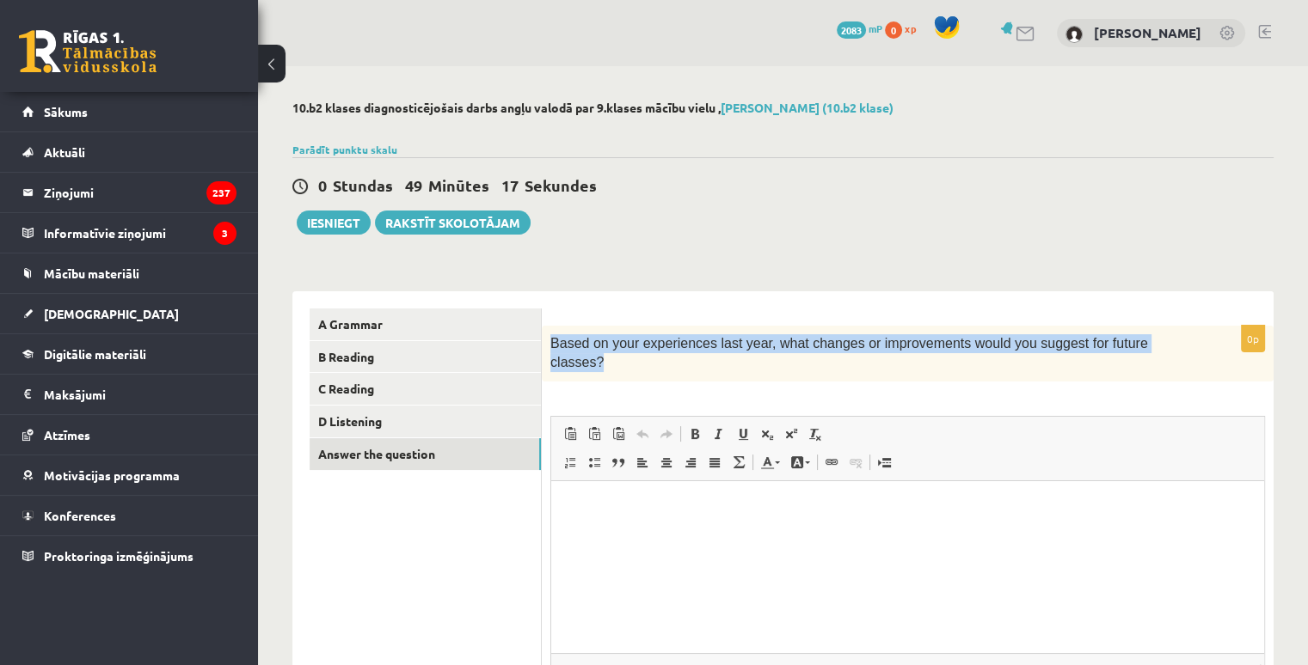
drag, startPoint x: 545, startPoint y: 341, endPoint x: 1276, endPoint y: 343, distance: 730.8
click at [1276, 343] on div "10.b2 klases diagnosticējošais darbs angļu valodā par 9.klases mācību vielu , E…" at bounding box center [783, 445] width 1050 height 759
copy span "Based on your experiences last year, what changes or improvements would you sug…"
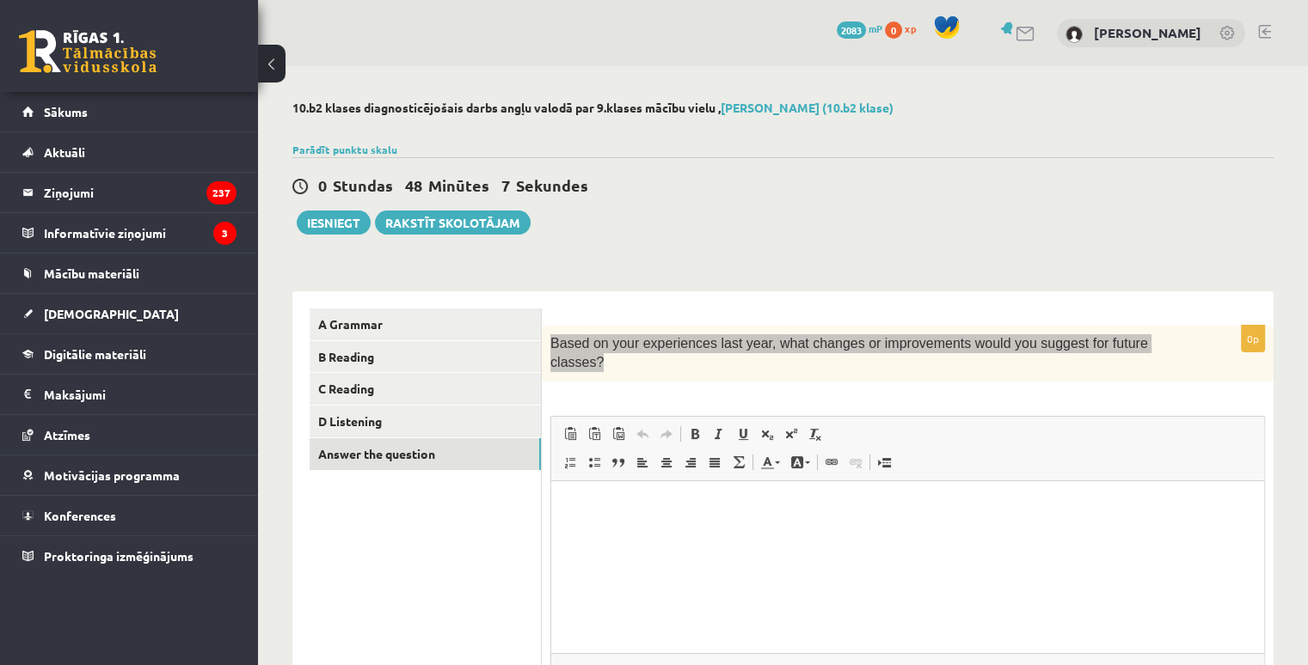
click at [622, 499] on p "Bagātinātā teksta redaktors, wiswyg-editor-user-answer-47363897734760" at bounding box center [907, 507] width 678 height 18
click at [678, 506] on p "**********" at bounding box center [907, 507] width 679 height 18
click at [693, 427] on span at bounding box center [695, 434] width 14 height 14
drag, startPoint x: 574, startPoint y: 512, endPoint x: 563, endPoint y: 512, distance: 11.2
click at [563, 512] on html "**********" at bounding box center [907, 507] width 713 height 52
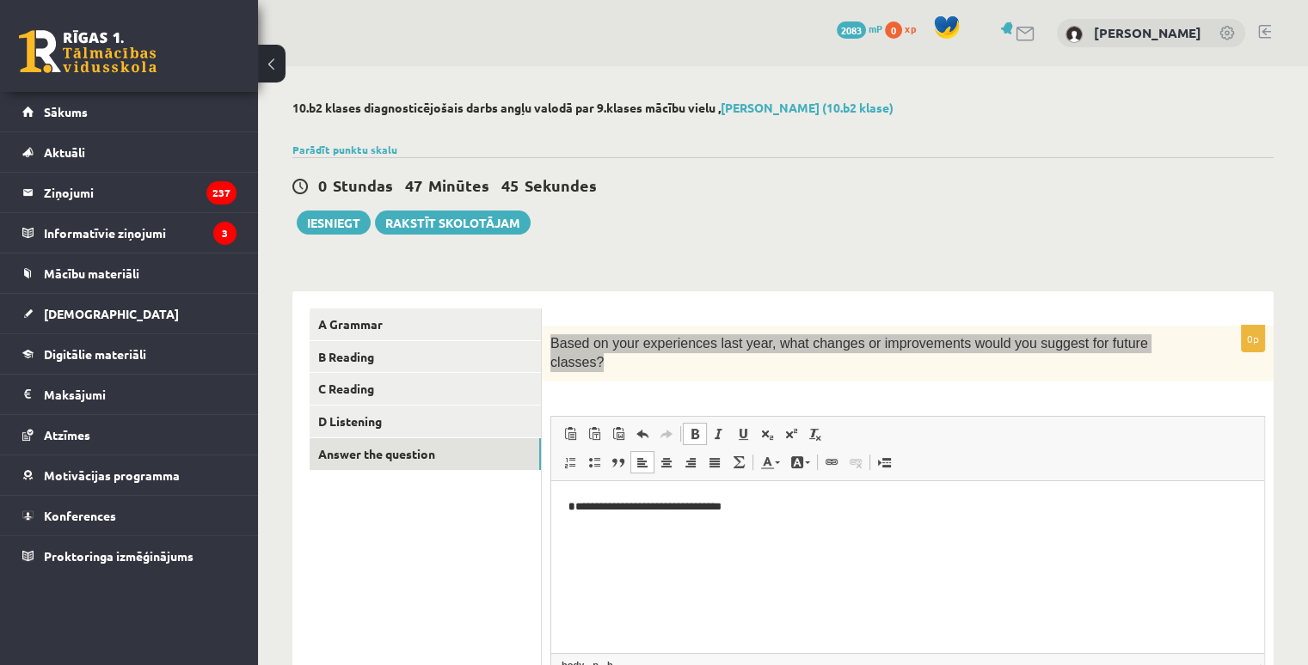
click at [699, 427] on span at bounding box center [695, 434] width 14 height 14
drag, startPoint x: 761, startPoint y: 493, endPoint x: 856, endPoint y: 1003, distance: 518.7
click at [551, 533] on html "**********" at bounding box center [907, 507] width 713 height 52
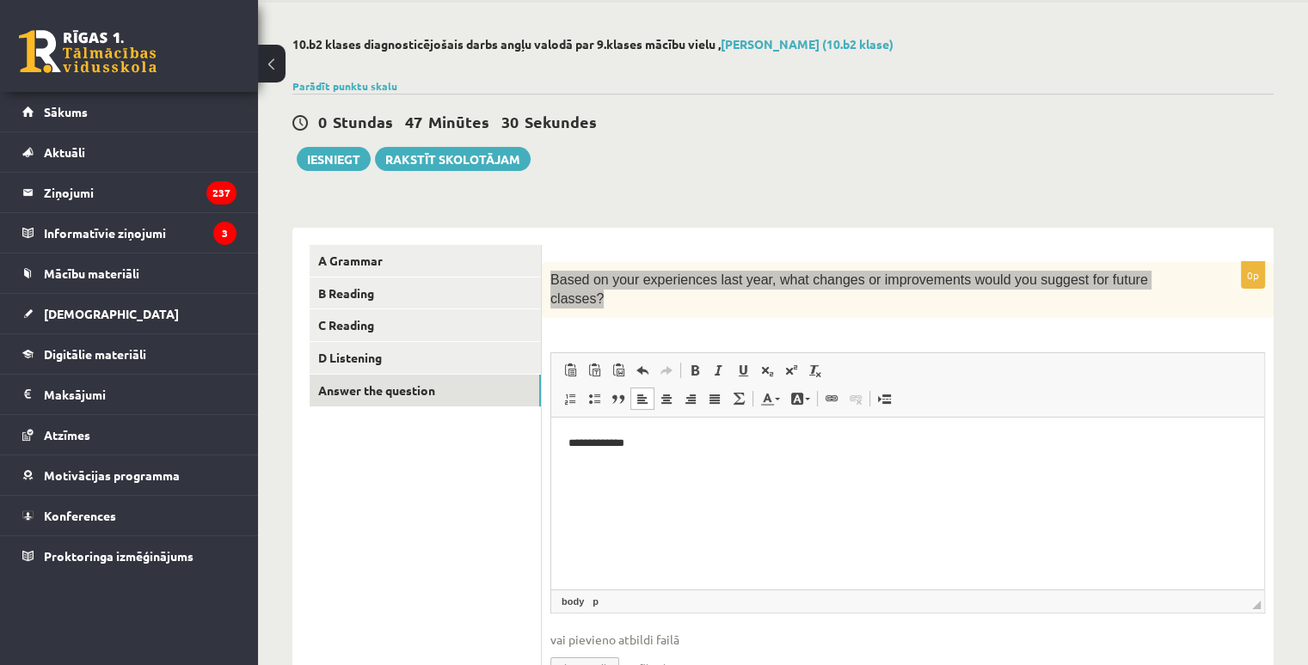
scroll to position [140, 0]
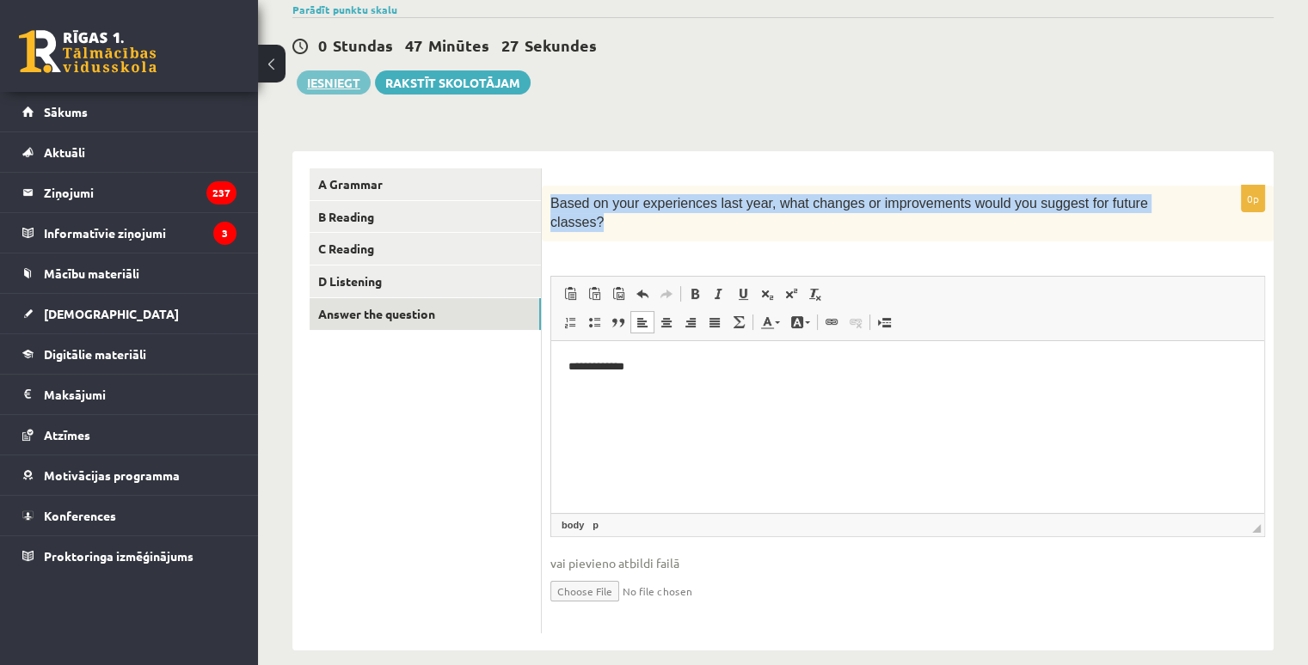
click at [328, 83] on button "Iesniegt" at bounding box center [334, 82] width 74 height 24
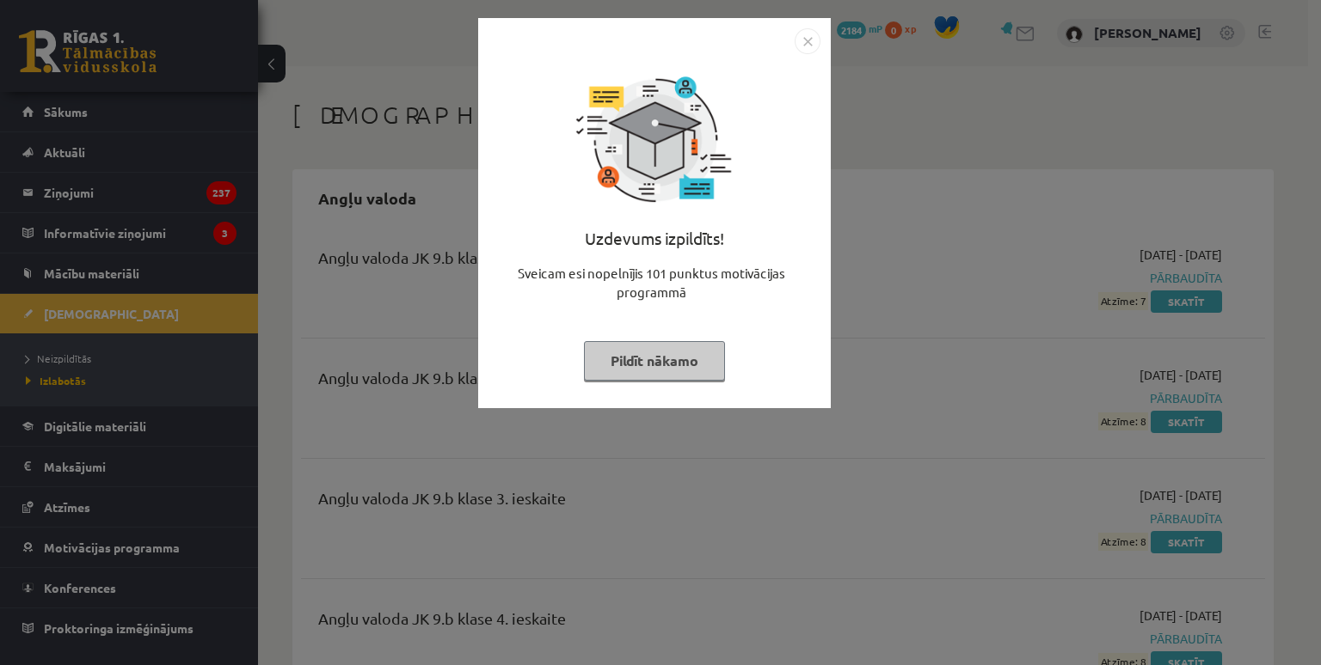
click at [798, 33] on img "Close" at bounding box center [807, 41] width 26 height 26
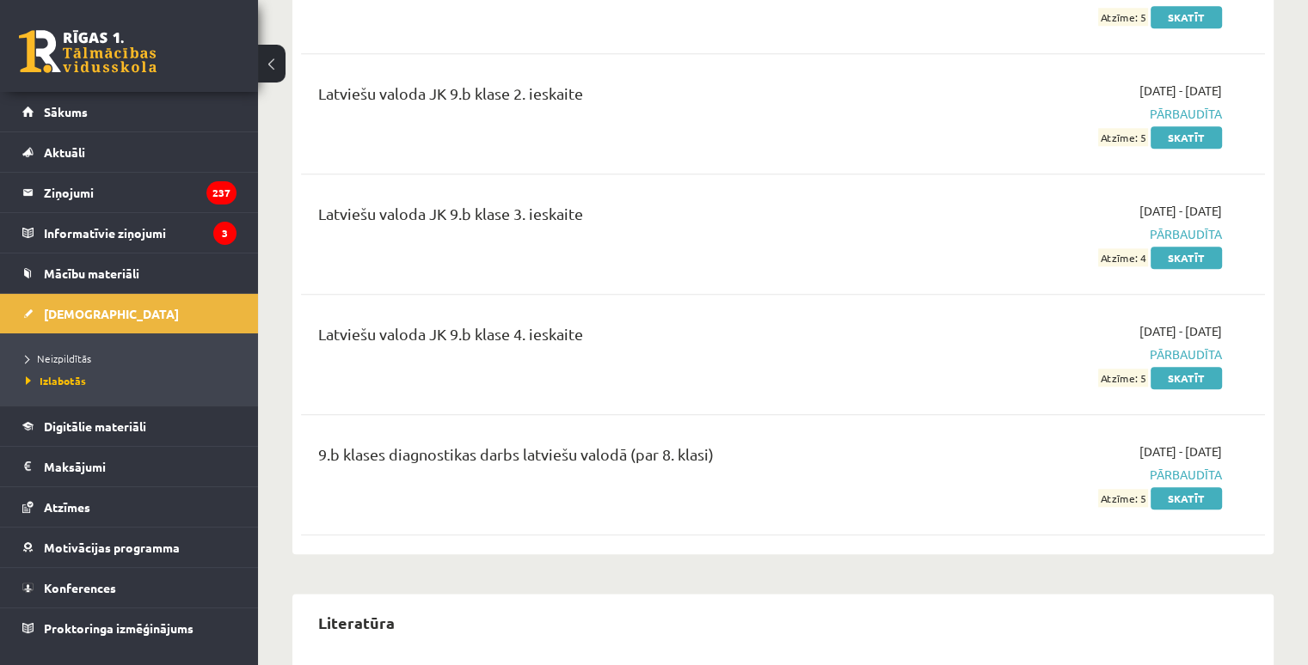
scroll to position [1891, 0]
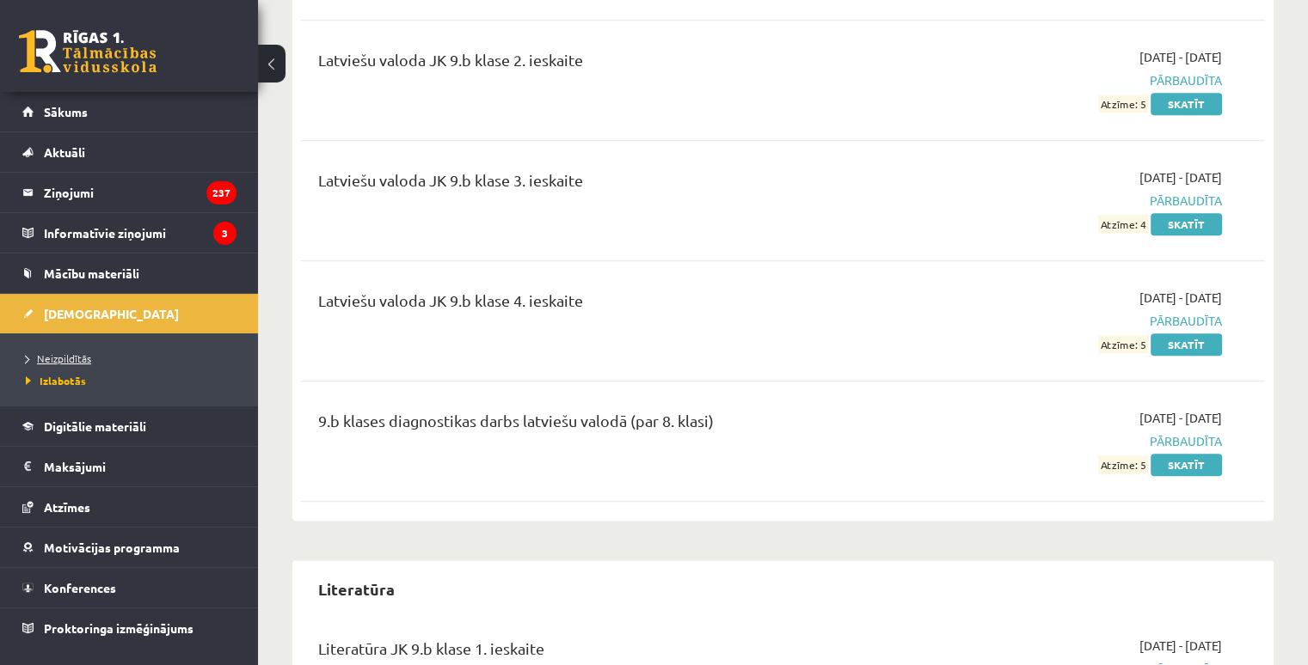
click at [55, 359] on span "Neizpildītās" at bounding box center [58, 359] width 65 height 14
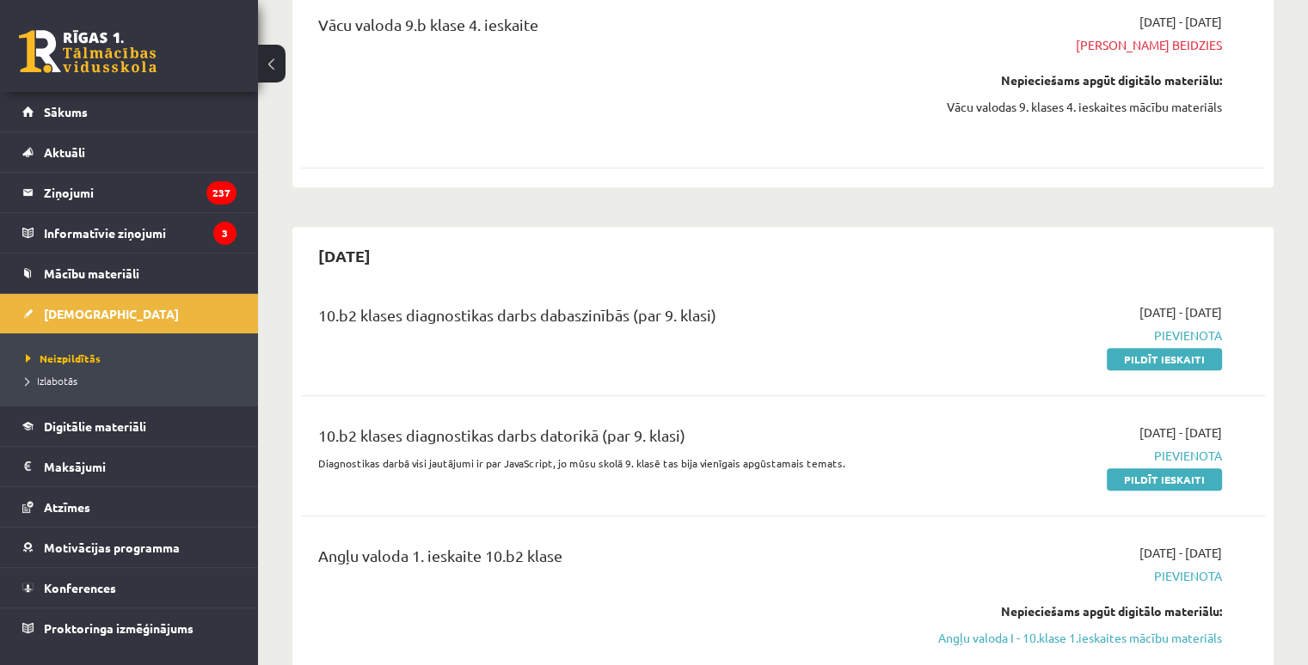
scroll to position [1891, 0]
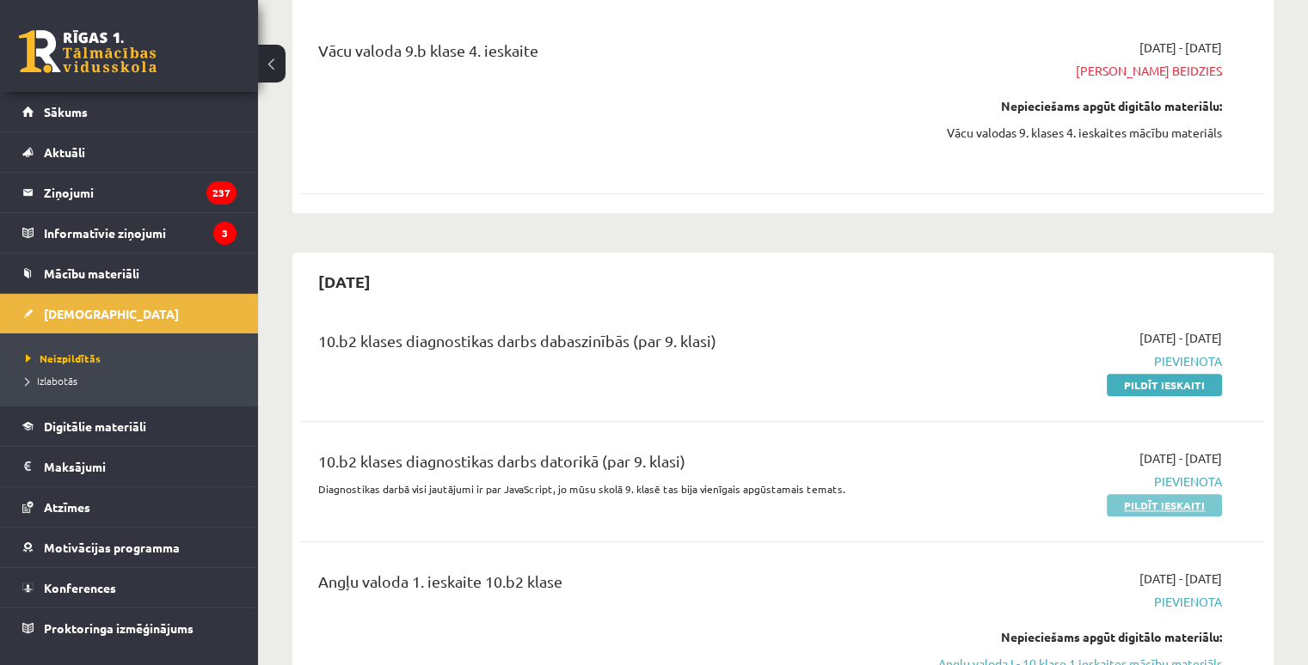
click at [1125, 494] on link "Pildīt ieskaiti" at bounding box center [1163, 505] width 115 height 22
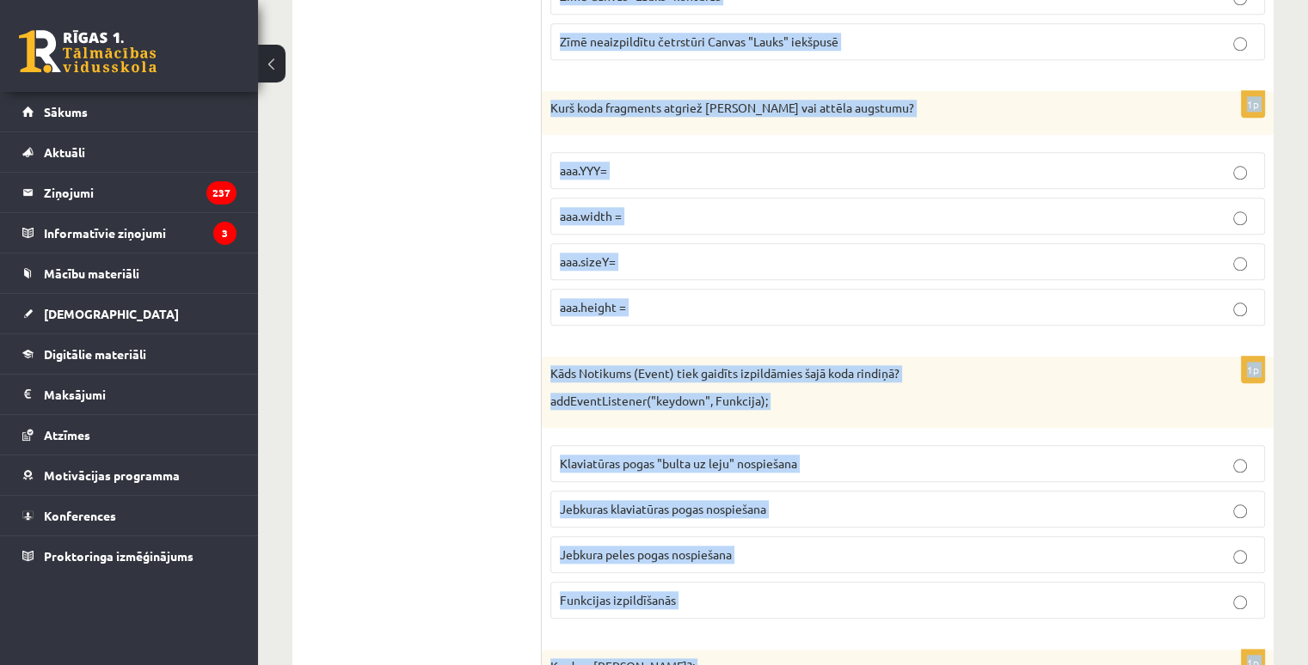
scroll to position [8638, 0]
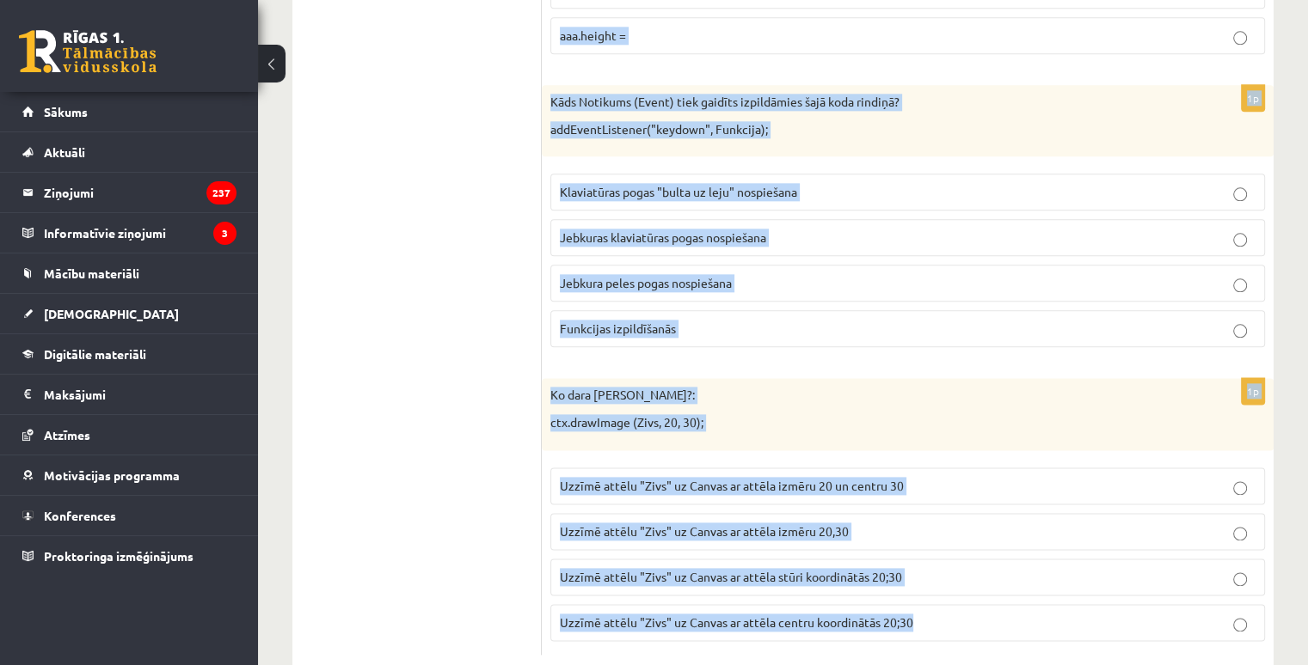
drag, startPoint x: 550, startPoint y: 368, endPoint x: 1169, endPoint y: 705, distance: 704.8
copy form "Ko norāda skaitlis 200 šajā koda rindiņā?: setInterval ( Aplis, 200); Cik lielu…"
click at [597, 615] on span "Uzzīmē attēlu "Zivs" uz Canvas ar attēla centru koordinātās 20;30" at bounding box center [736, 622] width 353 height 15
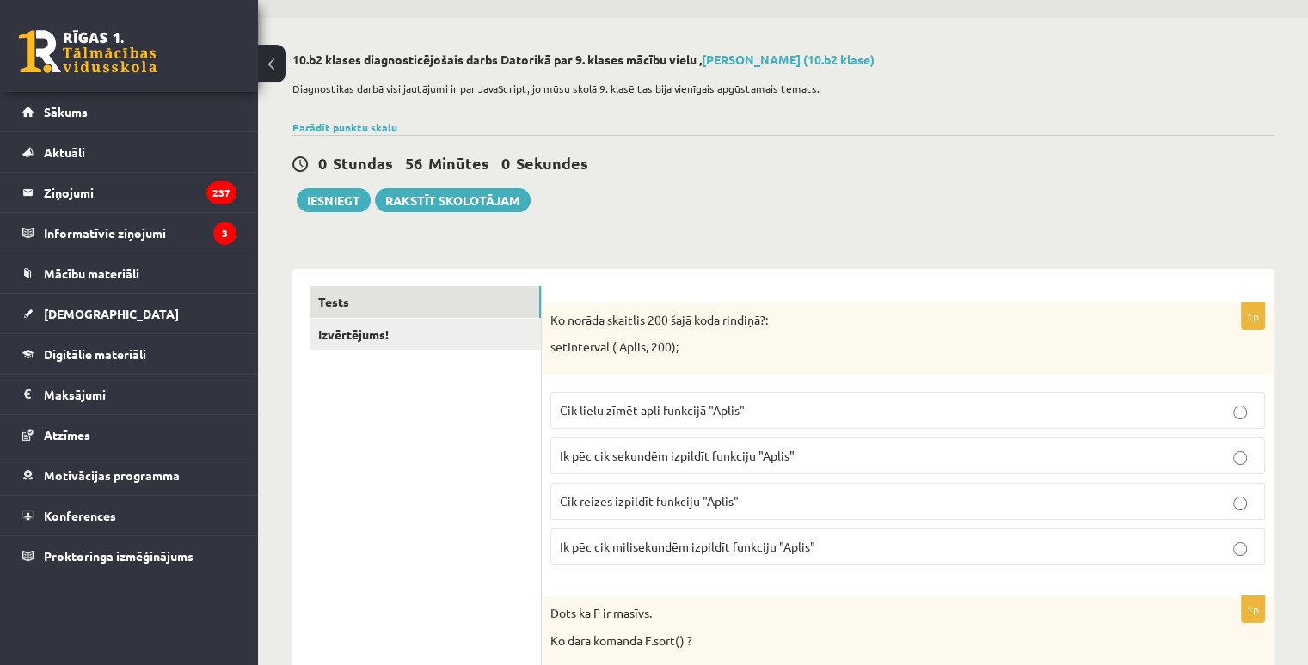
scroll to position [258, 0]
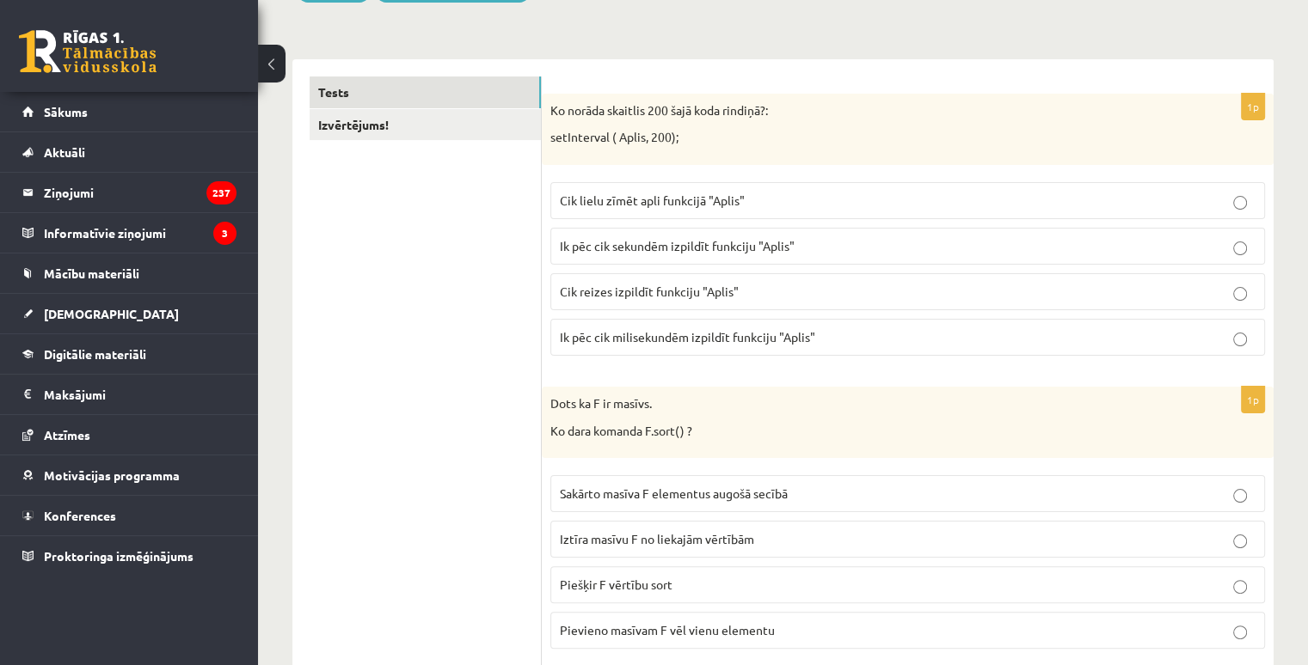
click at [633, 335] on span "Ik pēc cik milisekundēm izpildīt funkciju "Aplis"" at bounding box center [687, 336] width 255 height 15
click at [595, 494] on span "Sakārto masīva F elementus augošā secībā" at bounding box center [674, 493] width 228 height 15
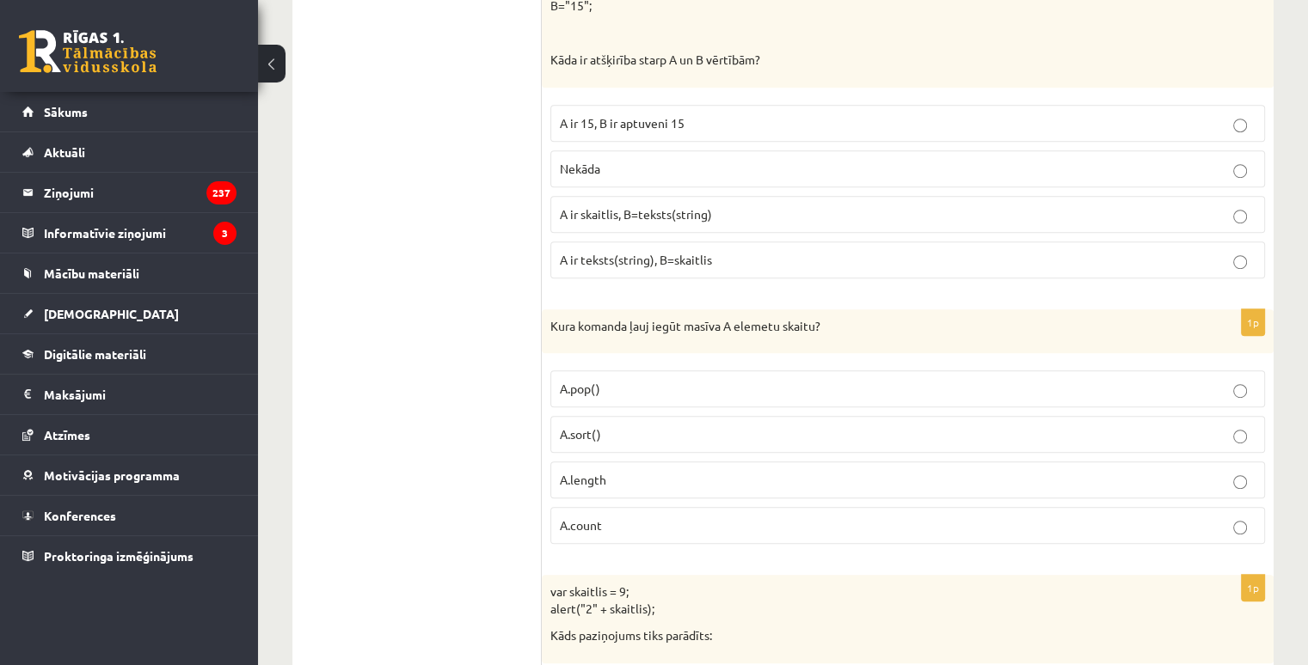
scroll to position [1032, 0]
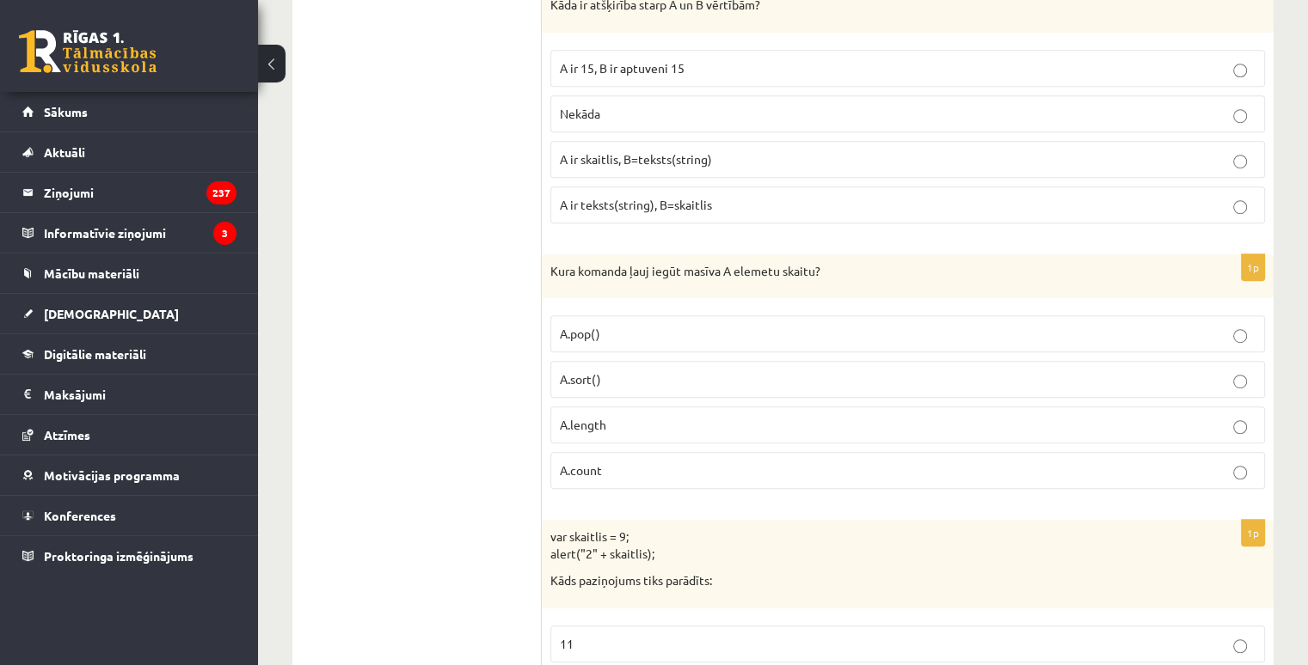
click at [585, 153] on span "A ir skaitlis, B=teksts(string)" at bounding box center [636, 158] width 152 height 15
click at [592, 420] on span "A.length" at bounding box center [583, 424] width 46 height 15
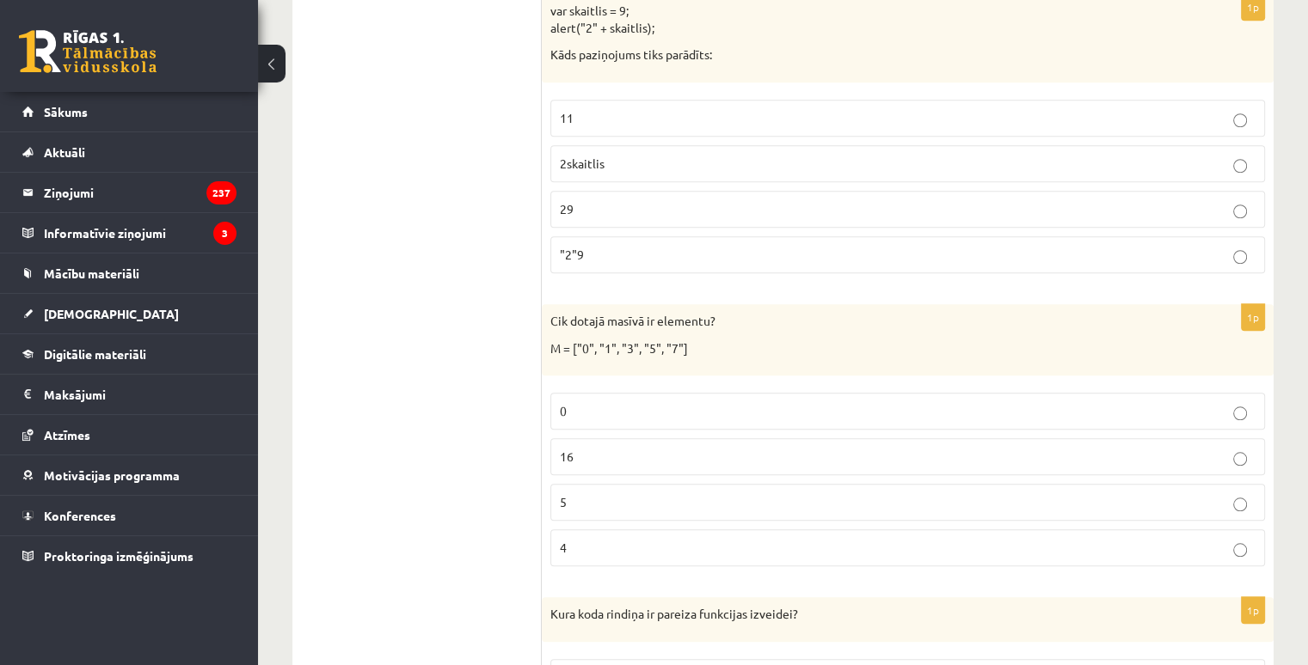
scroll to position [1547, 0]
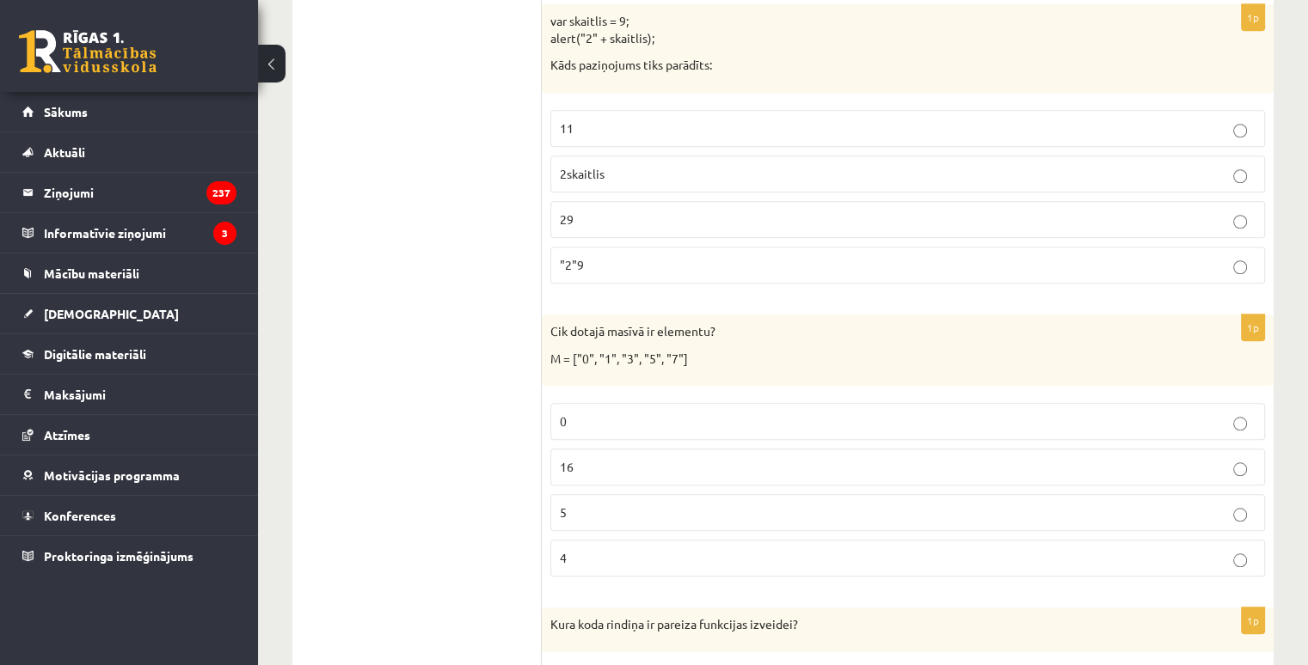
click at [596, 214] on p "29" at bounding box center [908, 220] width 696 height 18
click at [602, 506] on p "5" at bounding box center [908, 513] width 696 height 18
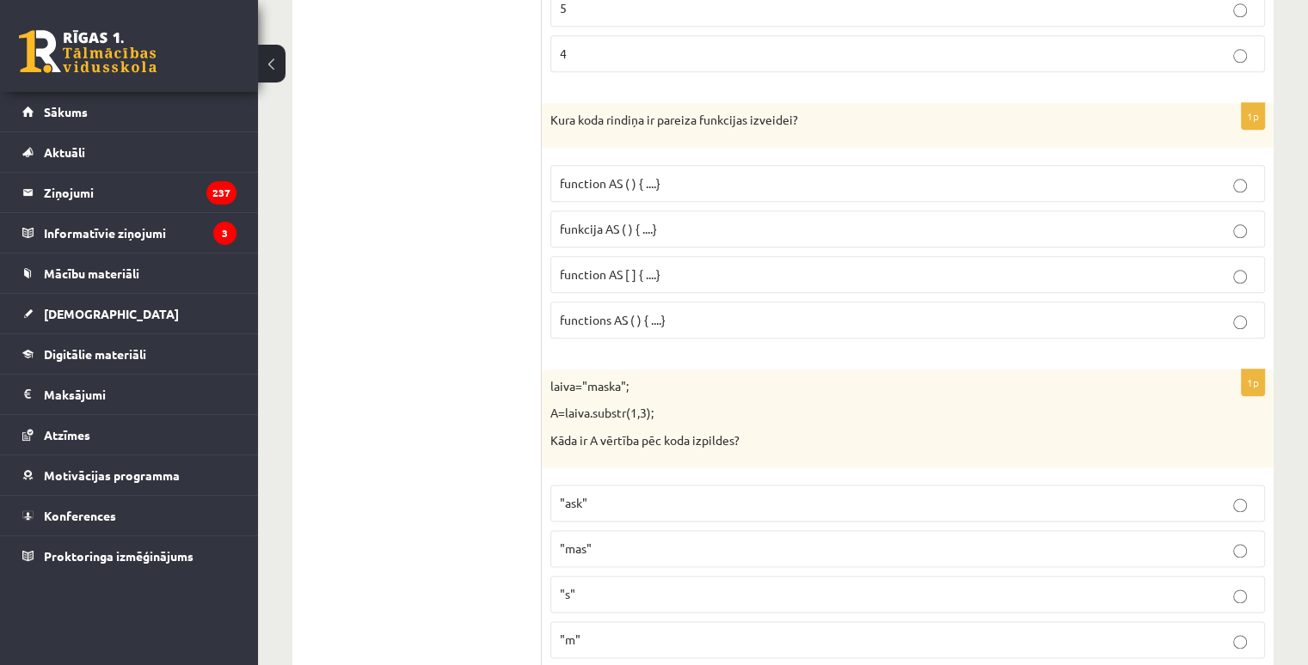
scroll to position [2063, 0]
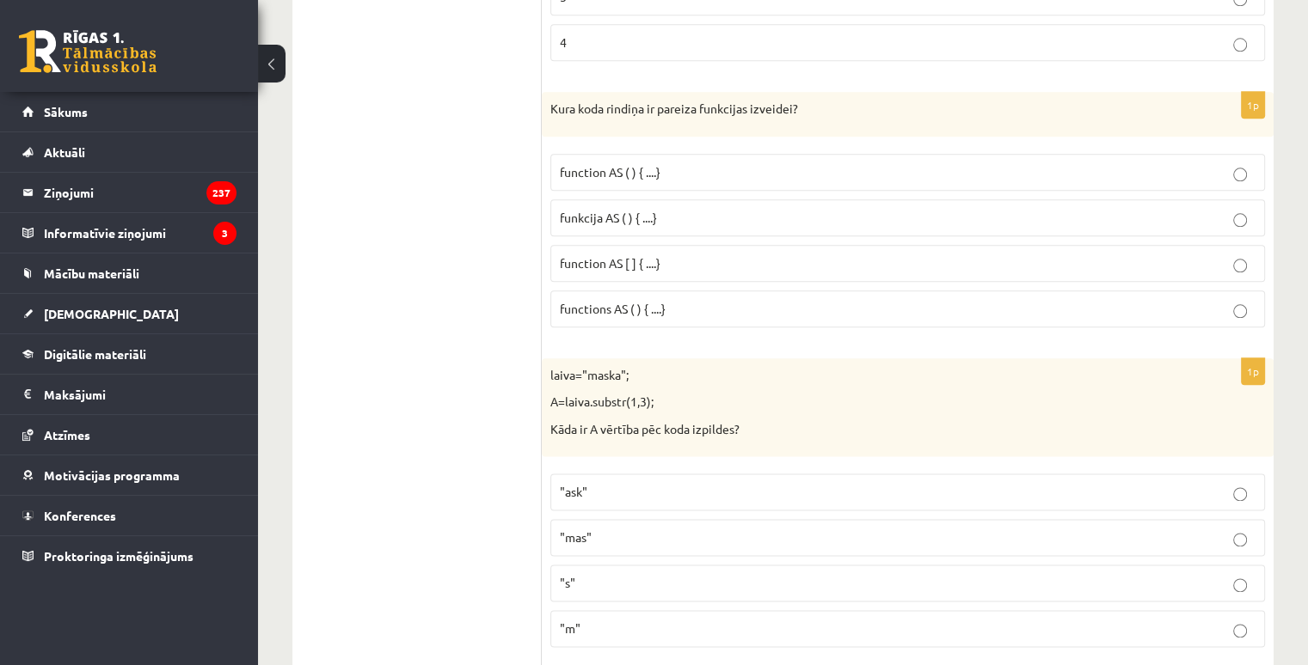
click at [594, 164] on span "function AS ( ) { ....}" at bounding box center [610, 171] width 101 height 15
click at [610, 493] on label ""ask"" at bounding box center [907, 492] width 714 height 37
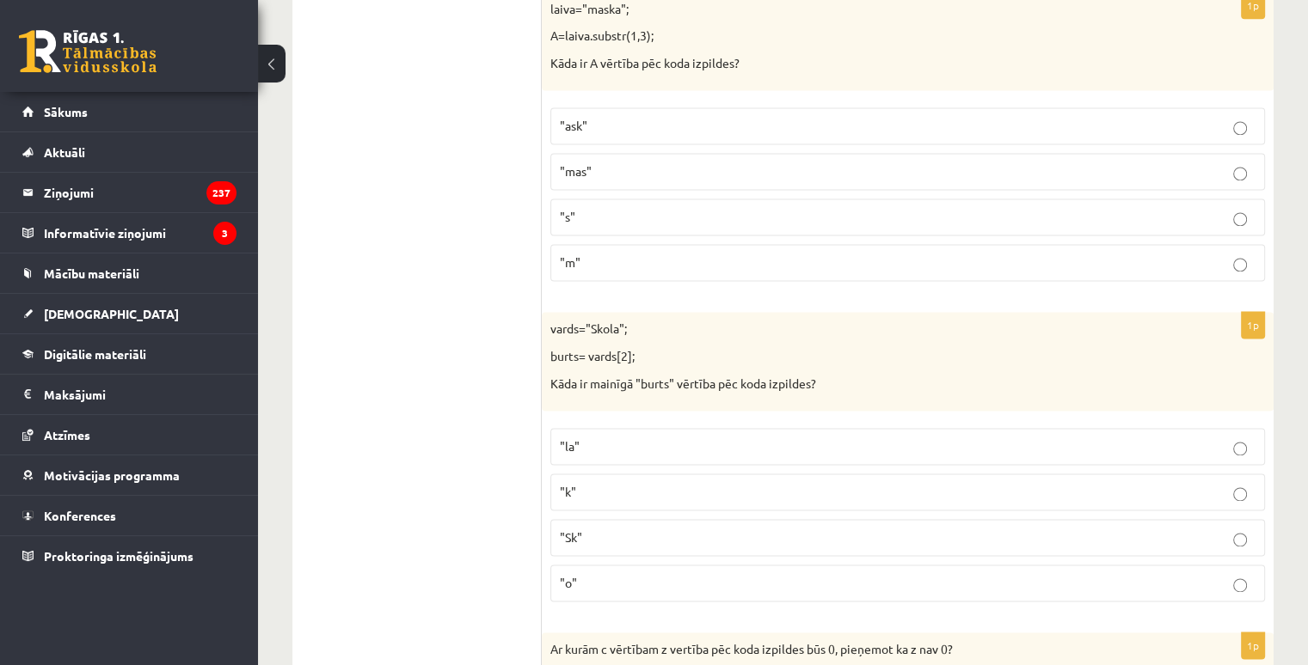
scroll to position [2493, 0]
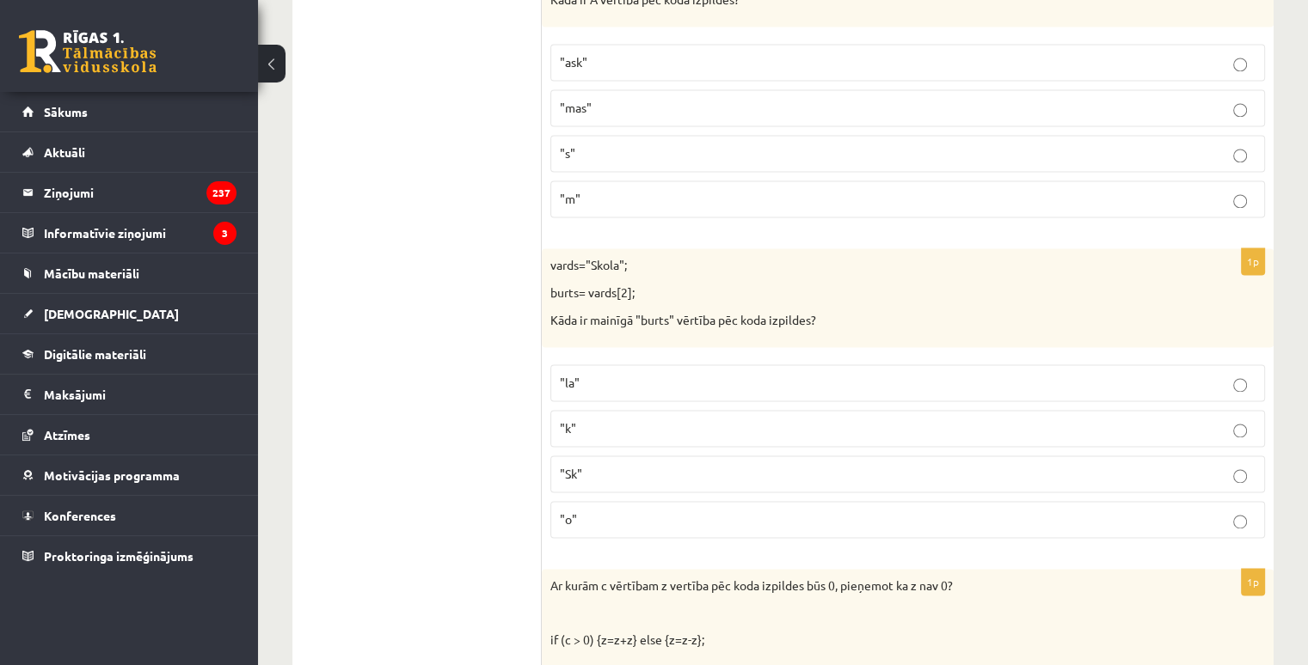
click at [575, 501] on label ""o"" at bounding box center [907, 519] width 714 height 37
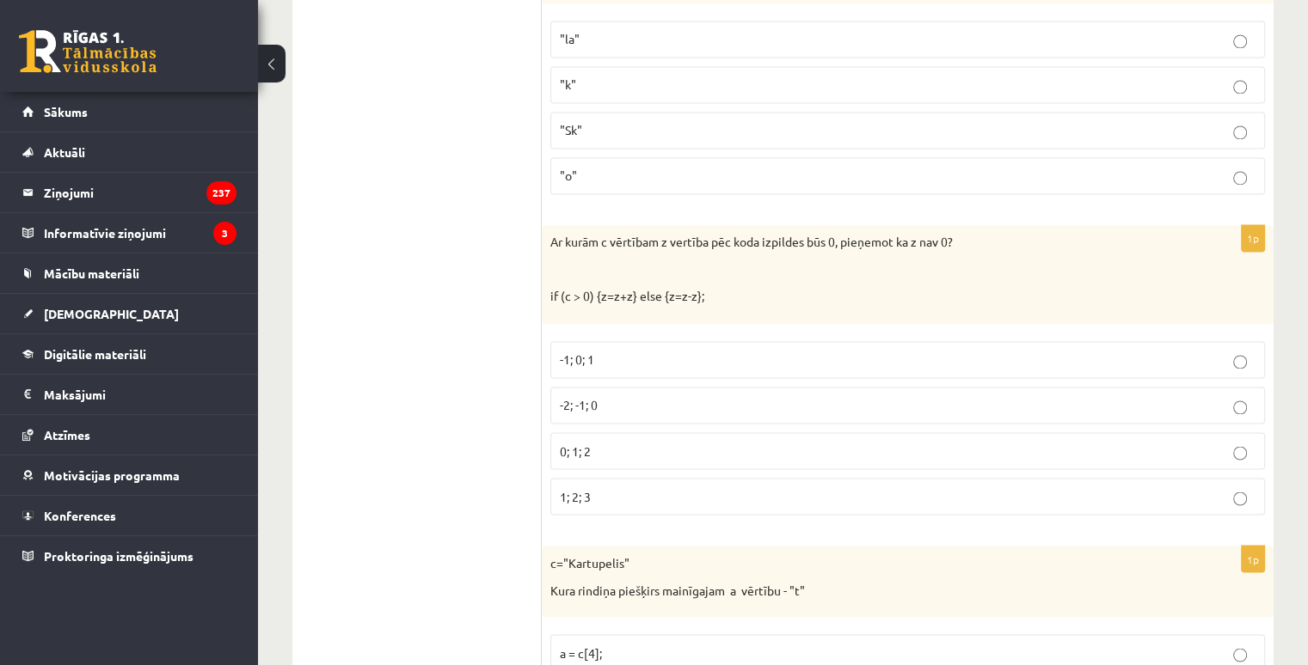
click at [591, 341] on label "-1; 0; 1" at bounding box center [907, 359] width 714 height 37
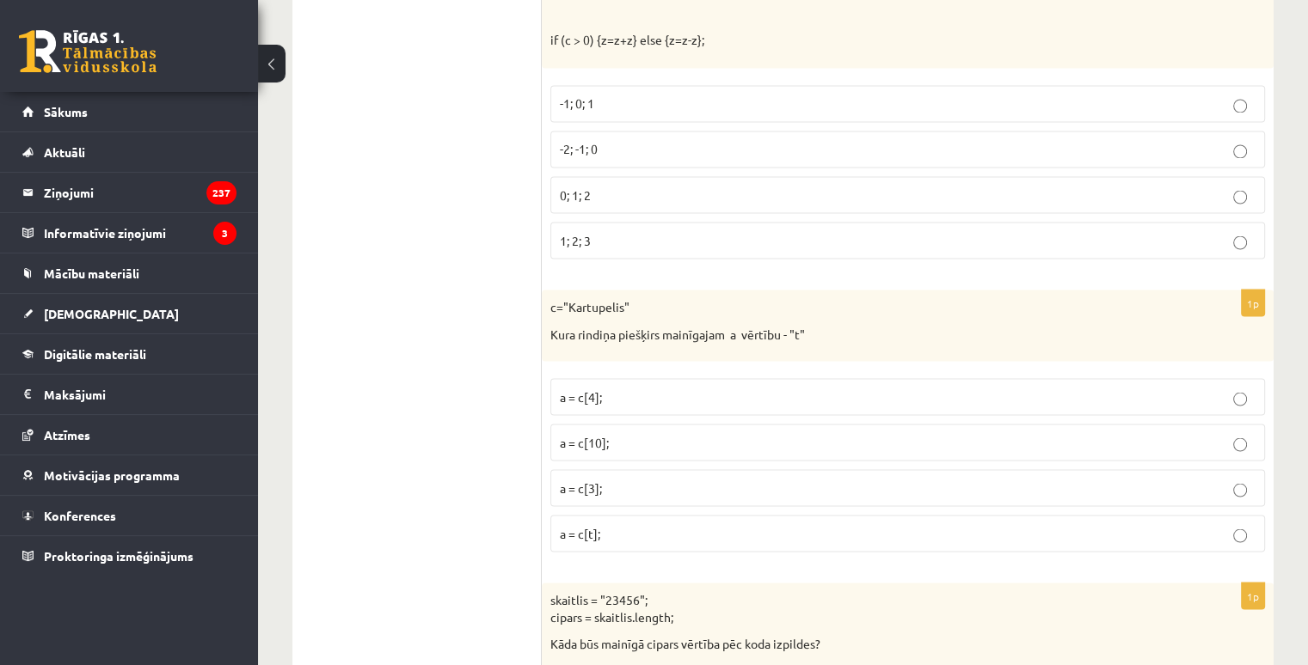
scroll to position [3095, 0]
click at [592, 387] on span "a = c[4];" at bounding box center [581, 394] width 42 height 15
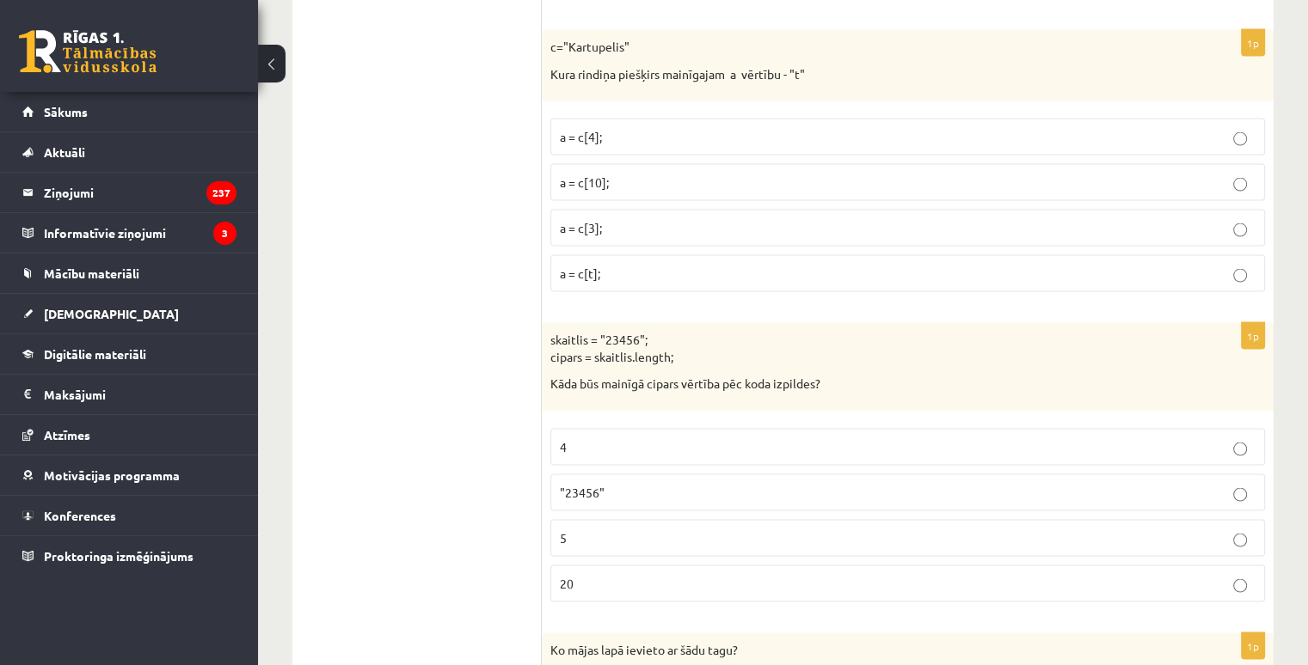
scroll to position [3439, 0]
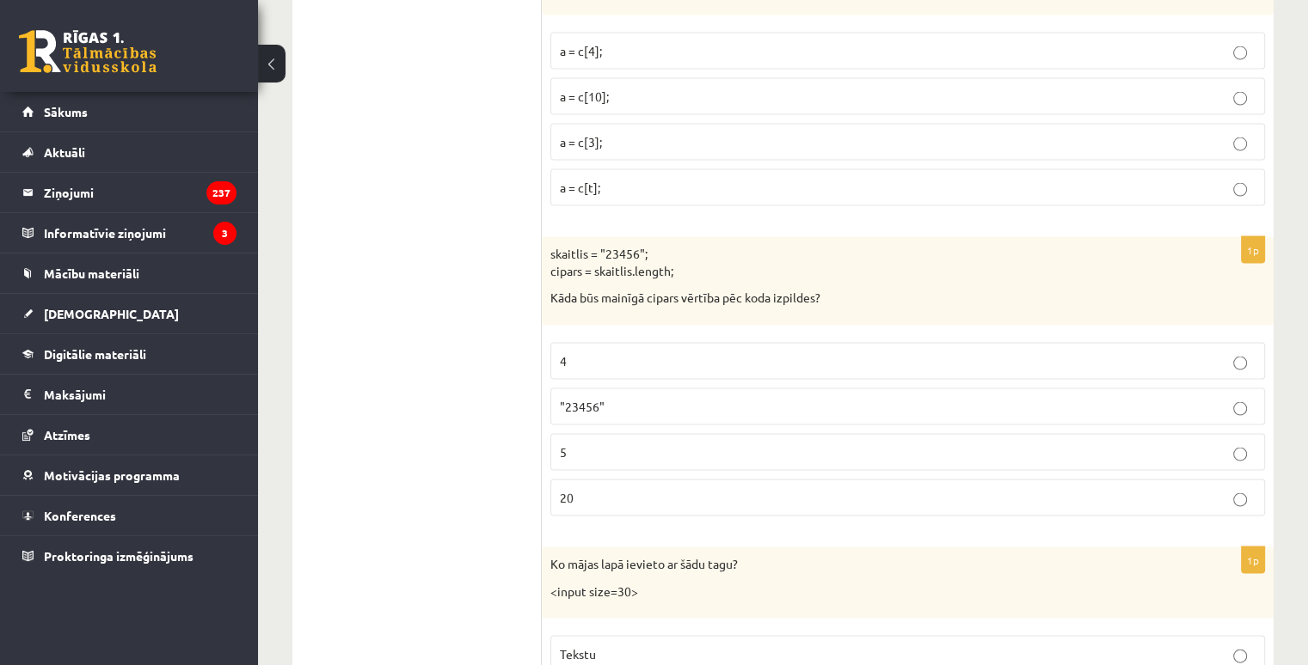
click at [635, 434] on label "5" at bounding box center [907, 452] width 714 height 37
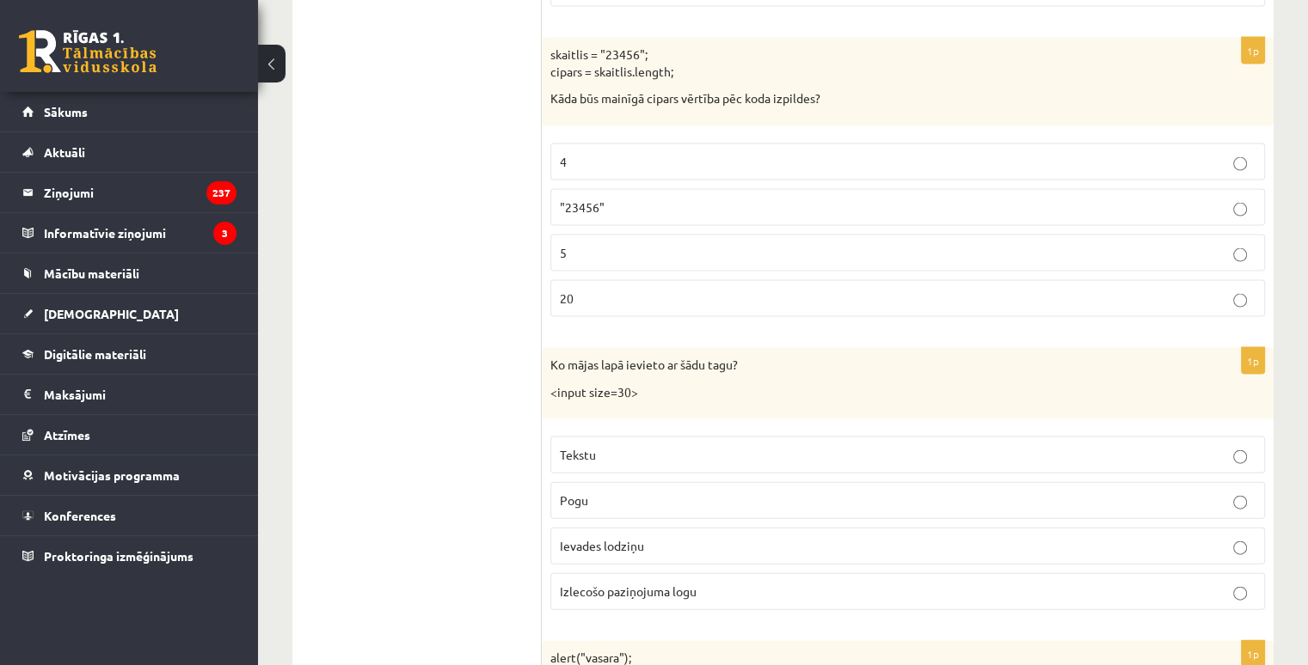
scroll to position [3697, 0]
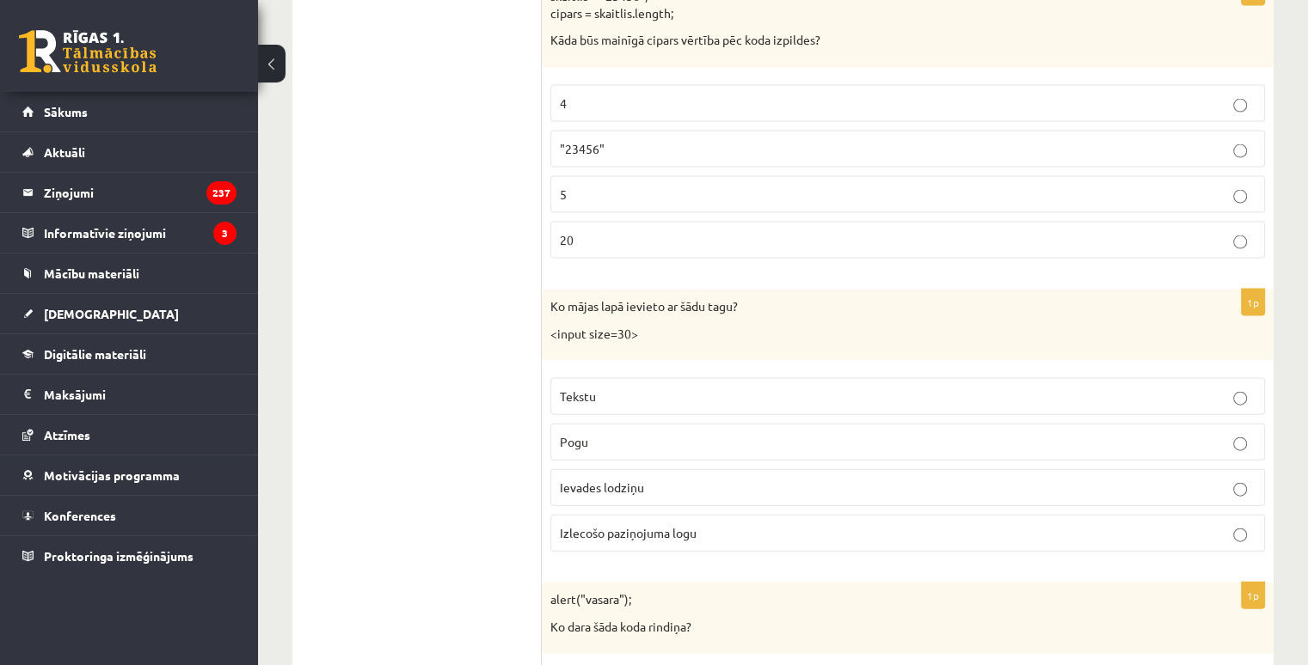
click at [630, 480] on span "Ievades lodziņu" at bounding box center [602, 487] width 84 height 15
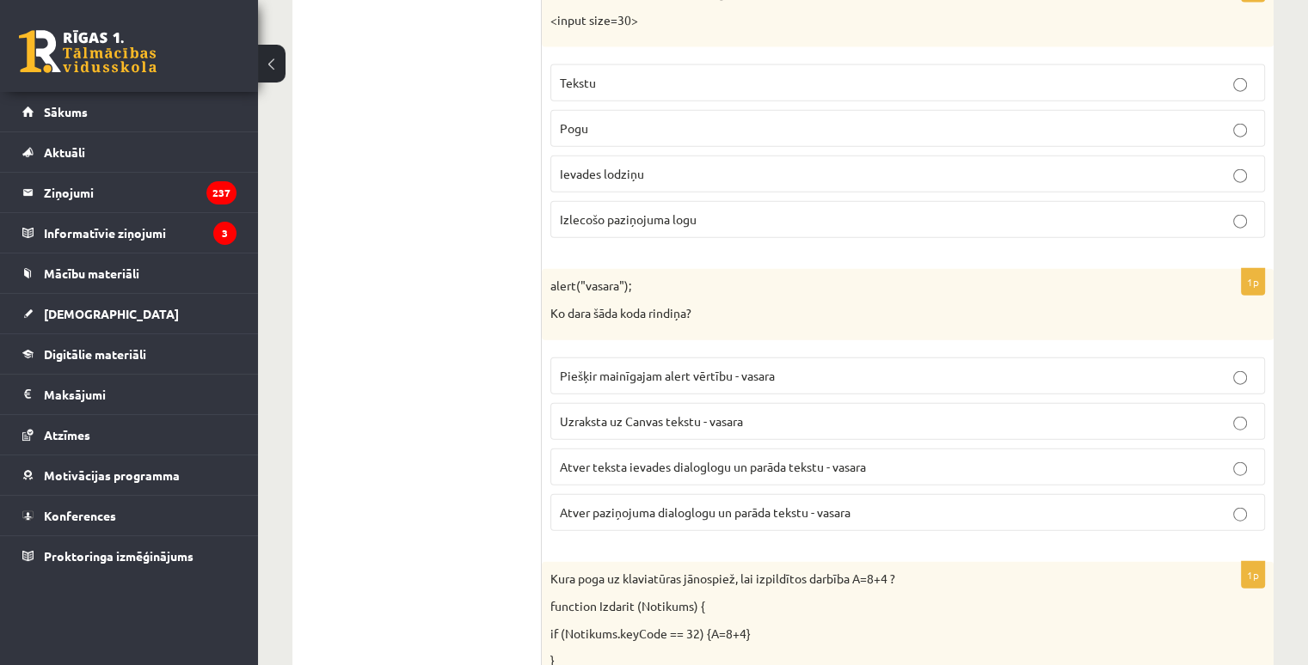
scroll to position [4041, 0]
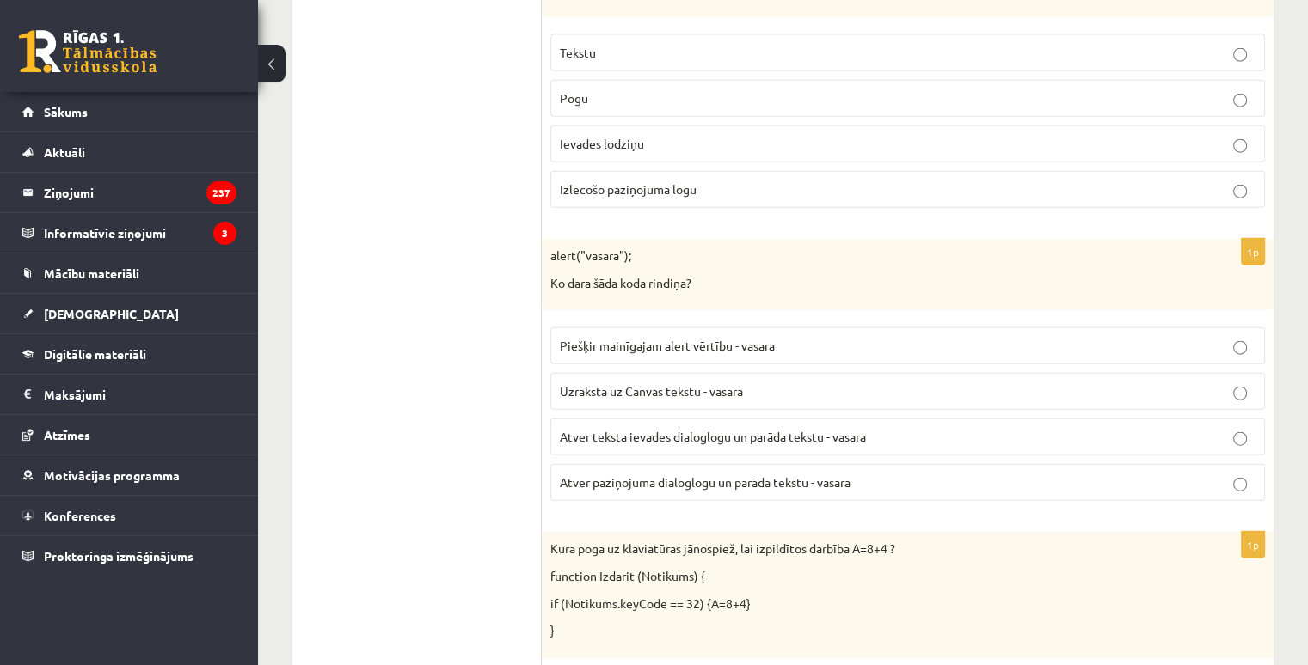
click at [760, 474] on p "Atver paziņojuma dialoglogu un parāda tekstu - vasara" at bounding box center [908, 483] width 696 height 18
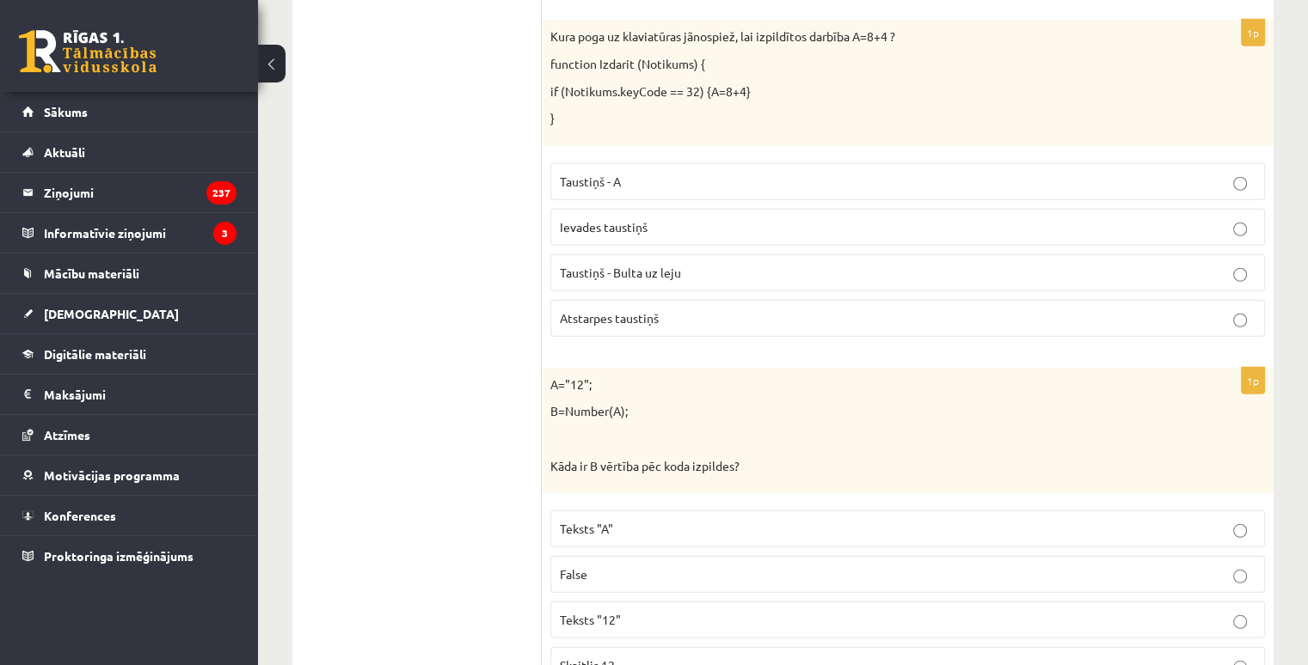
scroll to position [4556, 0]
click at [672, 297] on label "Atstarpes taustiņš" at bounding box center [907, 315] width 714 height 37
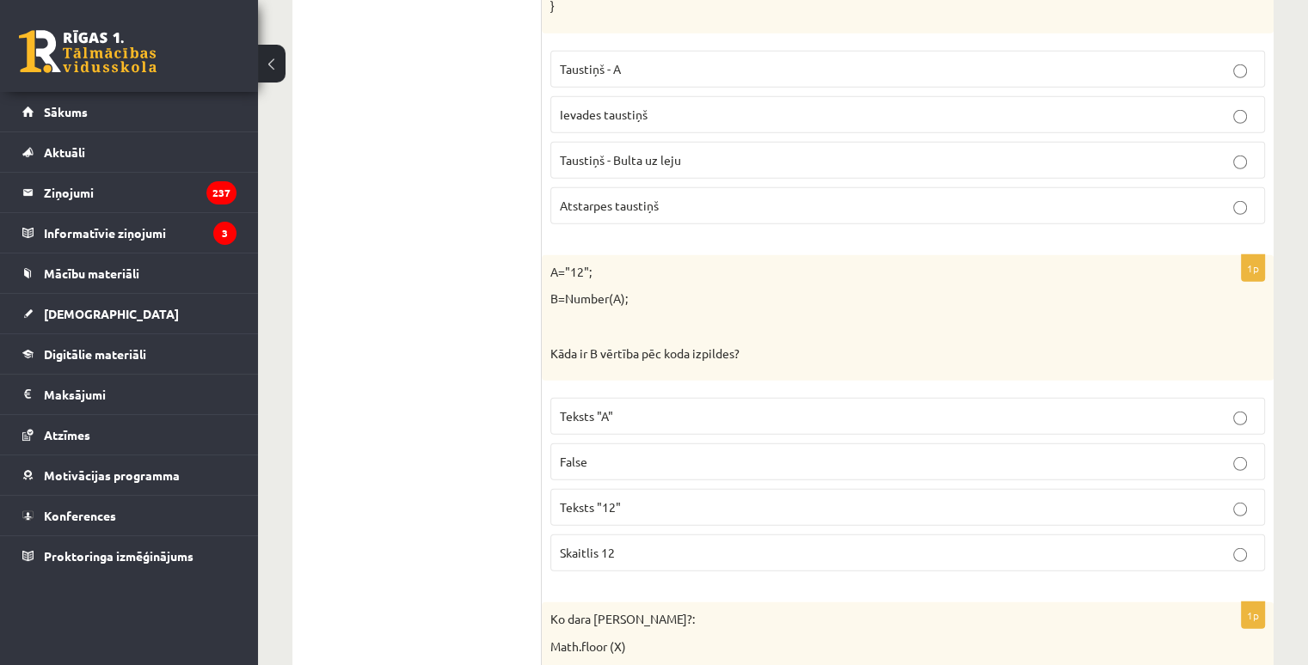
scroll to position [4814, 0]
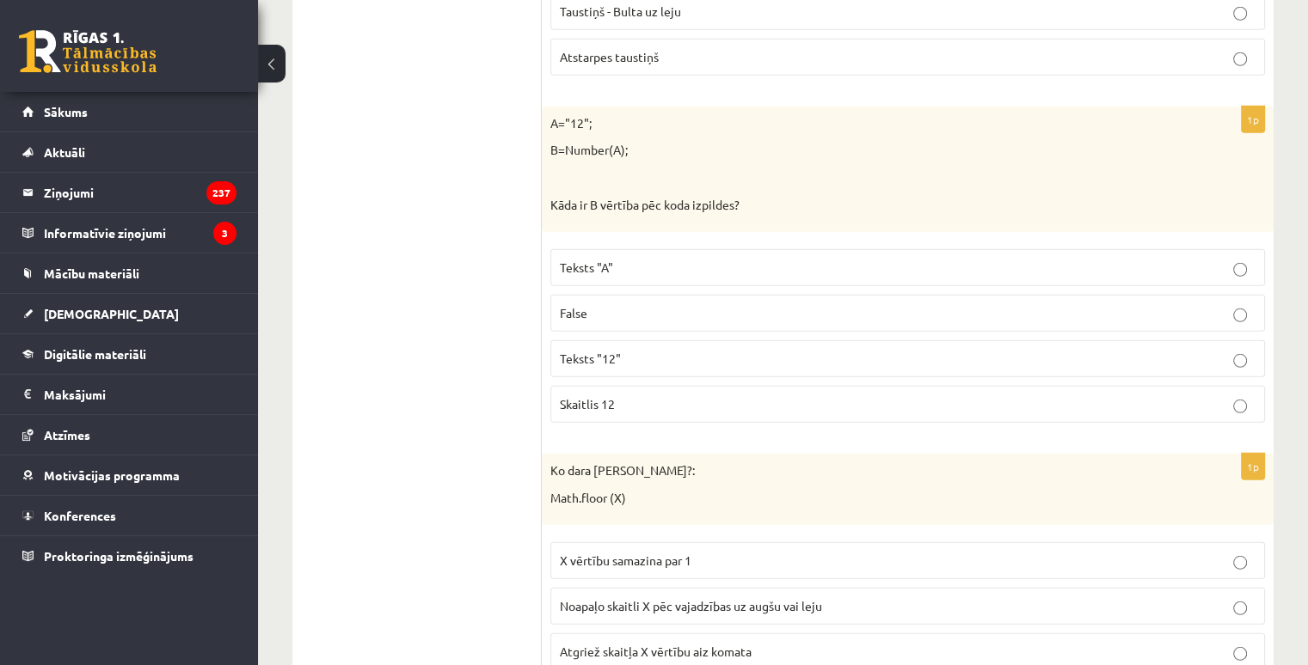
click at [647, 386] on label "Skaitlis 12" at bounding box center [907, 404] width 714 height 37
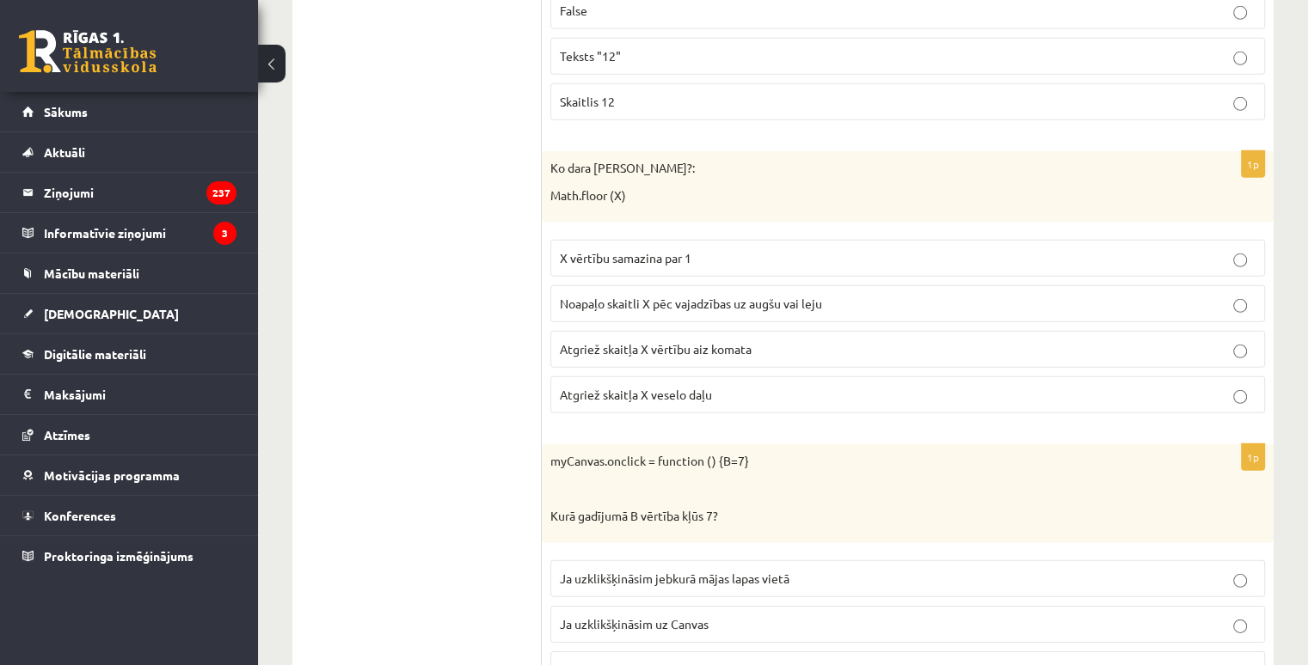
scroll to position [5158, 0]
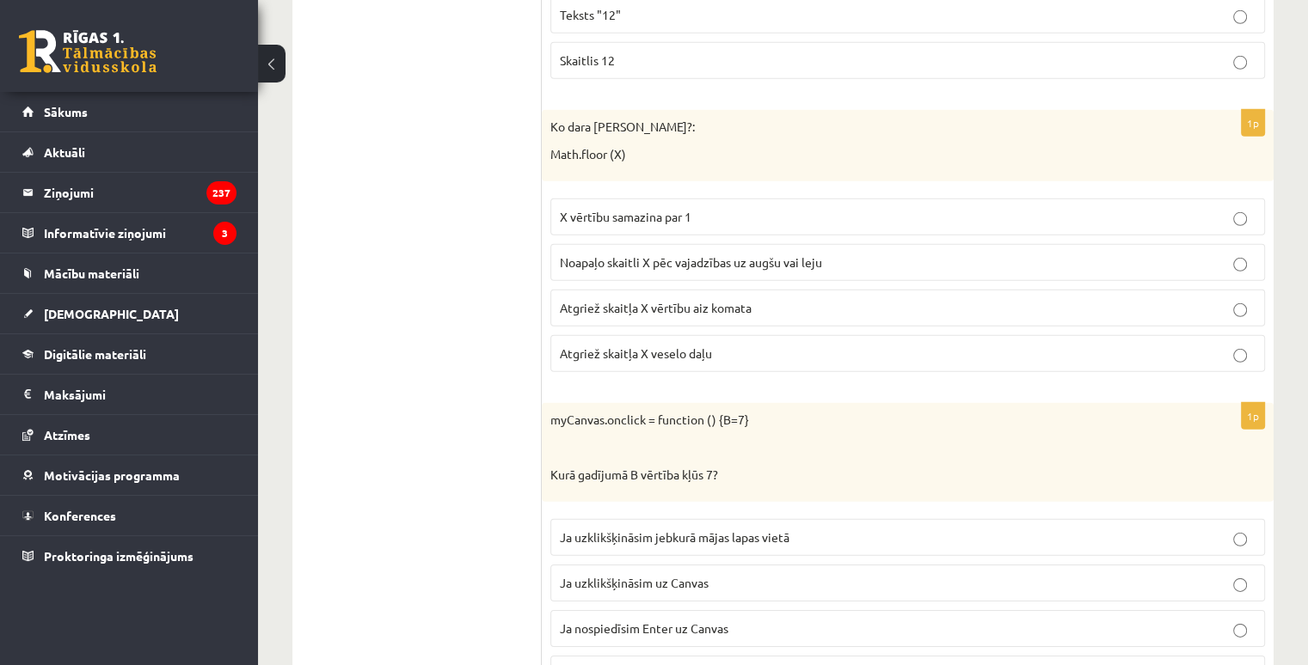
click at [647, 346] on span "Atgriež skaitļa X veselo daļu" at bounding box center [636, 353] width 152 height 15
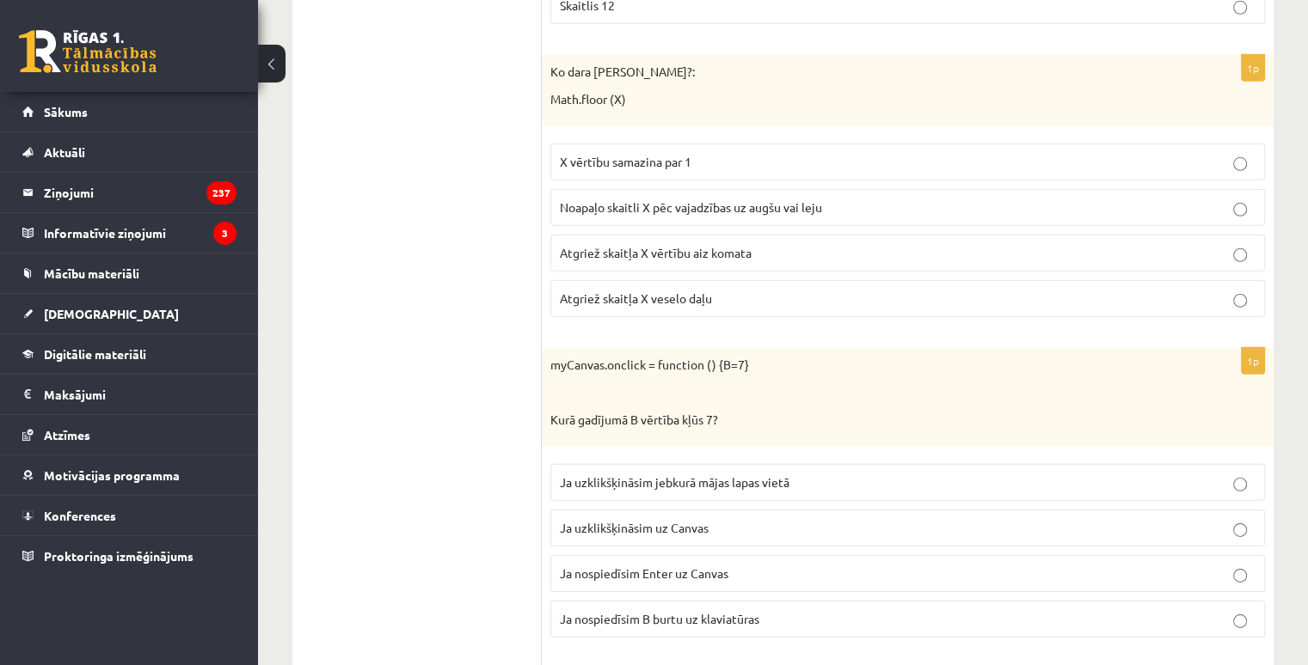
scroll to position [5244, 0]
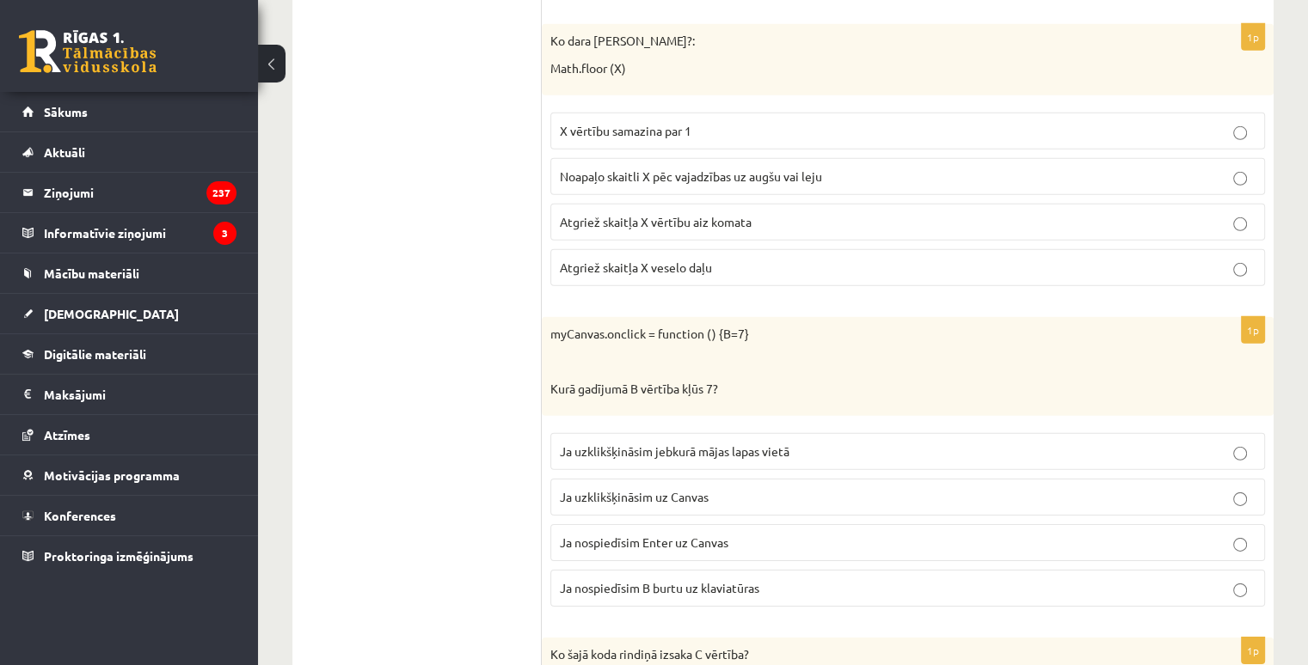
click at [726, 488] on p "Ja uzklikšķināsim uz Canvas" at bounding box center [908, 497] width 696 height 18
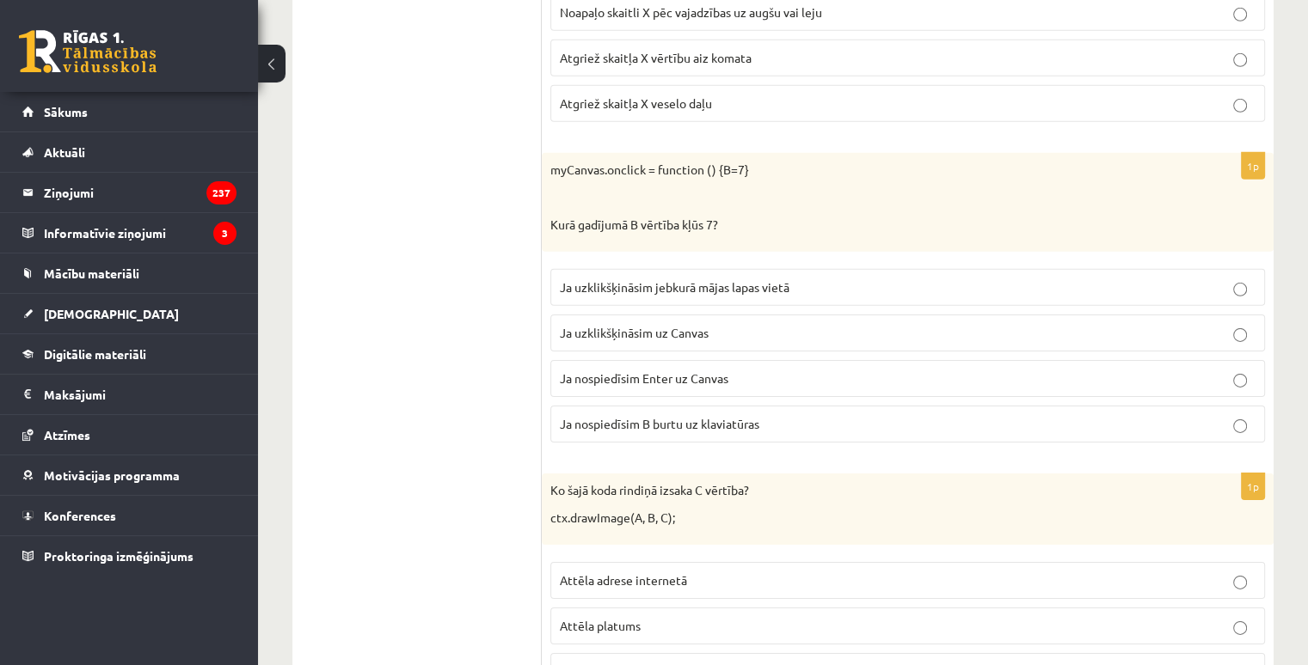
scroll to position [5502, 0]
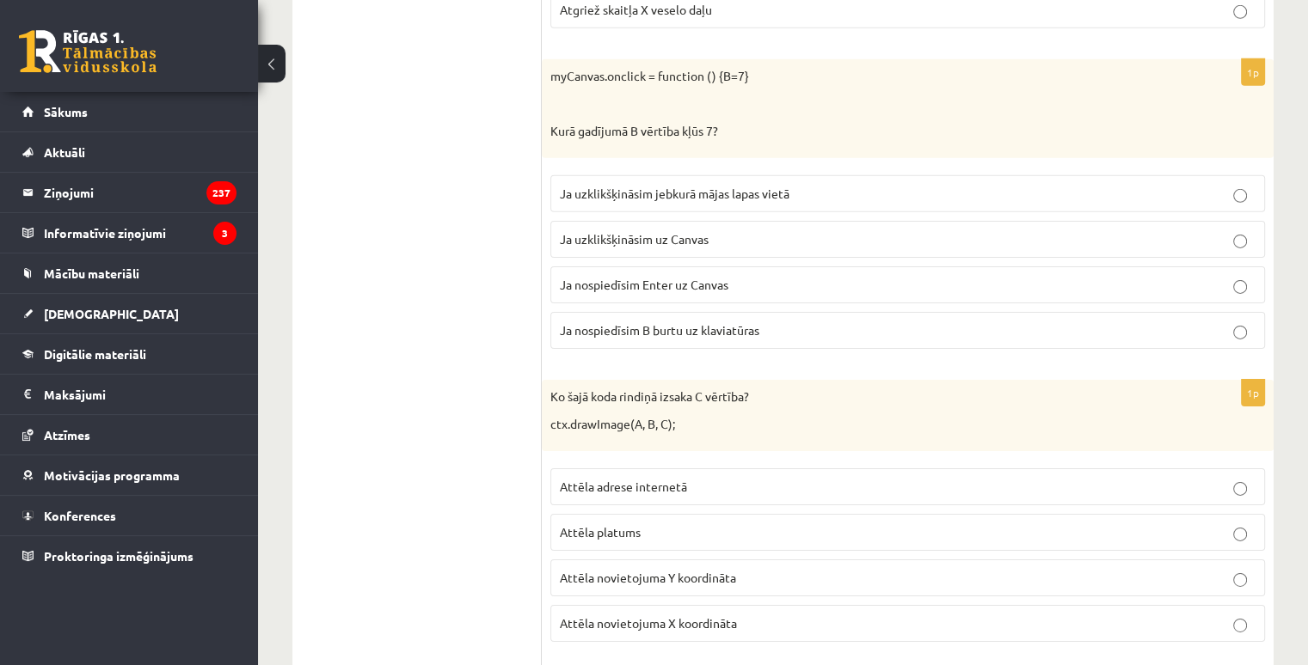
click at [607, 570] on span "Attēla novietojuma Y koordināta" at bounding box center [648, 577] width 176 height 15
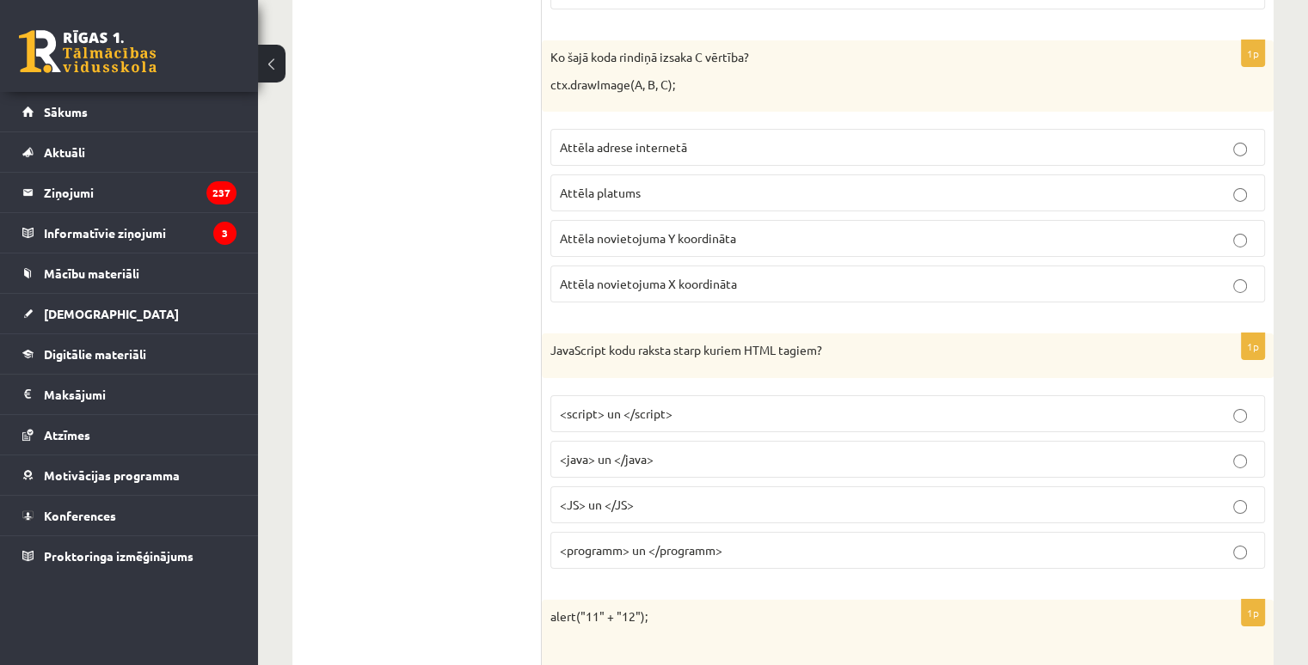
scroll to position [5846, 0]
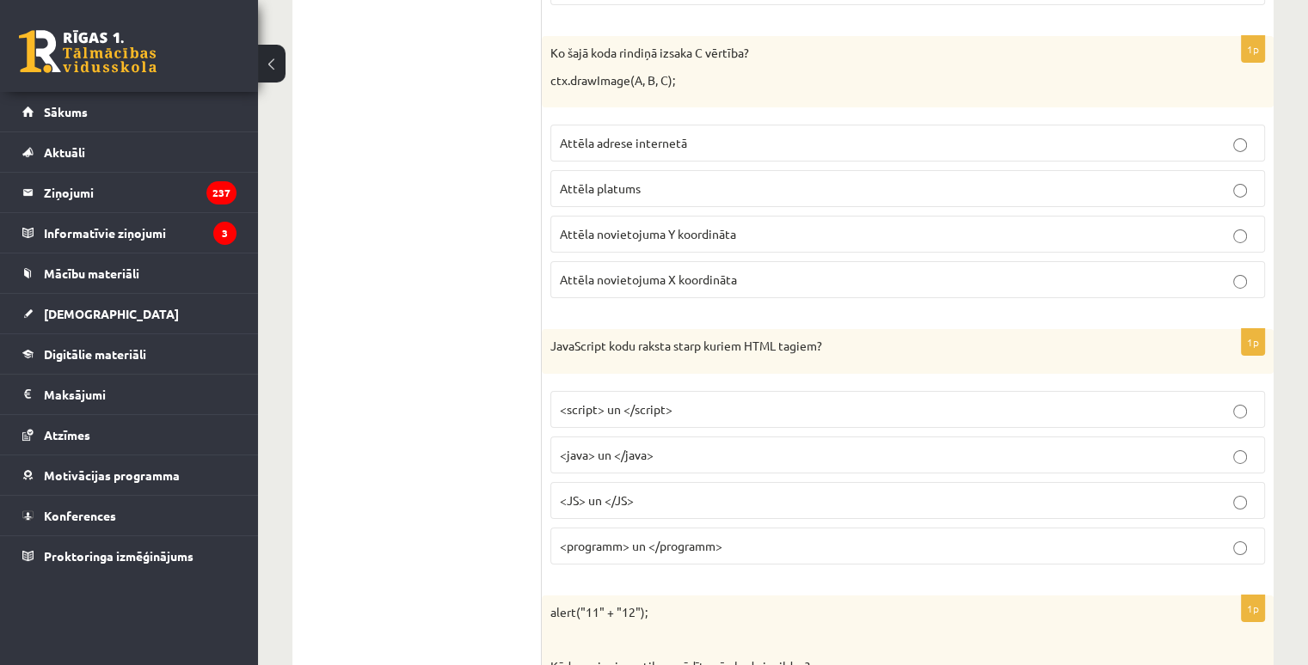
click at [649, 401] on p "<script> un </script>" at bounding box center [908, 410] width 696 height 18
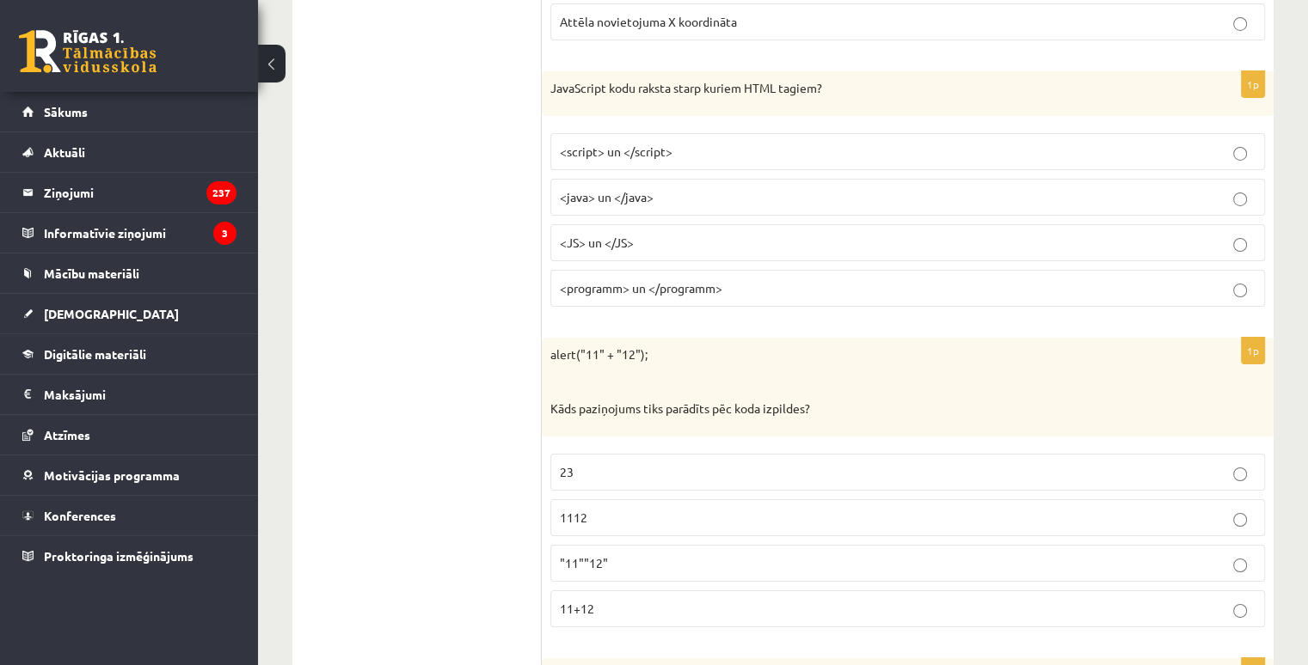
scroll to position [6190, 0]
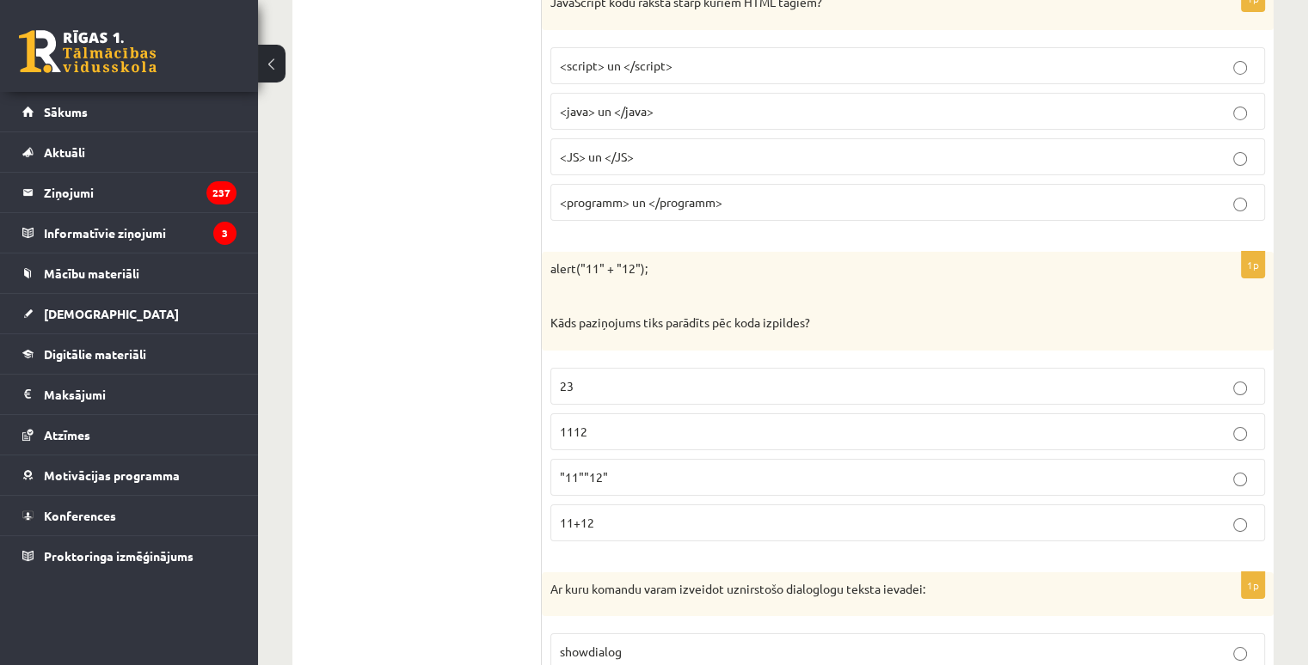
click at [615, 414] on label "1112" at bounding box center [907, 432] width 714 height 37
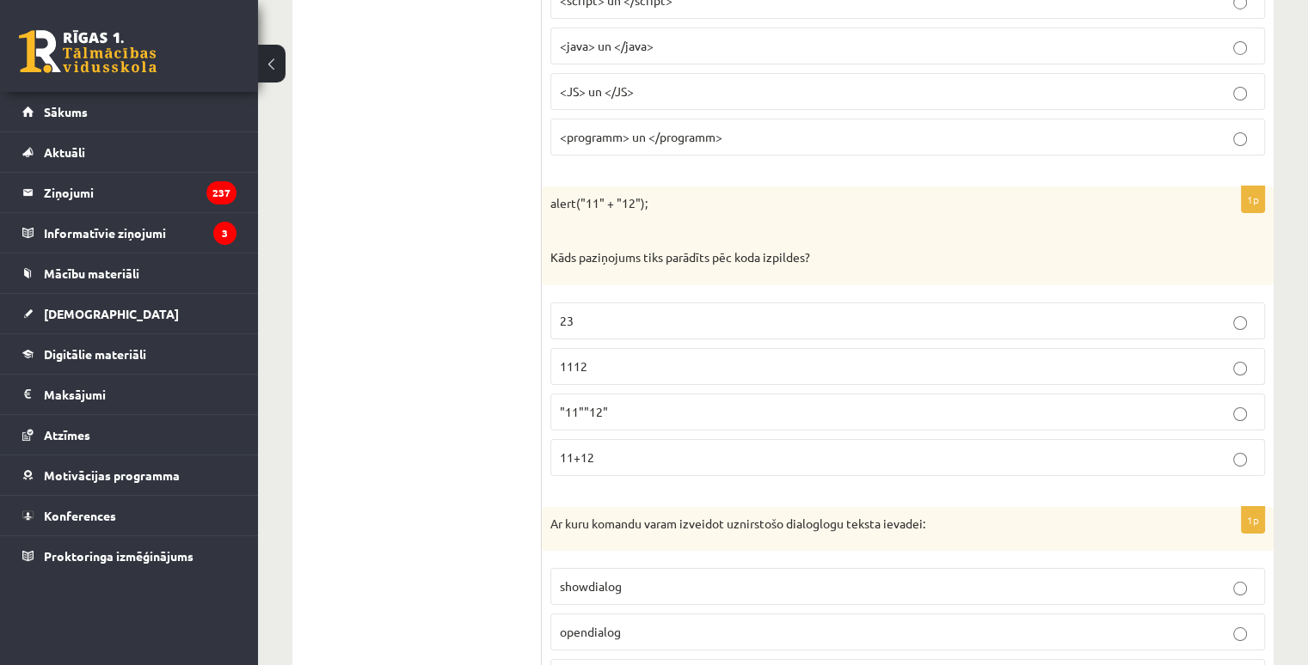
scroll to position [6448, 0]
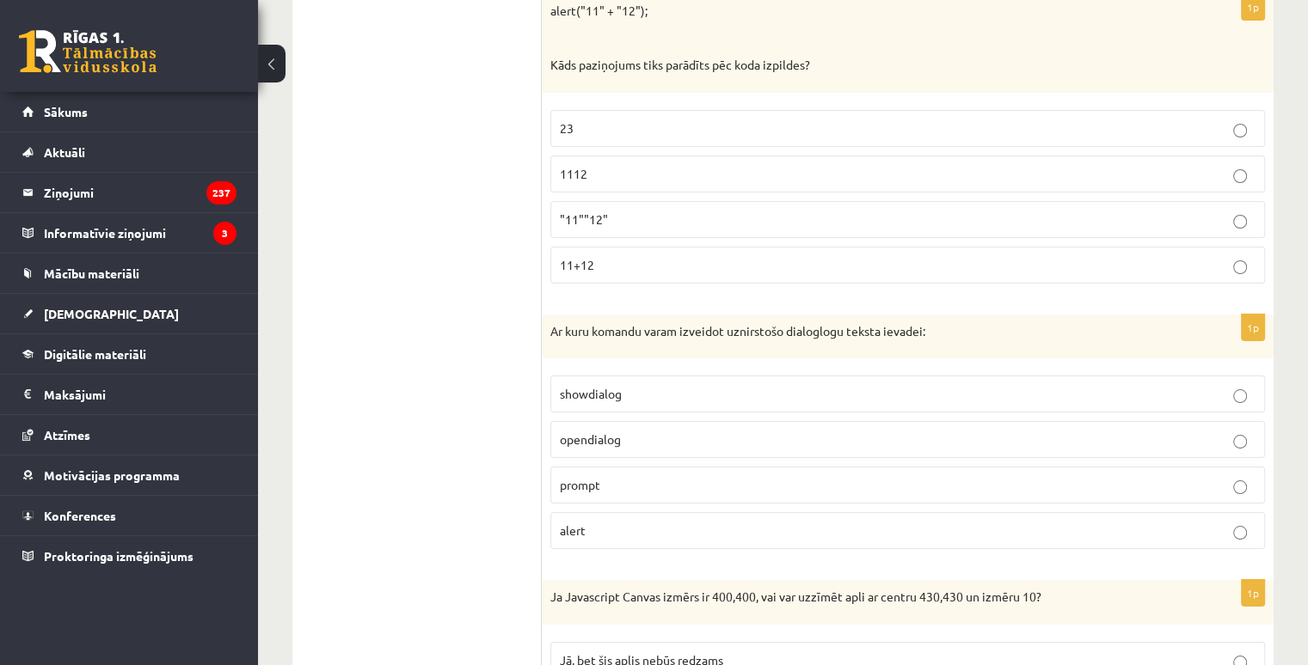
click at [601, 476] on p "prompt" at bounding box center [908, 485] width 696 height 18
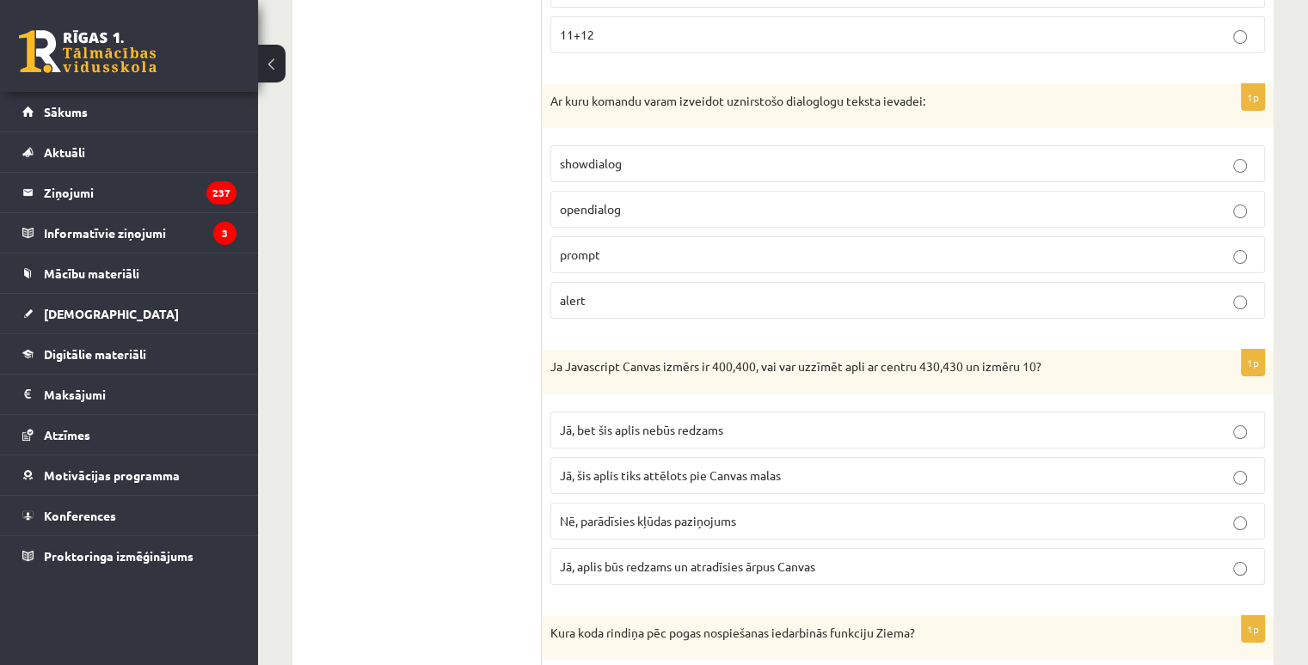
scroll to position [6706, 0]
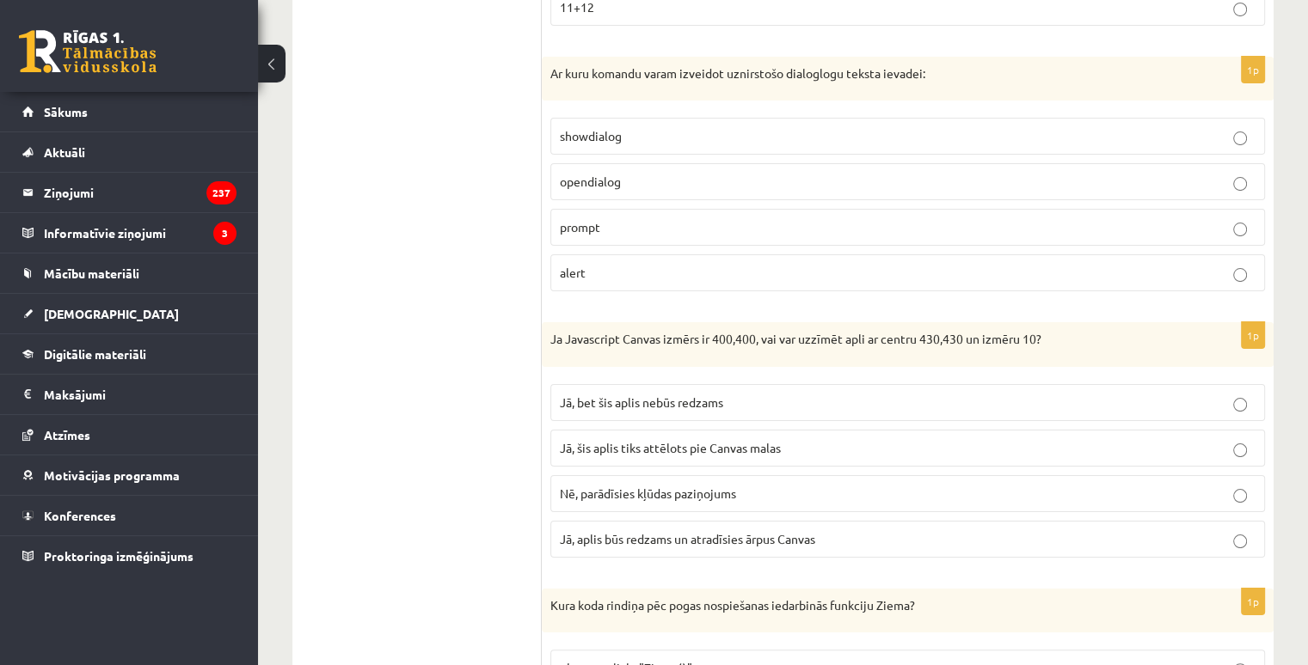
click at [612, 395] on span "Jā, bet šis aplis nebūs redzams" at bounding box center [641, 402] width 163 height 15
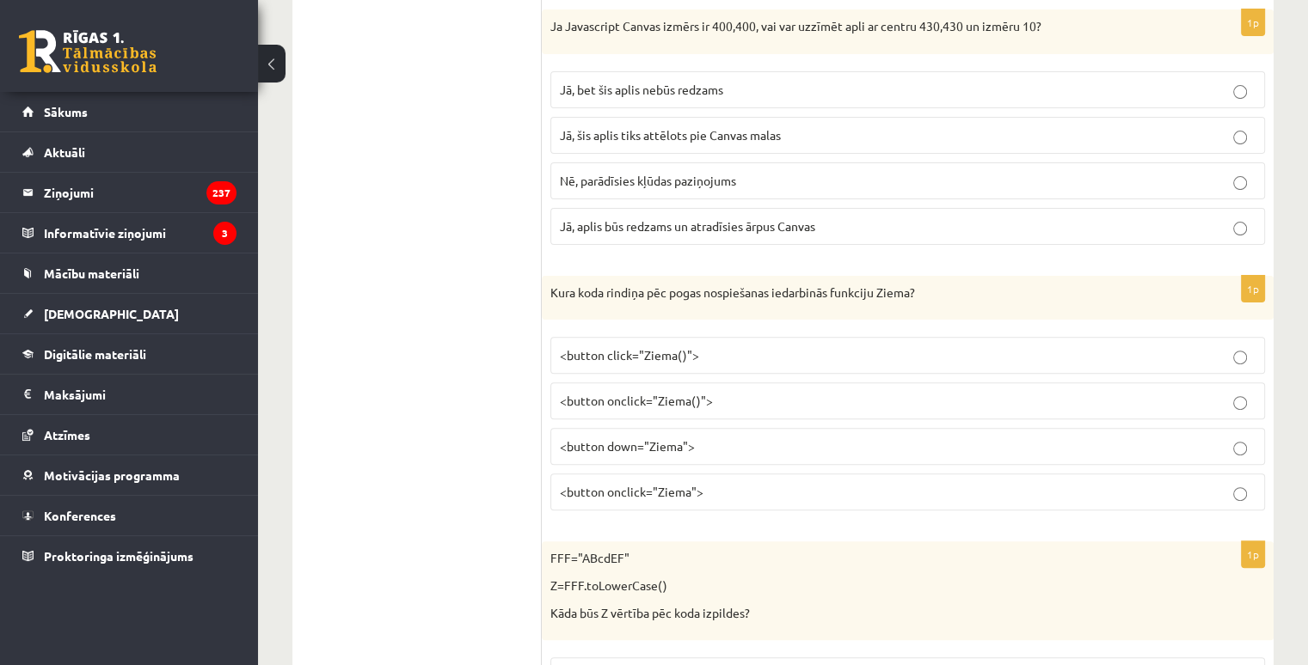
scroll to position [7050, 0]
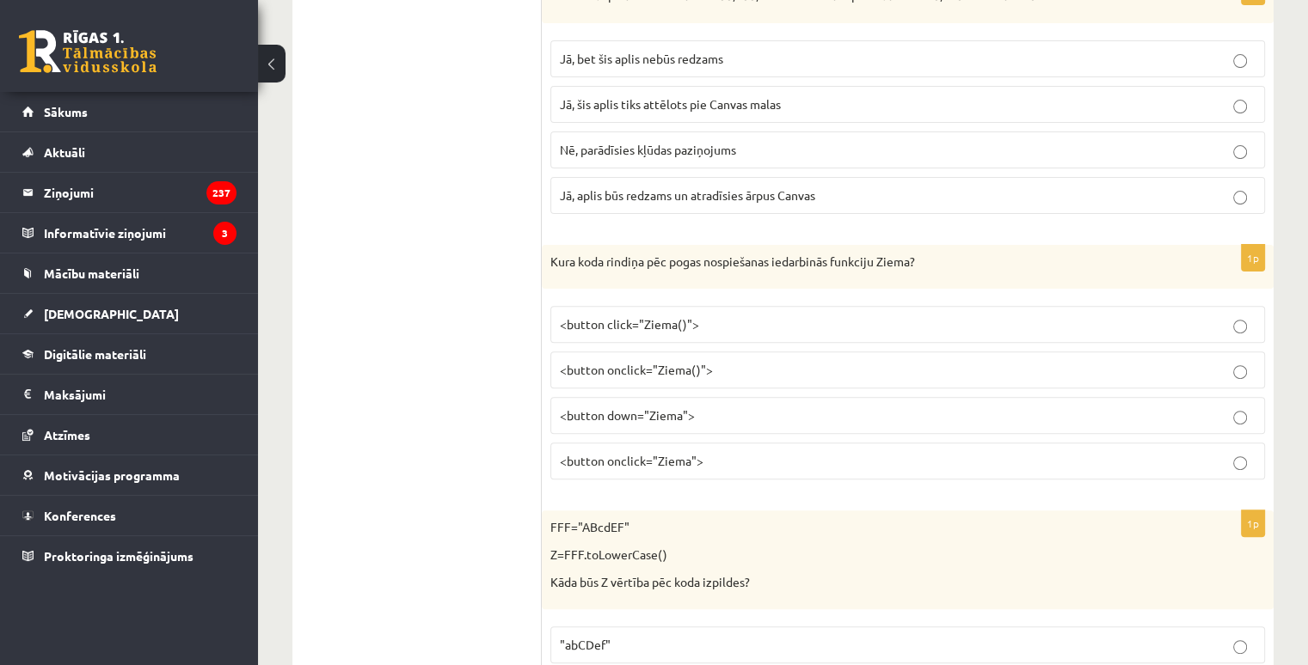
click at [678, 362] on span "<button onclick="Ziema()">" at bounding box center [636, 369] width 153 height 15
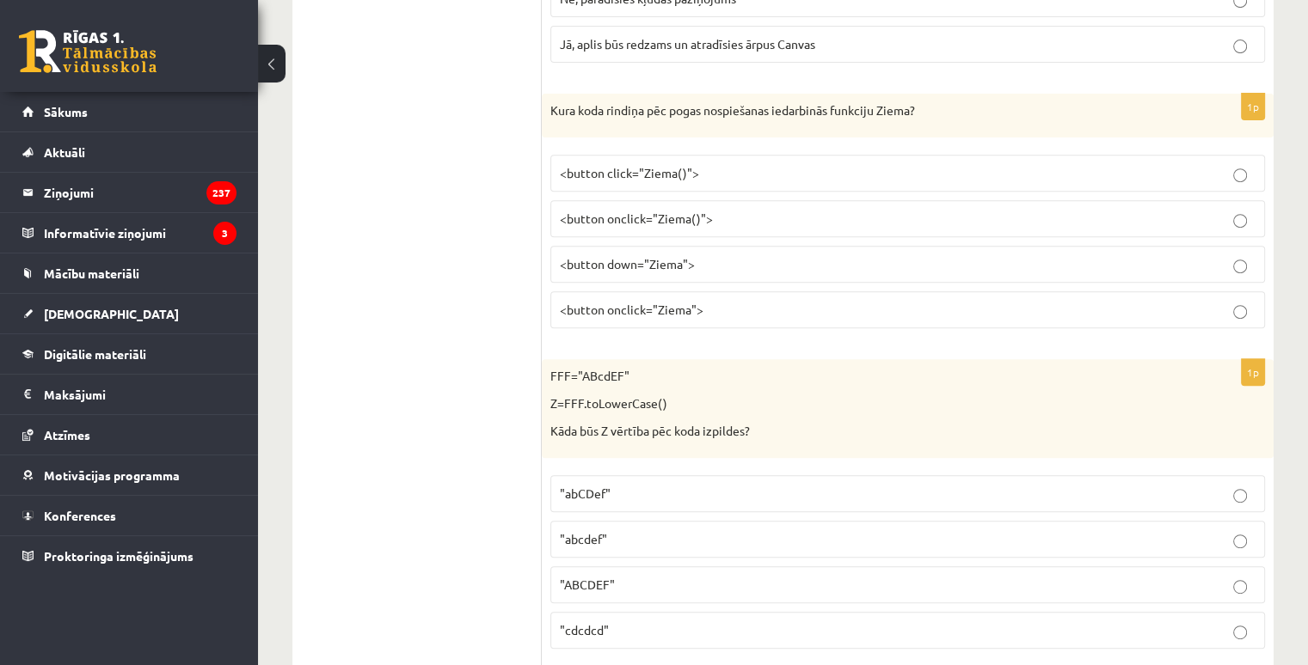
scroll to position [7222, 0]
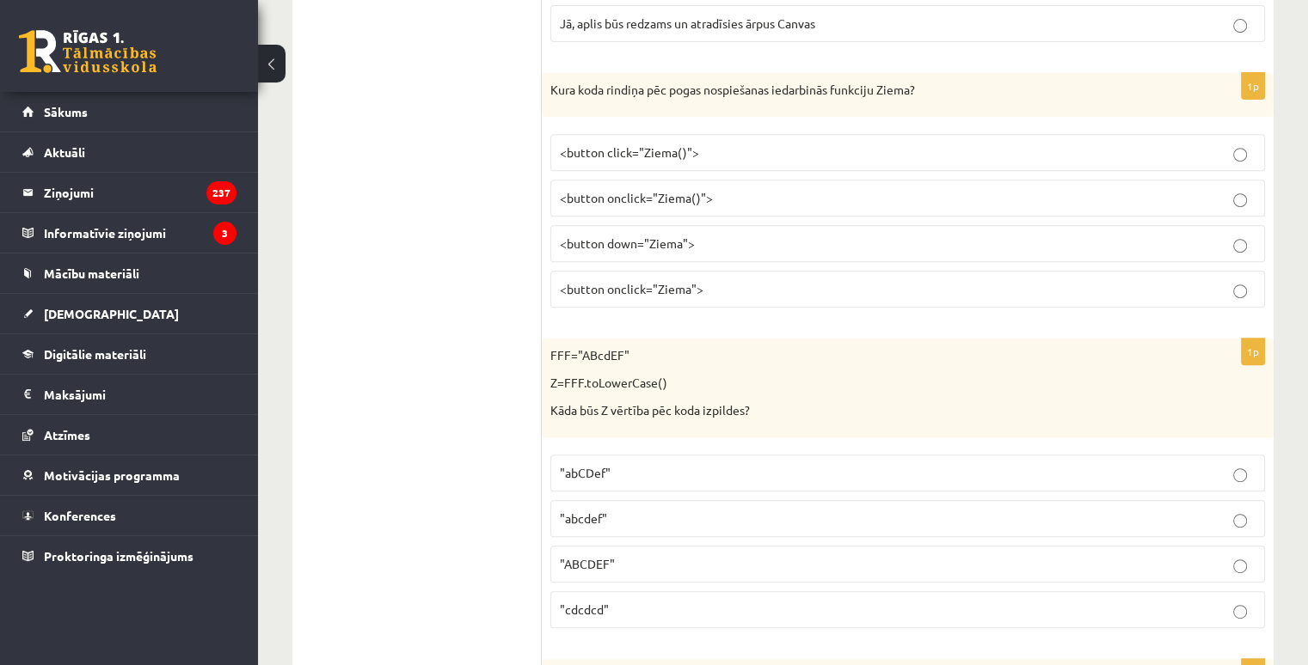
click at [634, 510] on p ""abcdef"" at bounding box center [908, 519] width 696 height 18
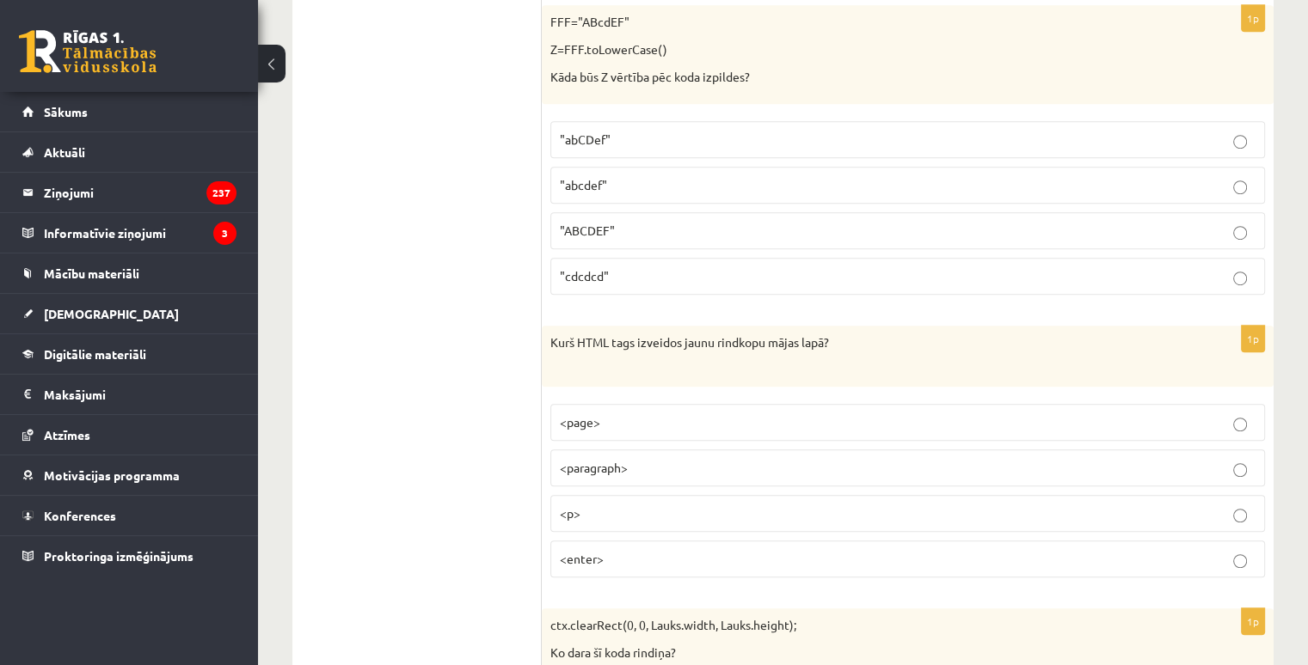
scroll to position [7565, 0]
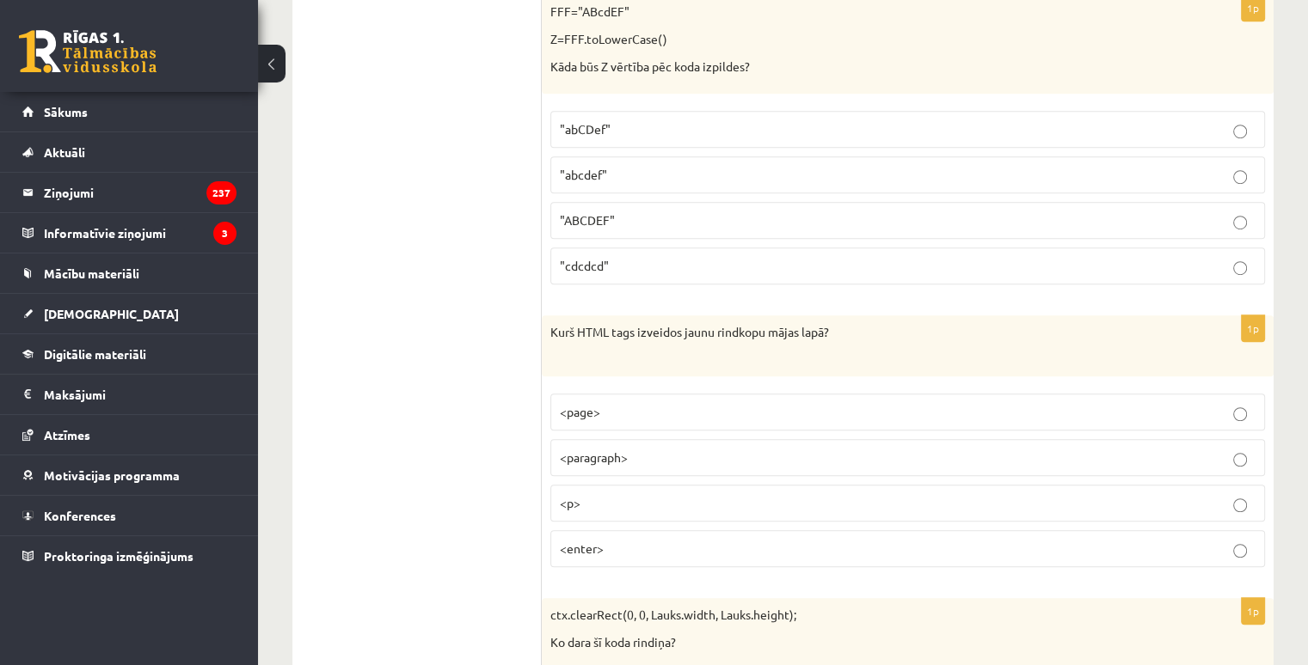
click at [614, 494] on p "<p>" at bounding box center [908, 503] width 696 height 18
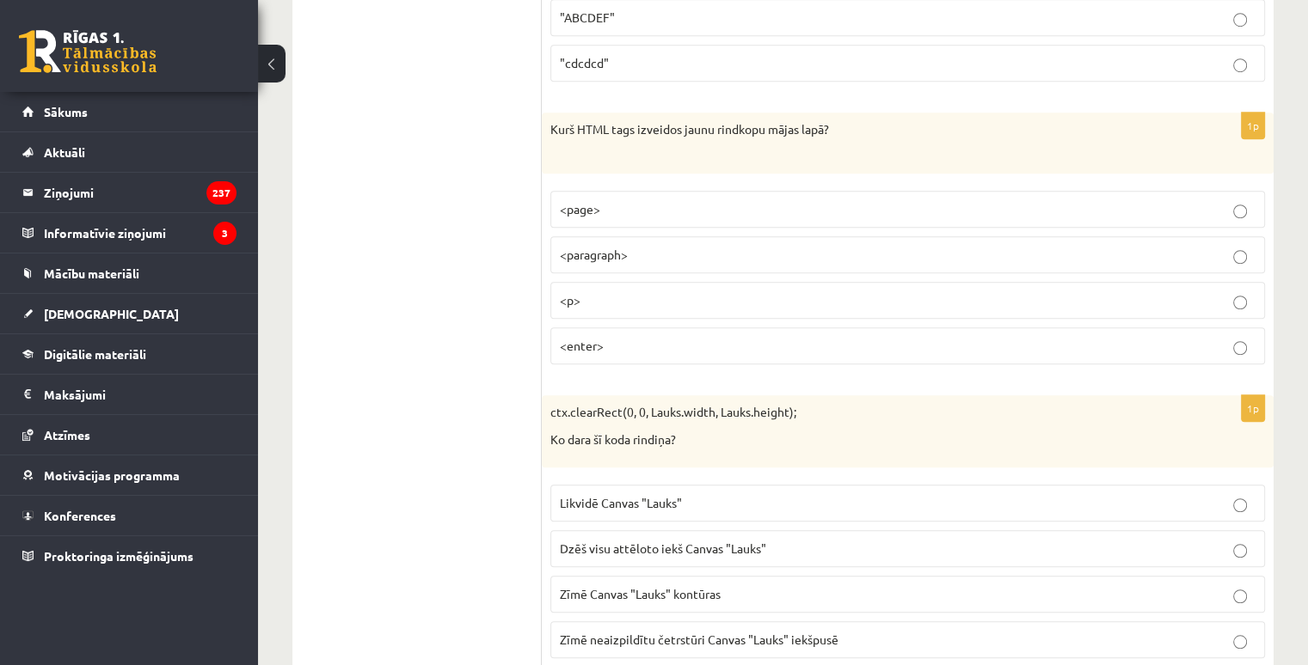
scroll to position [7823, 0]
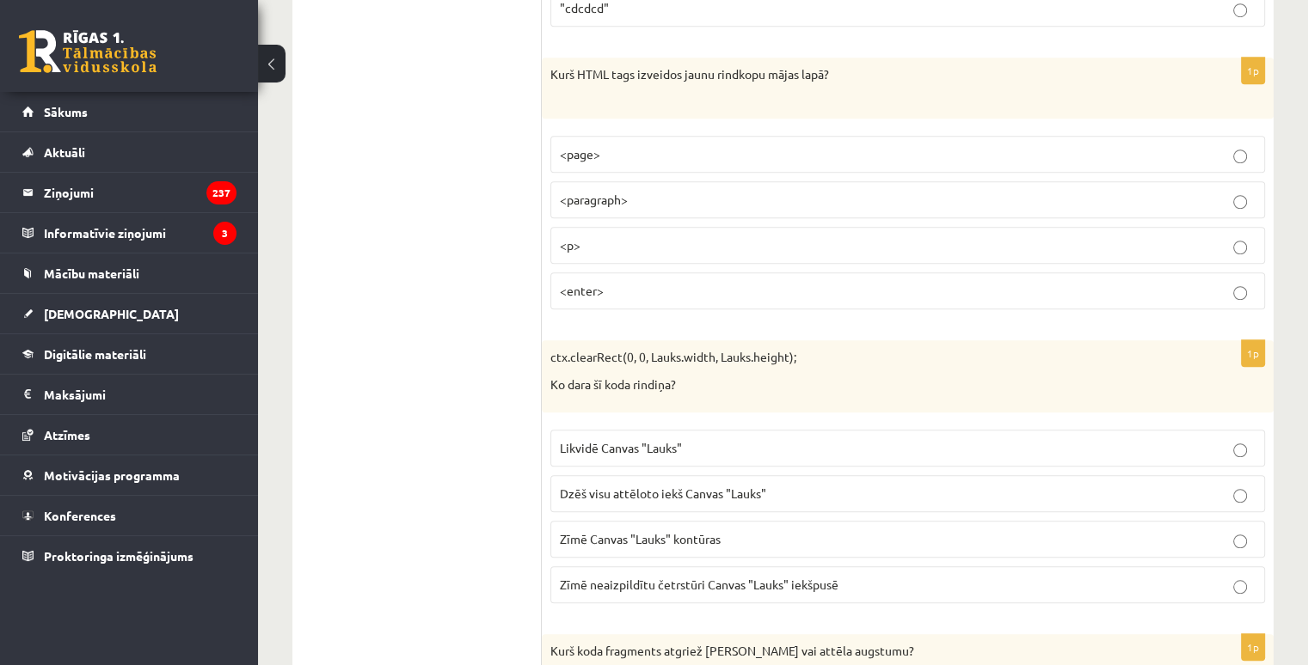
click at [633, 475] on label "Dzēš visu attēloto iekš Canvas "Lauks"" at bounding box center [907, 493] width 714 height 37
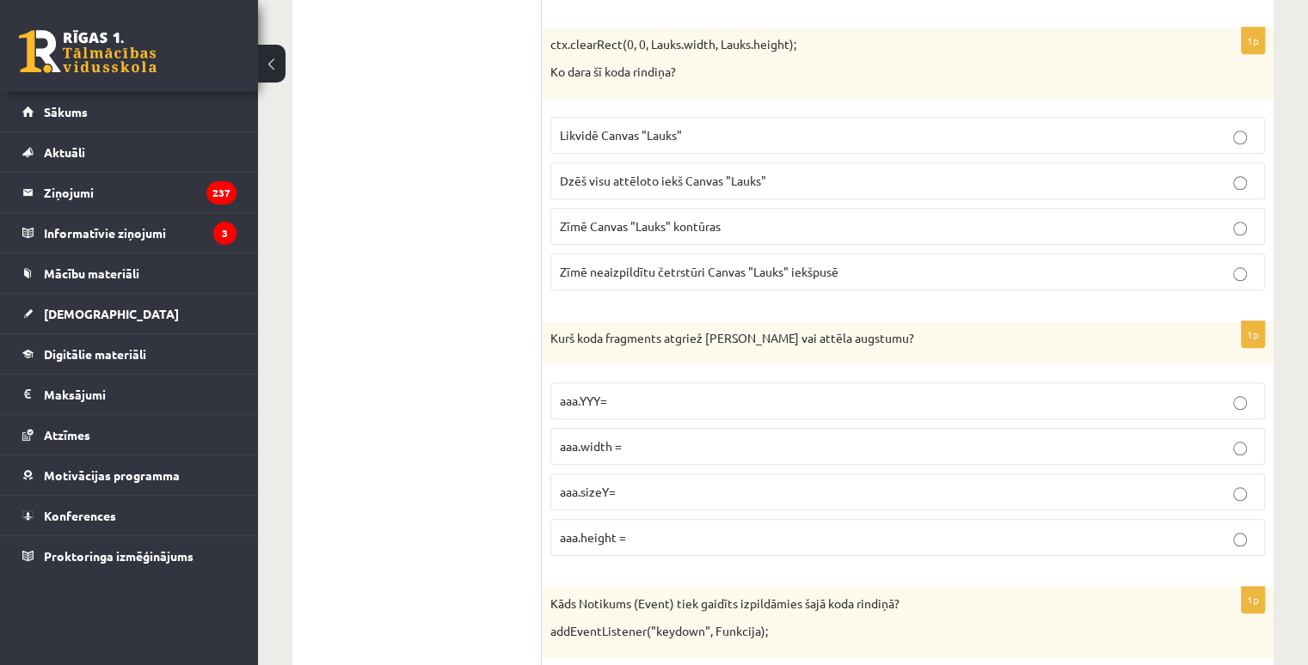
scroll to position [8253, 0]
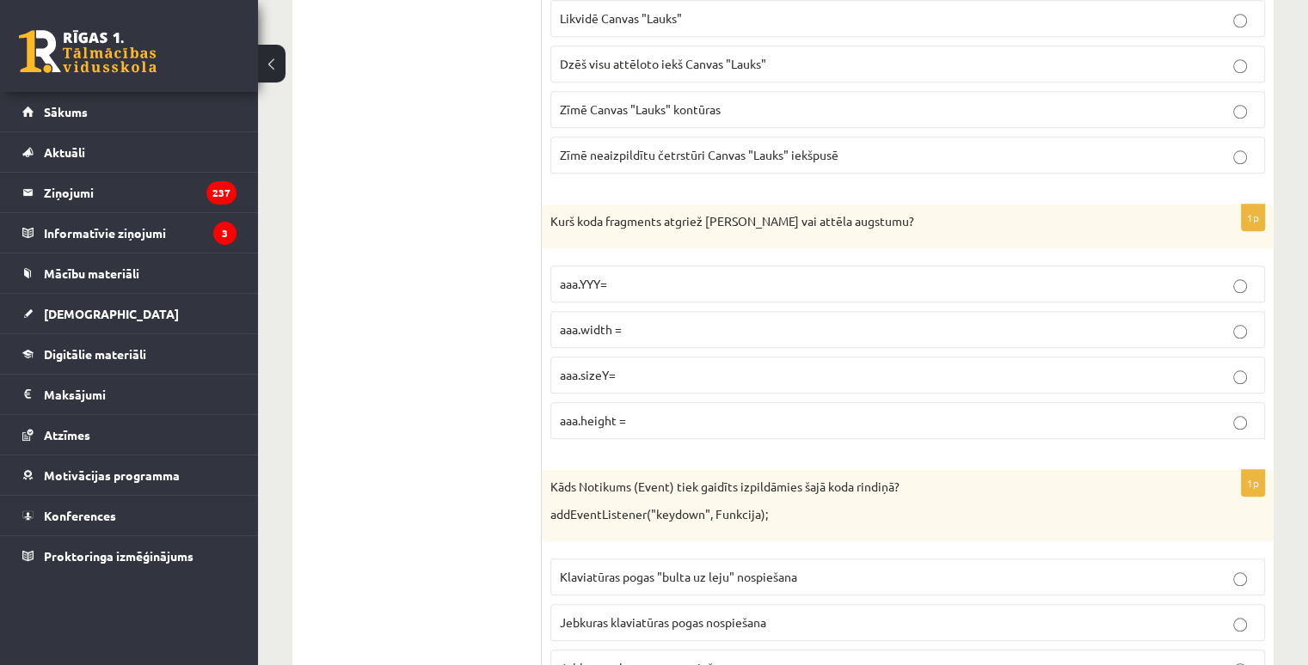
click at [697, 412] on p "aaa.height =" at bounding box center [908, 421] width 696 height 18
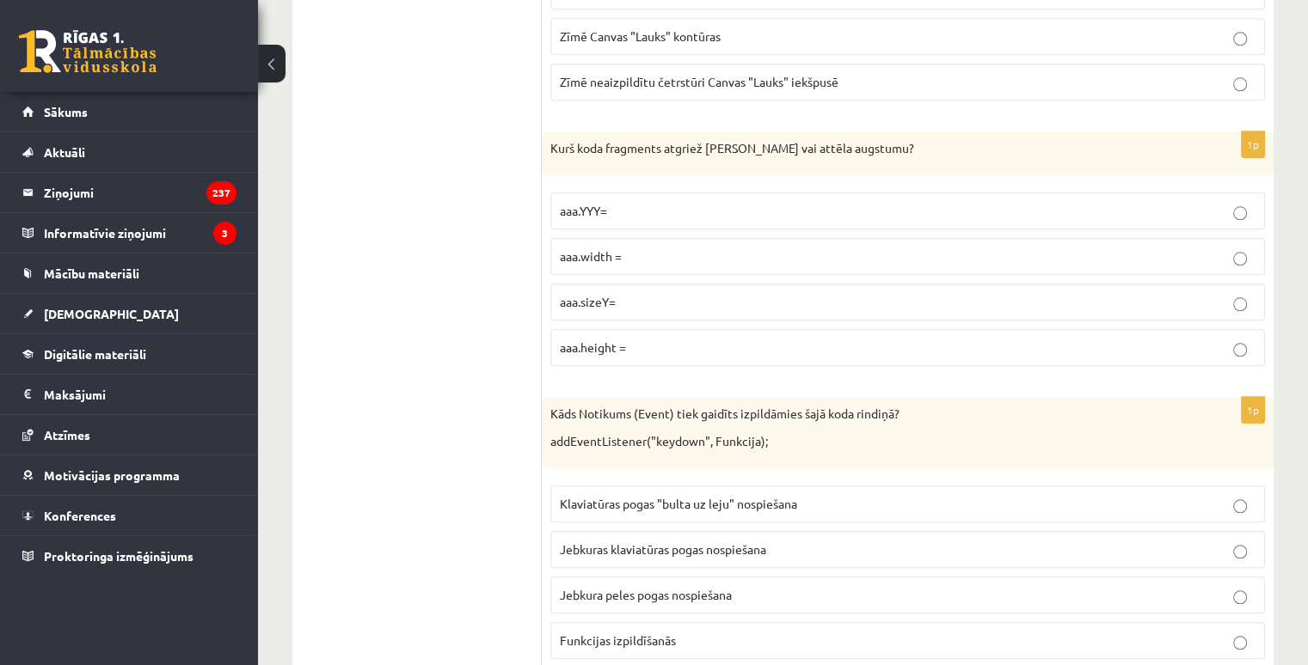
scroll to position [8425, 0]
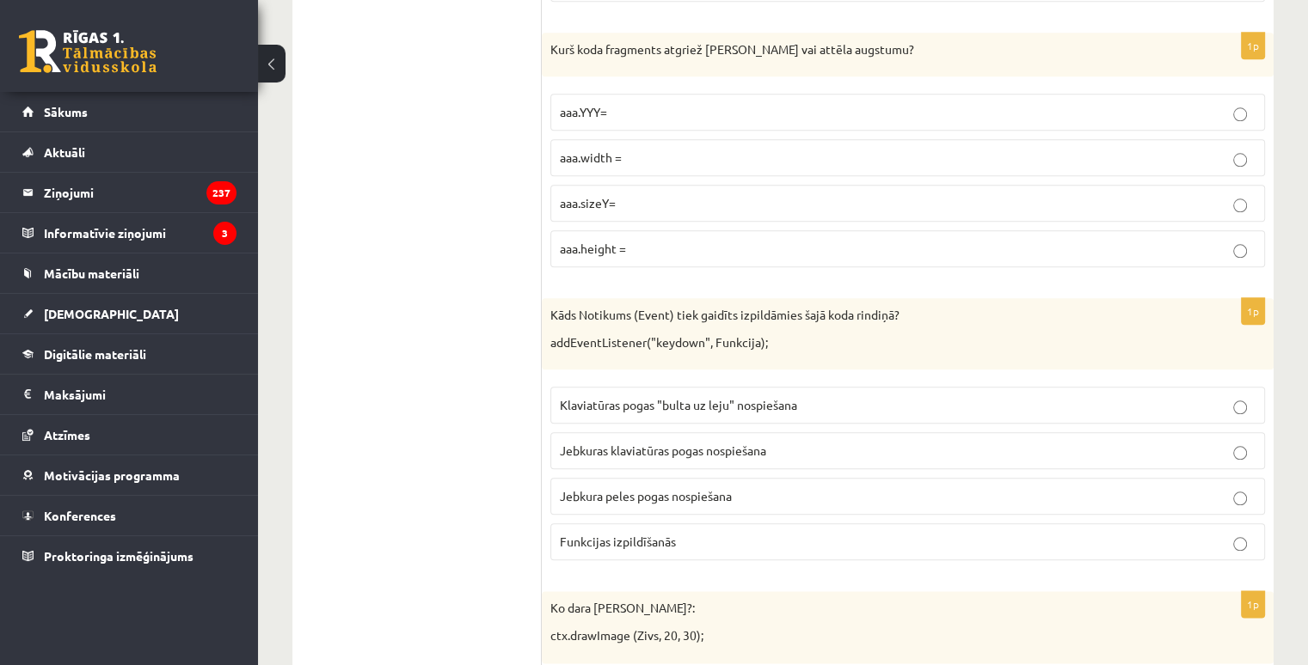
click at [827, 432] on label "Jebkuras klaviatūras pogas nospiešana" at bounding box center [907, 450] width 714 height 37
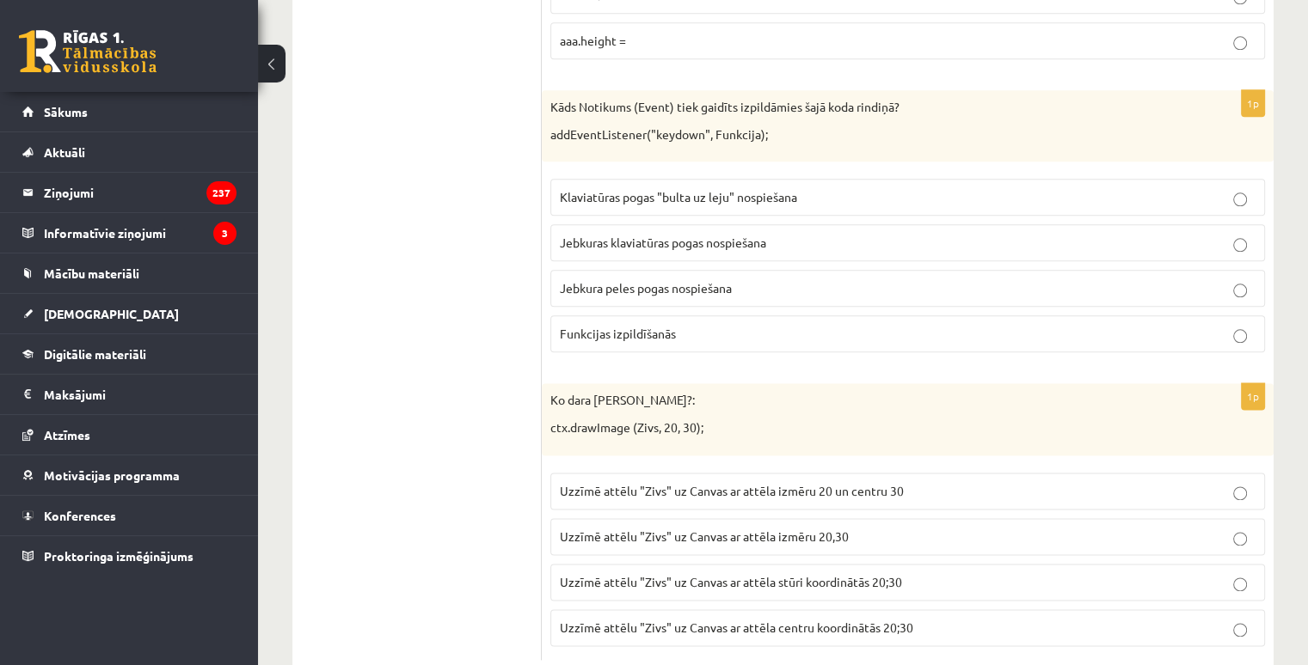
scroll to position [8638, 0]
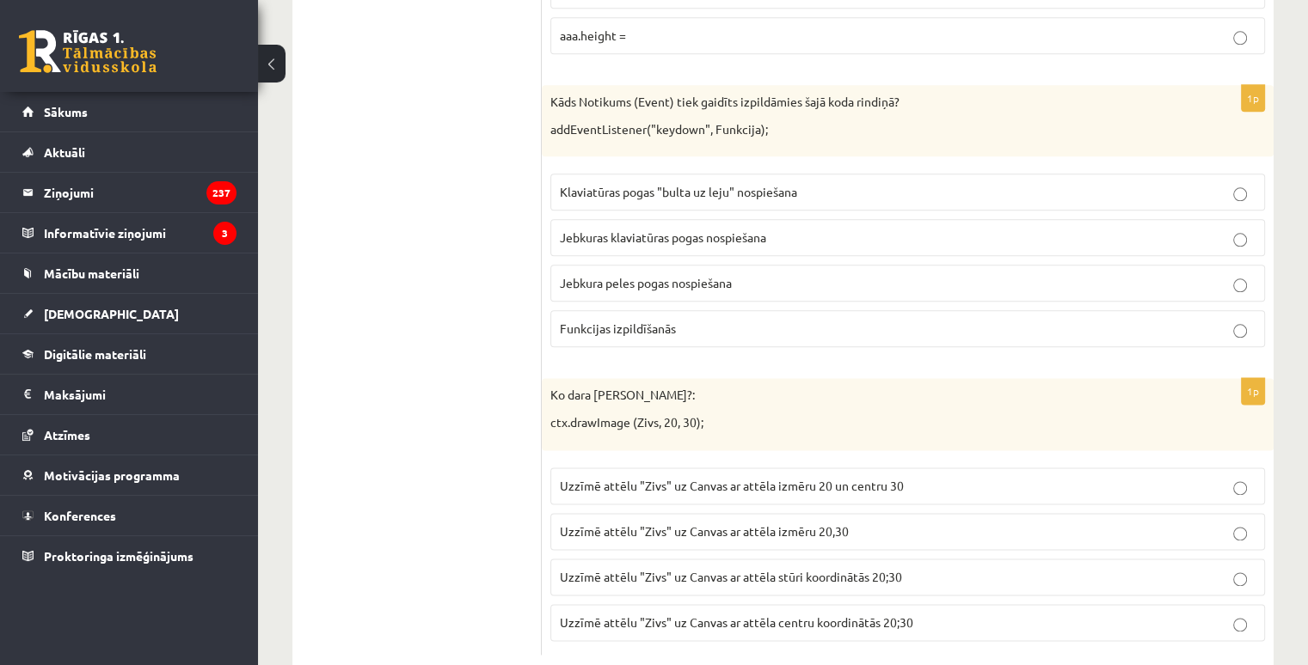
click at [813, 569] on span "Uzzīmē attēlu "Zivs" uz Canvas ar attēla stūri koordinātās 20;30" at bounding box center [731, 576] width 342 height 15
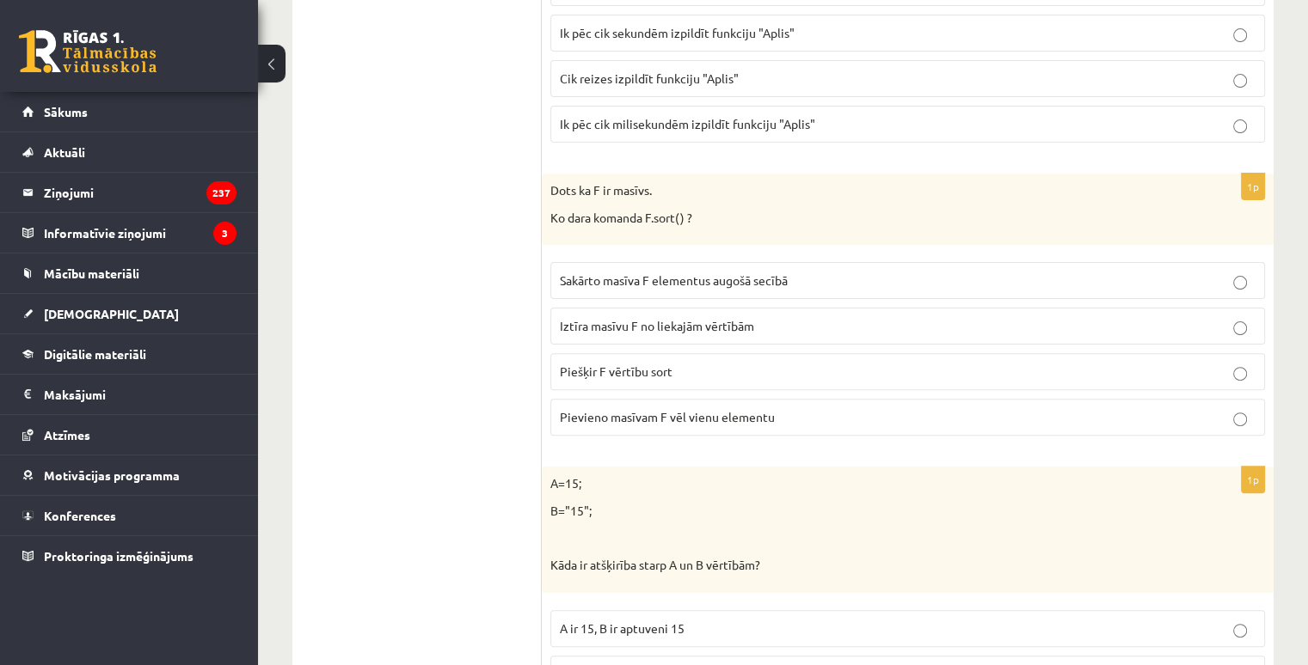
scroll to position [0, 0]
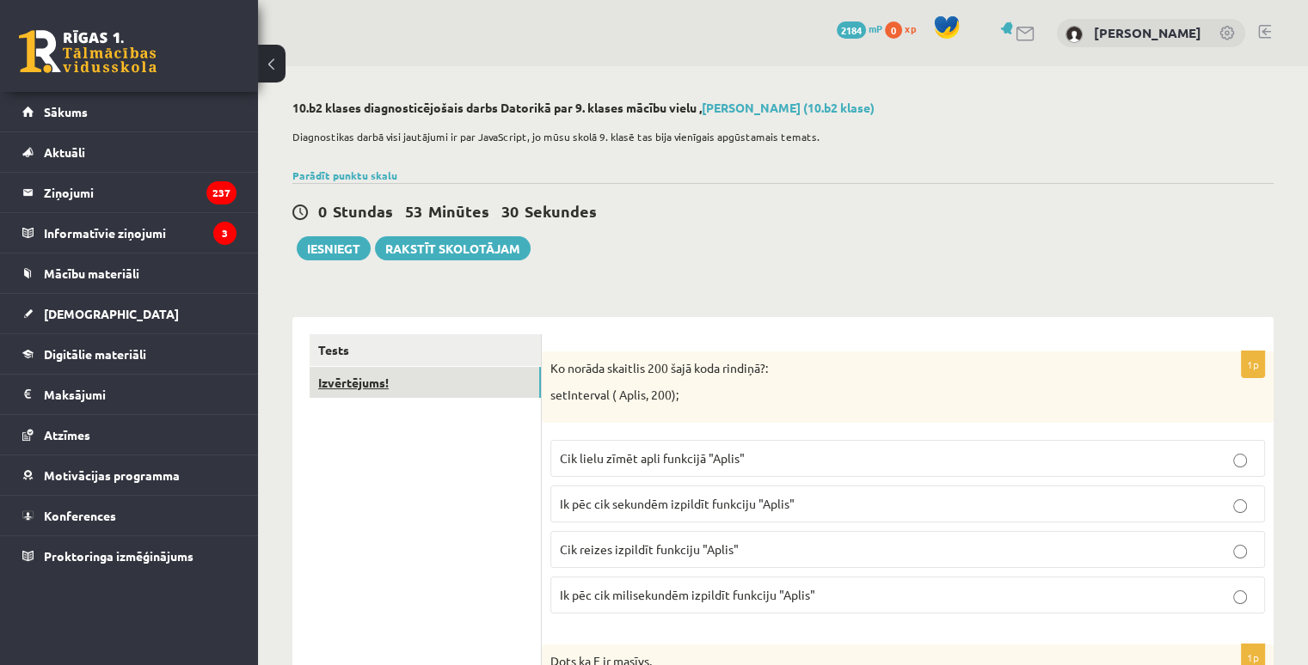
click at [450, 376] on link "Izvērtējums!" at bounding box center [424, 383] width 231 height 32
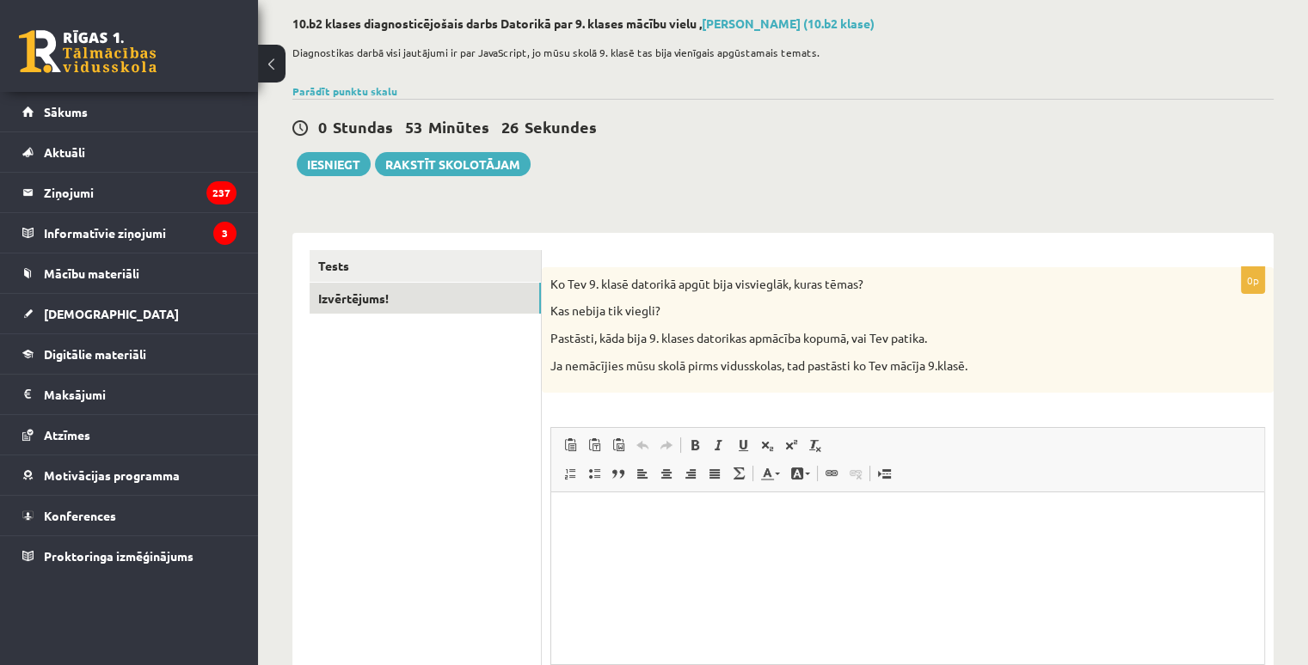
click at [625, 517] on p "Bagātinātā teksta redaktors, wiswyg-editor-user-answer-47363750568620" at bounding box center [907, 519] width 678 height 18
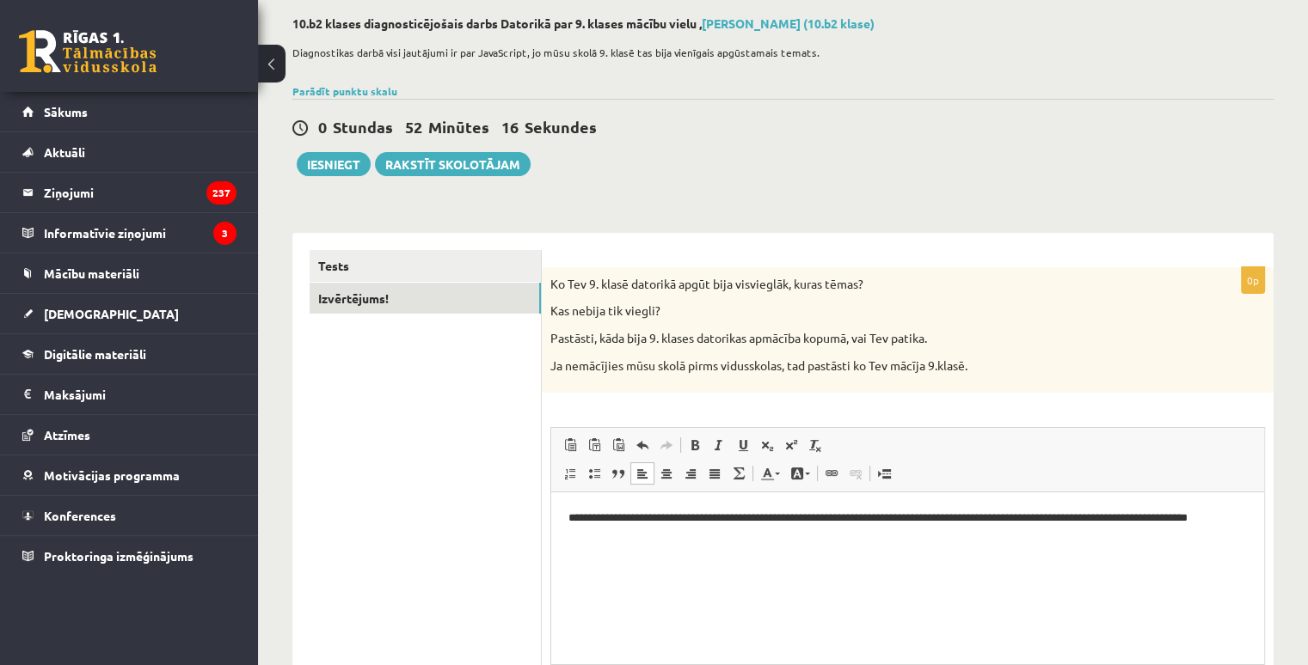
click at [957, 120] on div "0 Stundas 52 Minūtes 16 Sekundes" at bounding box center [782, 128] width 981 height 22
click at [683, 527] on p "**********" at bounding box center [907, 528] width 679 height 36
click at [653, 545] on p "**********" at bounding box center [907, 528] width 679 height 36
drag, startPoint x: 825, startPoint y: 539, endPoint x: 571, endPoint y: 530, distance: 254.7
click at [571, 530] on p "**********" at bounding box center [907, 528] width 679 height 36
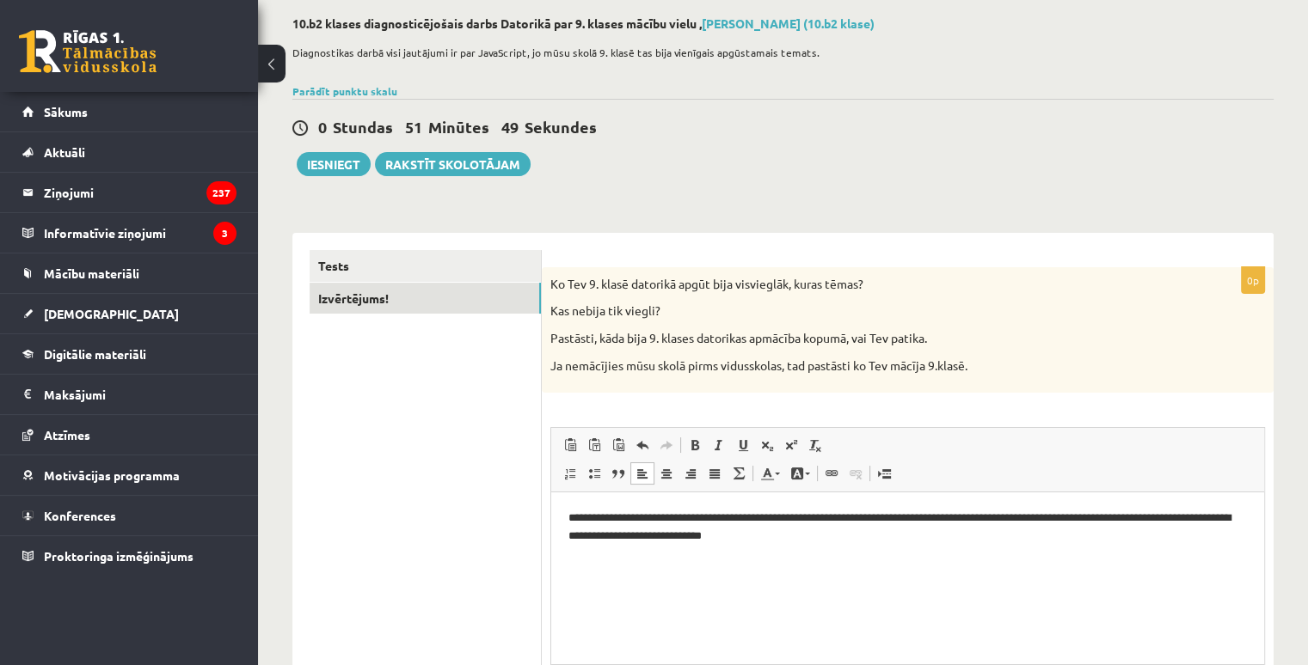
click at [555, 512] on html "**********" at bounding box center [907, 528] width 713 height 70
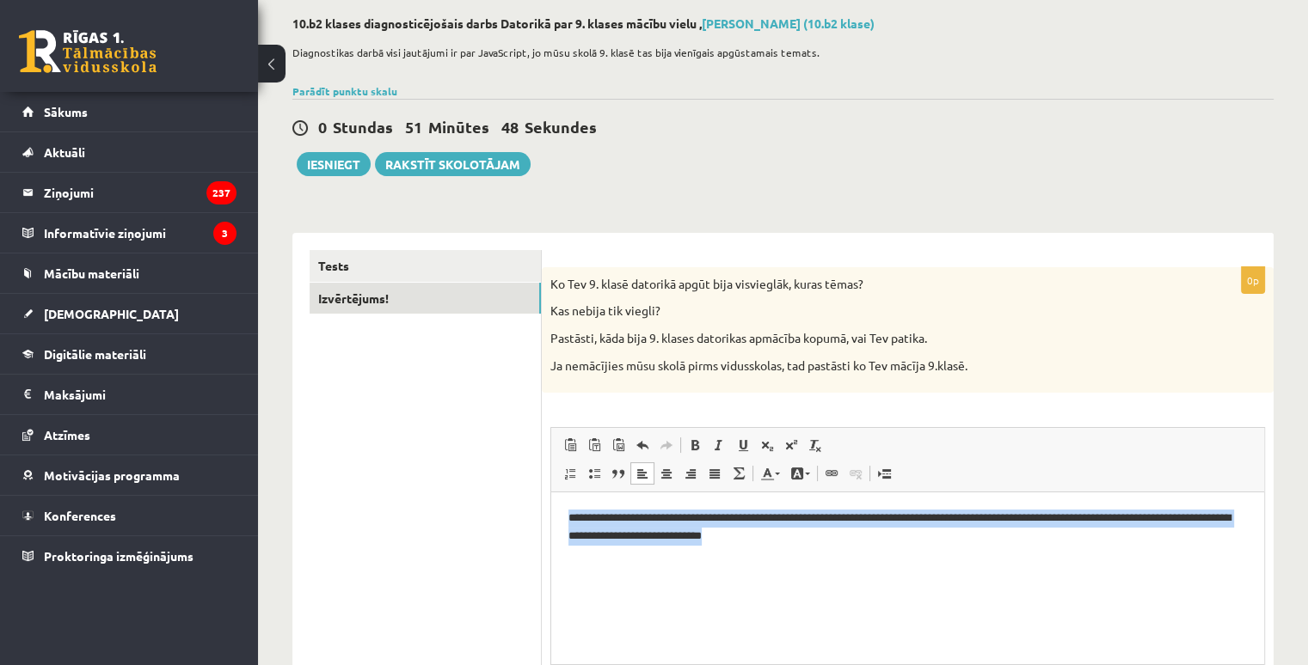
drag, startPoint x: 555, startPoint y: 511, endPoint x: 1044, endPoint y: 578, distance: 492.9
click at [1044, 563] on html "**********" at bounding box center [907, 528] width 713 height 70
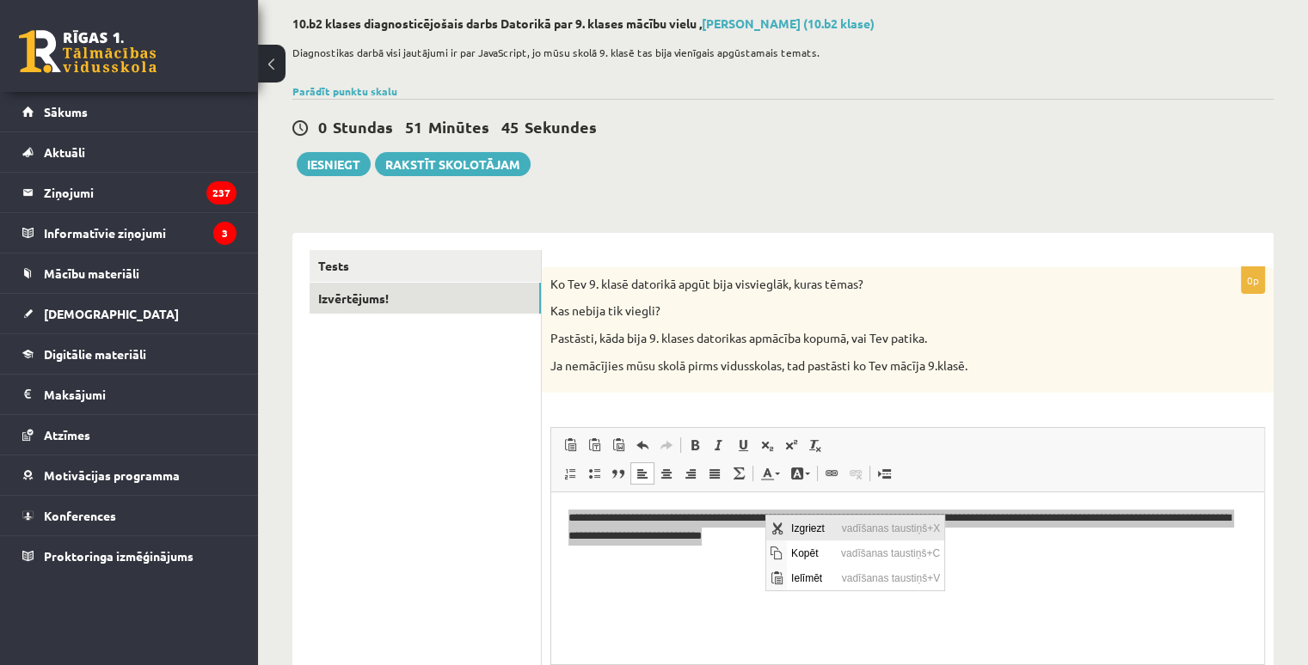
drag, startPoint x: 1003, startPoint y: 548, endPoint x: 791, endPoint y: 526, distance: 213.4
click at [791, 526] on span "Izgriezt" at bounding box center [811, 528] width 51 height 25
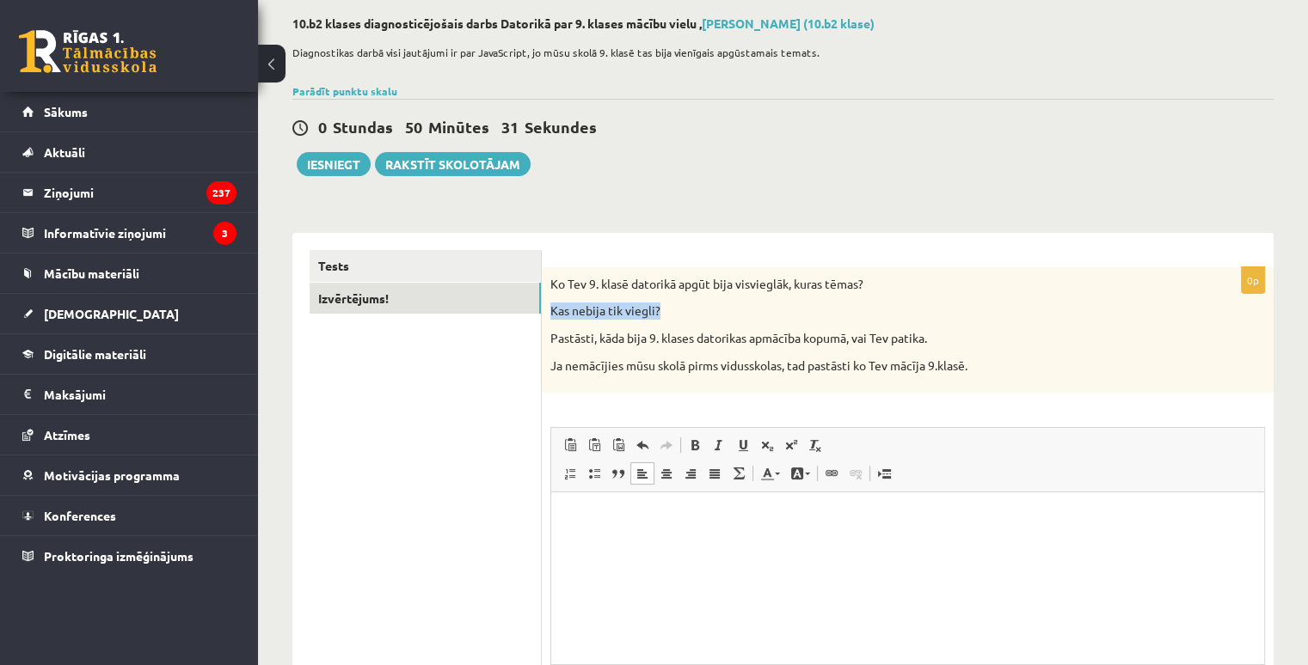
drag, startPoint x: 550, startPoint y: 313, endPoint x: 664, endPoint y: 316, distance: 113.5
click at [664, 316] on p "Kas nebija tik viegli?" at bounding box center [864, 311] width 628 height 17
copy p "Kas nebija tik viegli?"
click at [657, 536] on html at bounding box center [907, 519] width 713 height 52
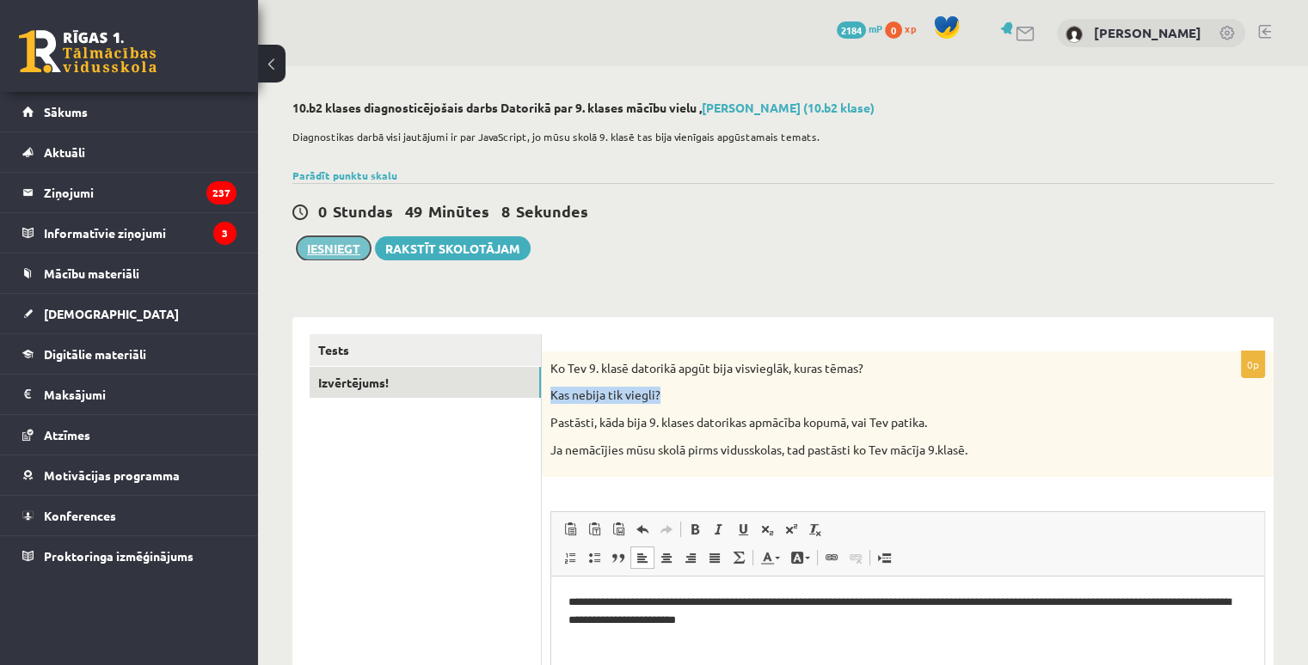
click at [325, 249] on button "Iesniegt" at bounding box center [334, 248] width 74 height 24
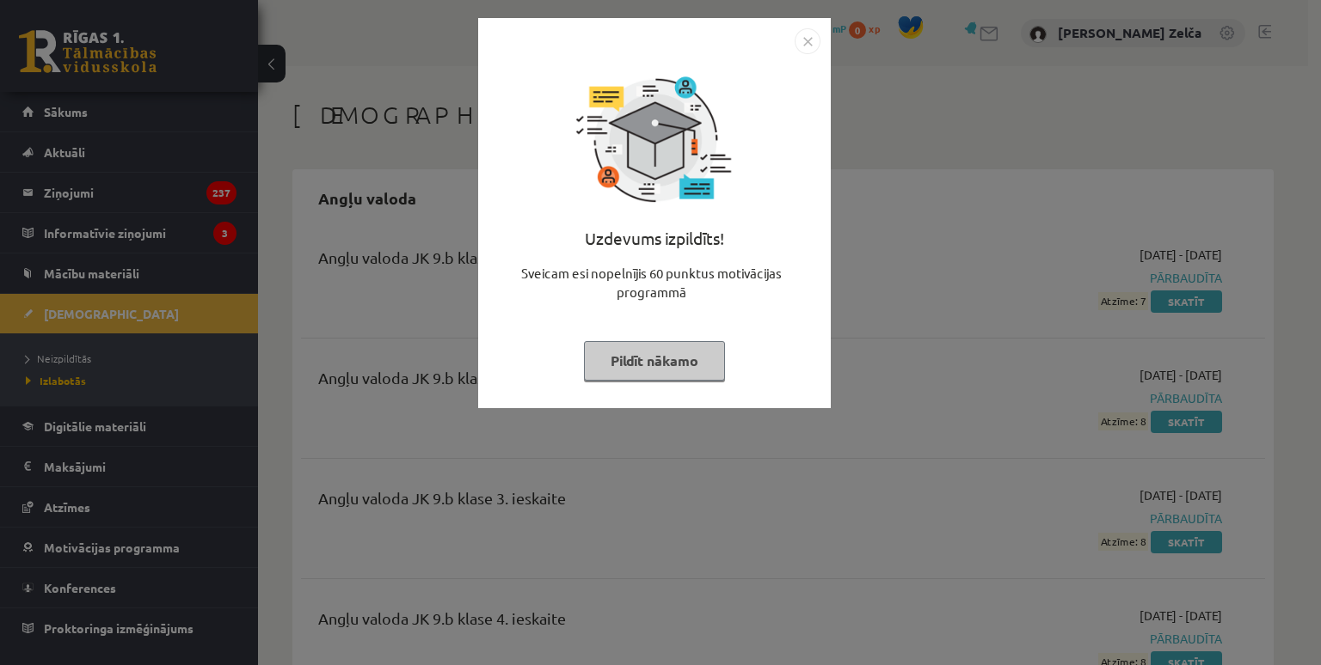
click at [705, 348] on button "Pildīt nākamo" at bounding box center [654, 361] width 141 height 40
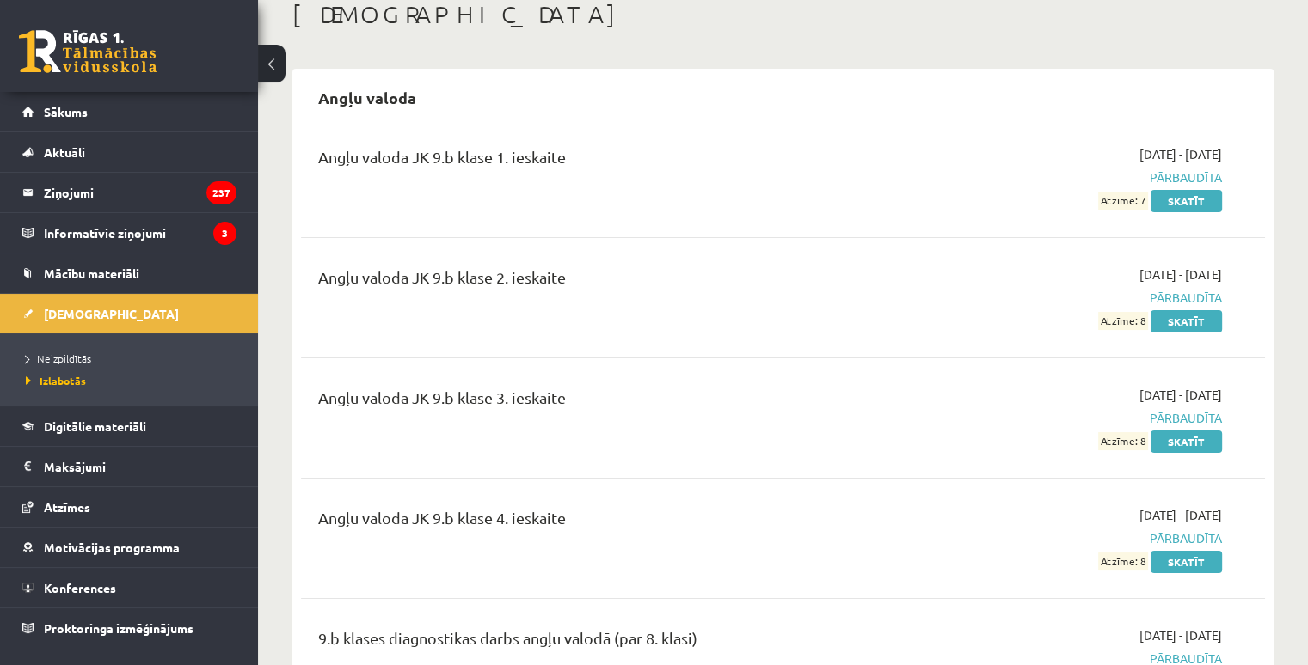
scroll to position [602, 0]
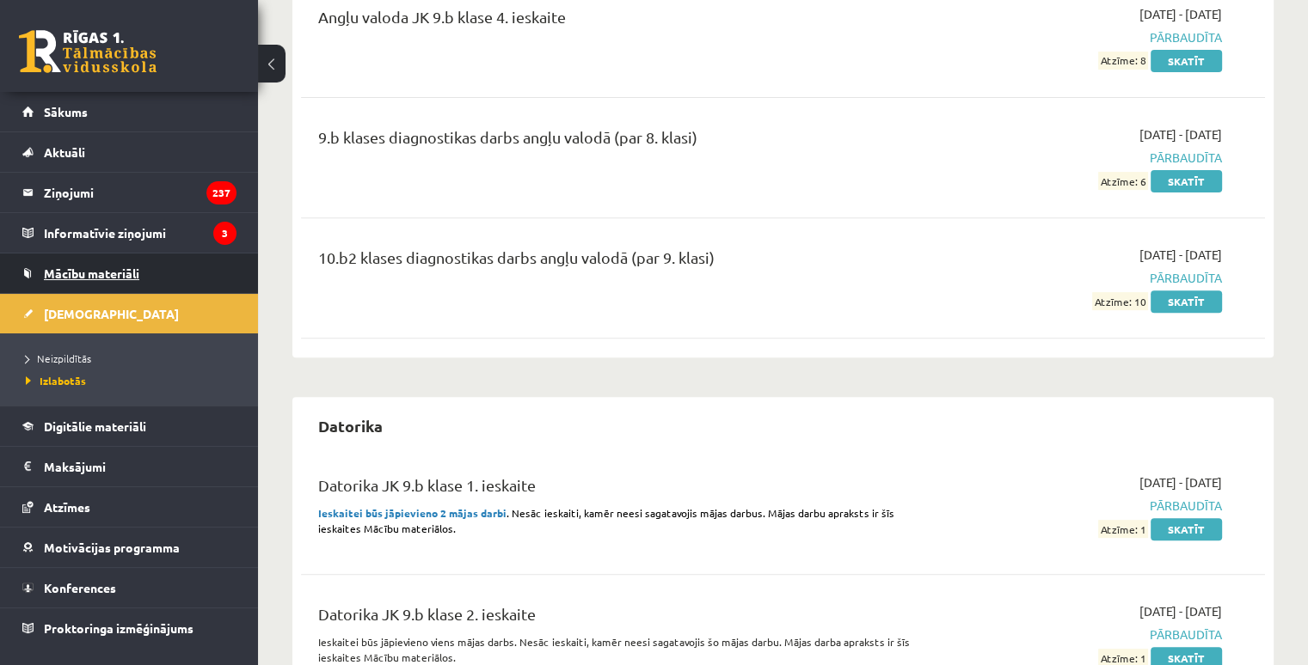
click at [151, 287] on link "Mācību materiāli" at bounding box center [129, 274] width 214 height 40
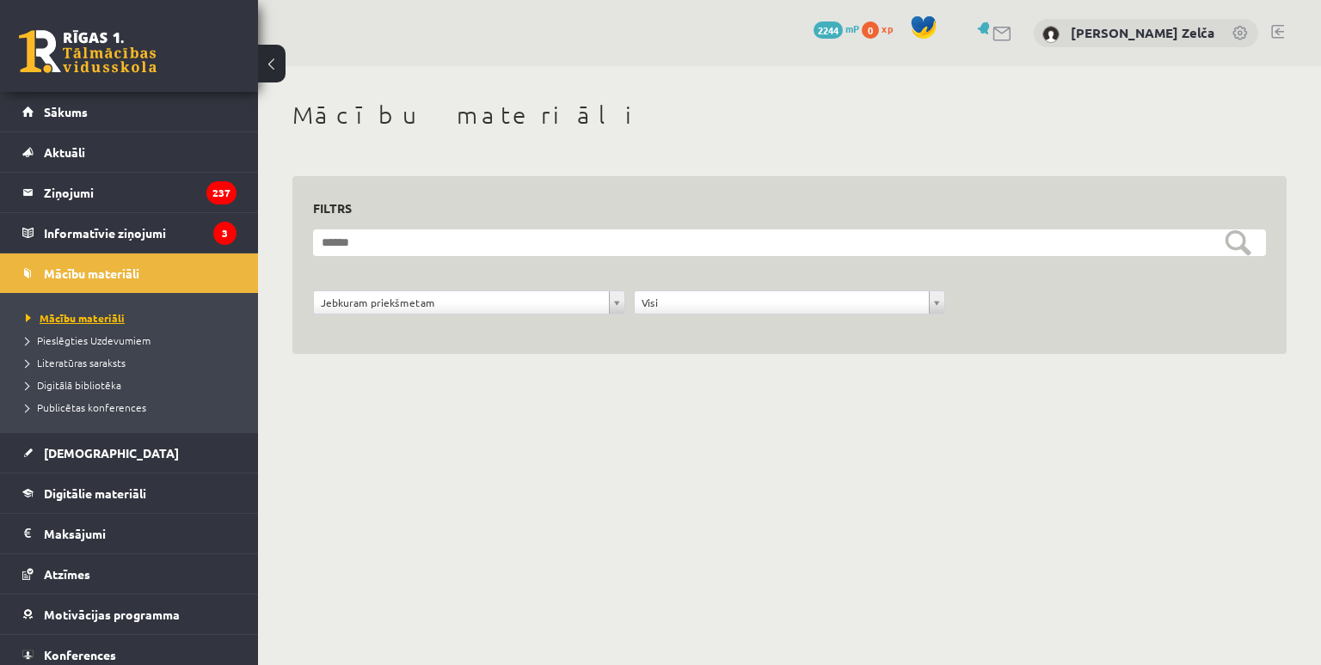
click at [107, 321] on span "Mācību materiāli" at bounding box center [75, 318] width 99 height 14
click at [99, 262] on link "Mācību materiāli" at bounding box center [129, 274] width 214 height 40
click at [102, 314] on span "Mācību materiāli" at bounding box center [75, 318] width 99 height 14
click at [95, 462] on link "[DEMOGRAPHIC_DATA]" at bounding box center [129, 453] width 214 height 40
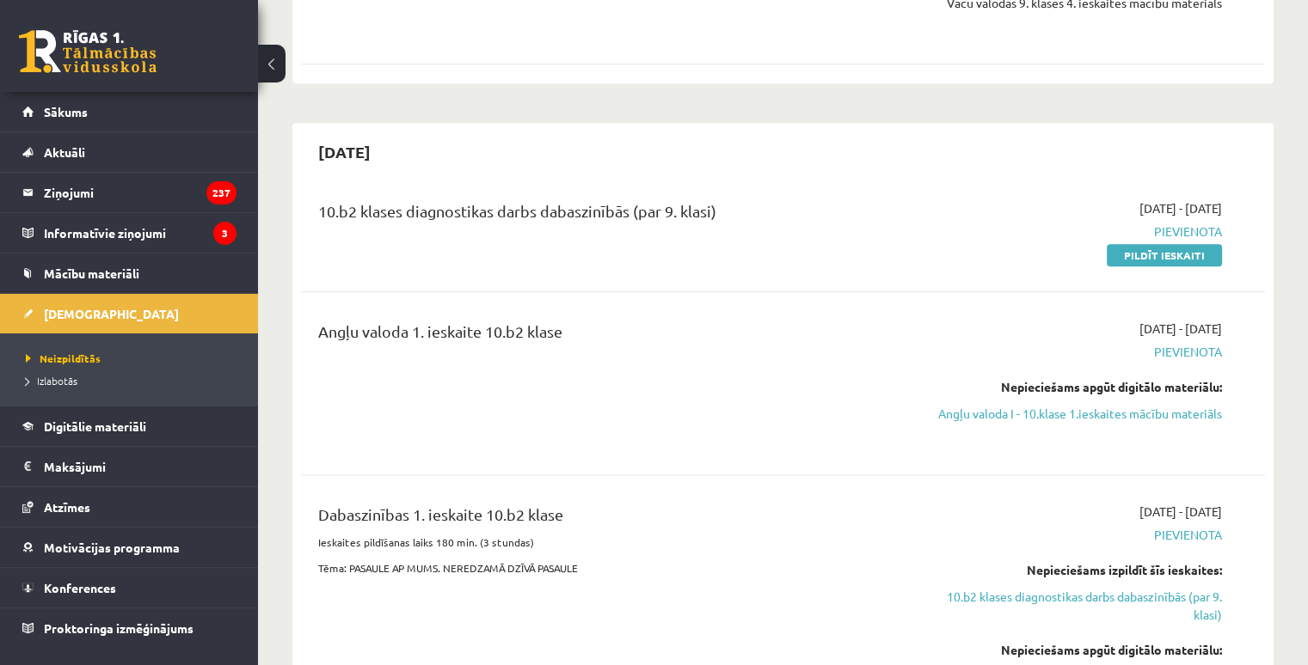
scroll to position [2063, 0]
